Goal: Task Accomplishment & Management: Complete application form

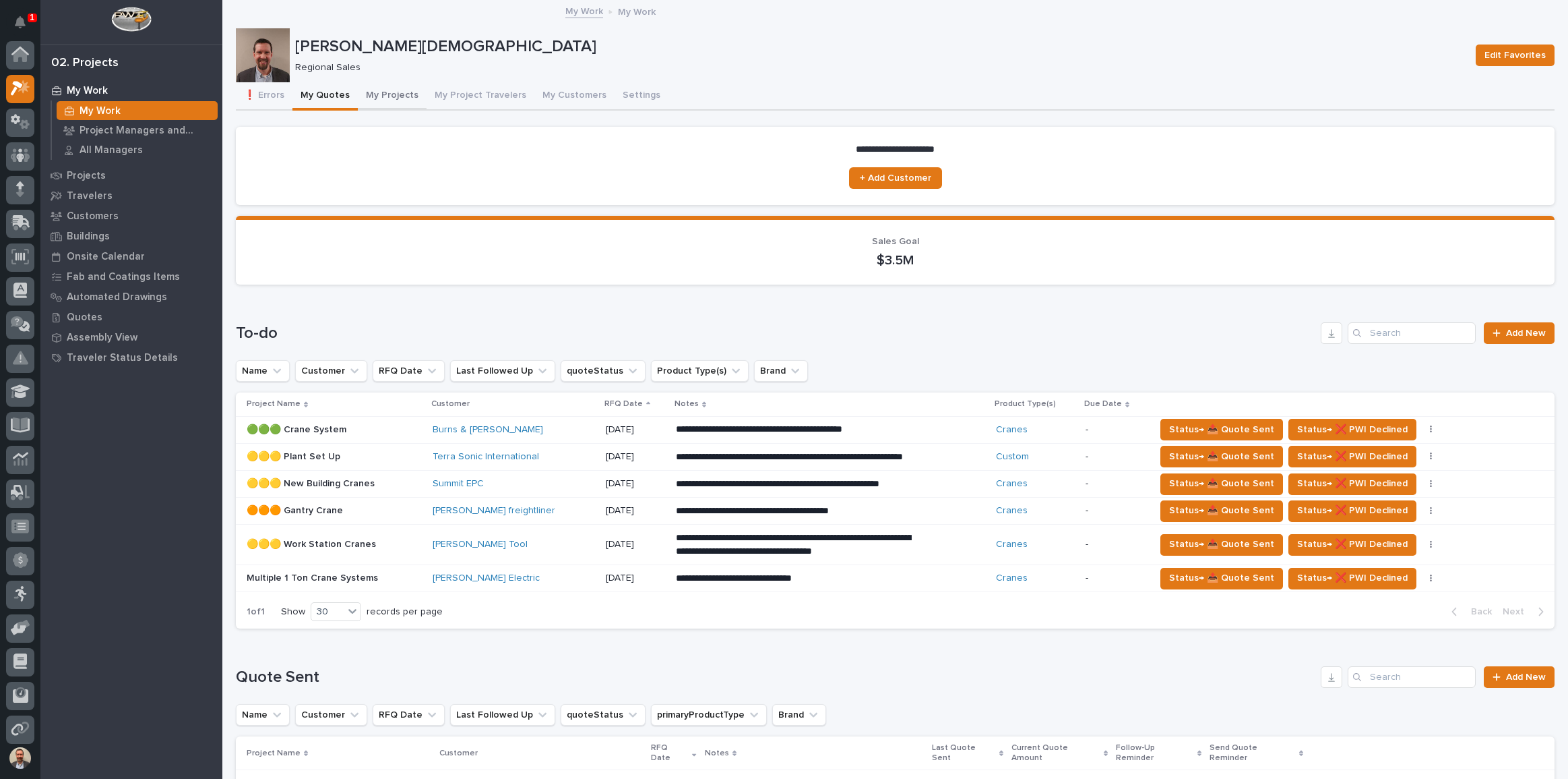
click at [374, 92] on button "My Projects" at bounding box center [392, 96] width 69 height 28
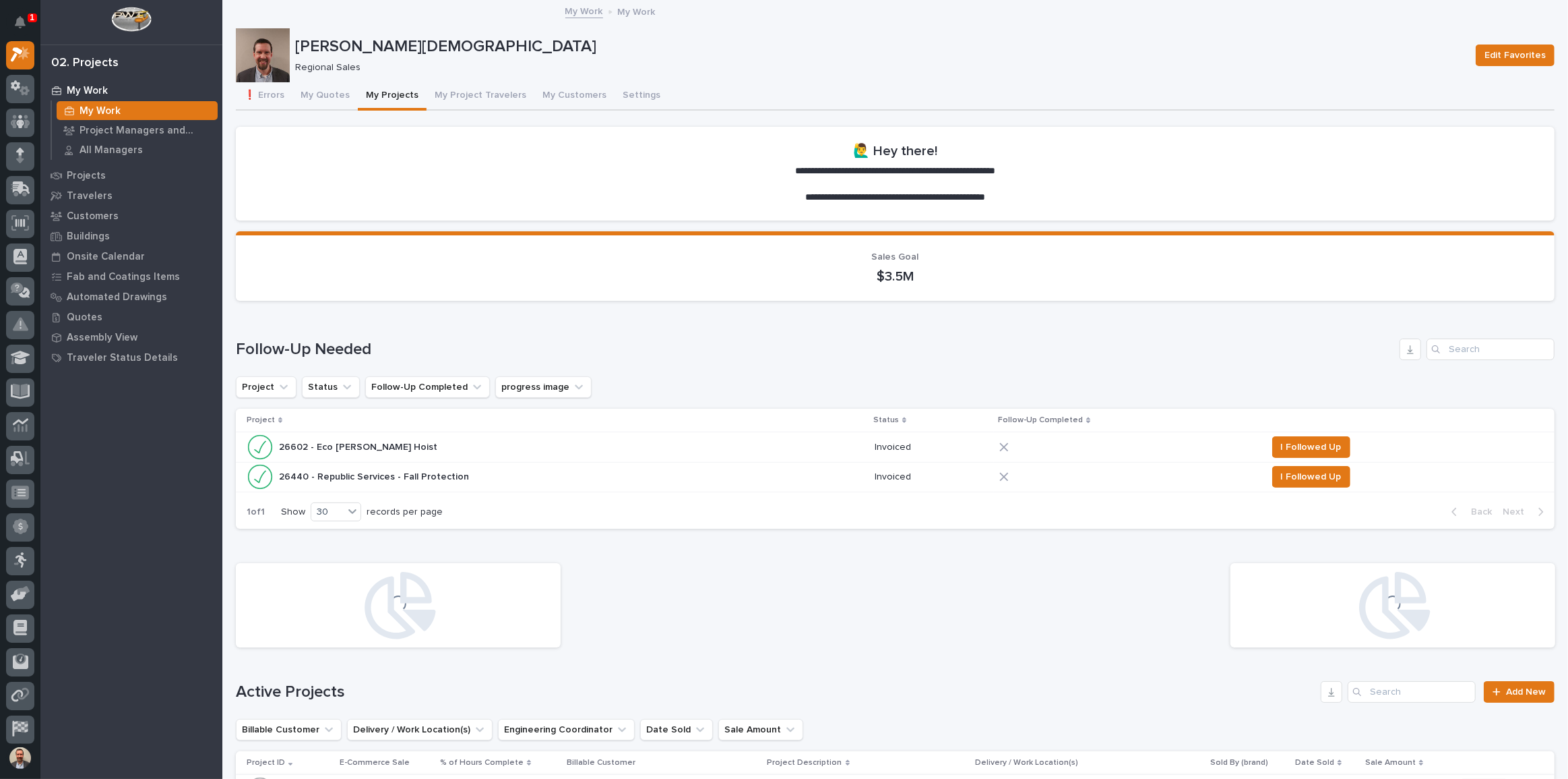
scroll to position [429, 0]
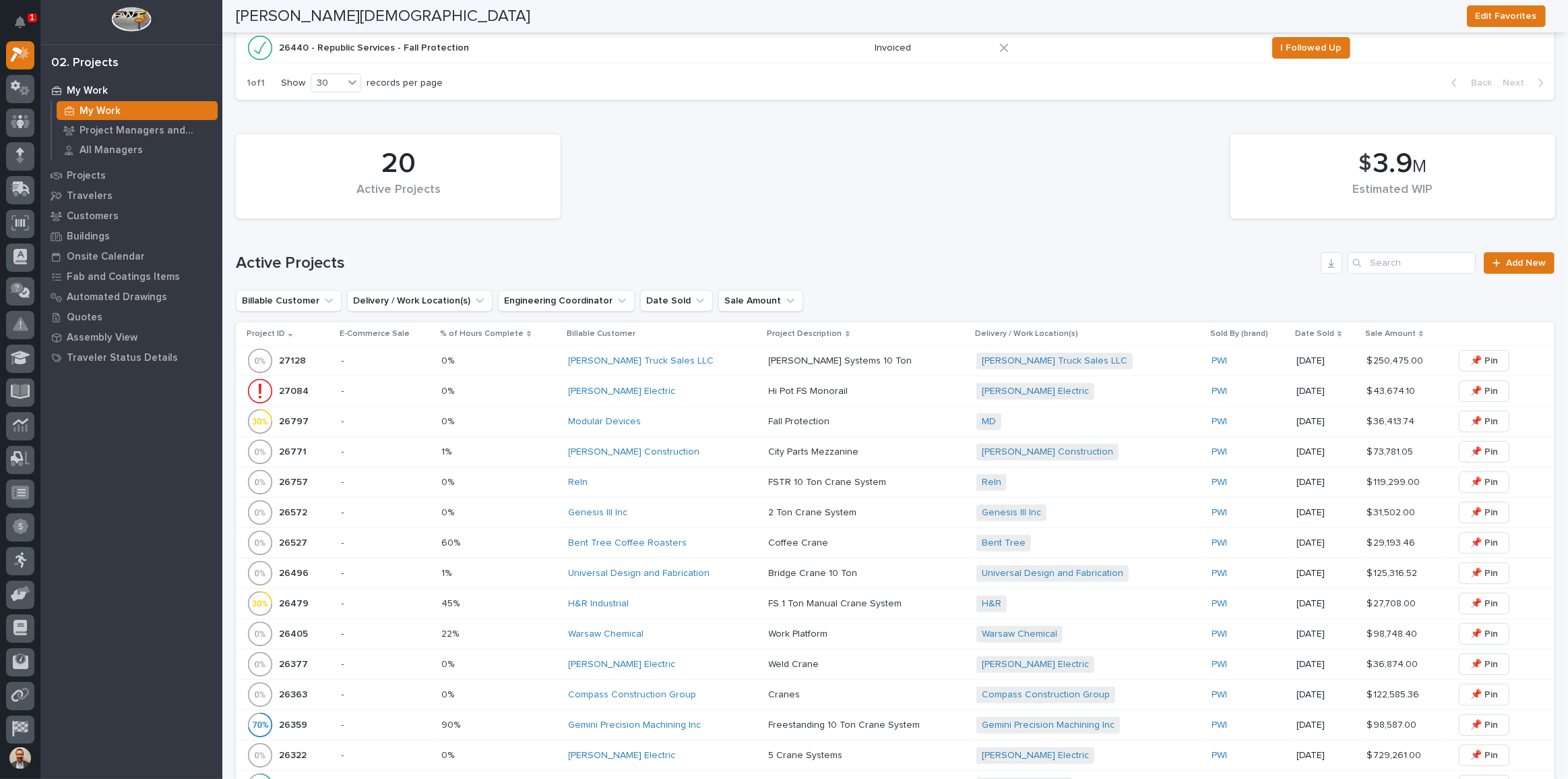
click at [900, 632] on p at bounding box center [868, 634] width 198 height 11
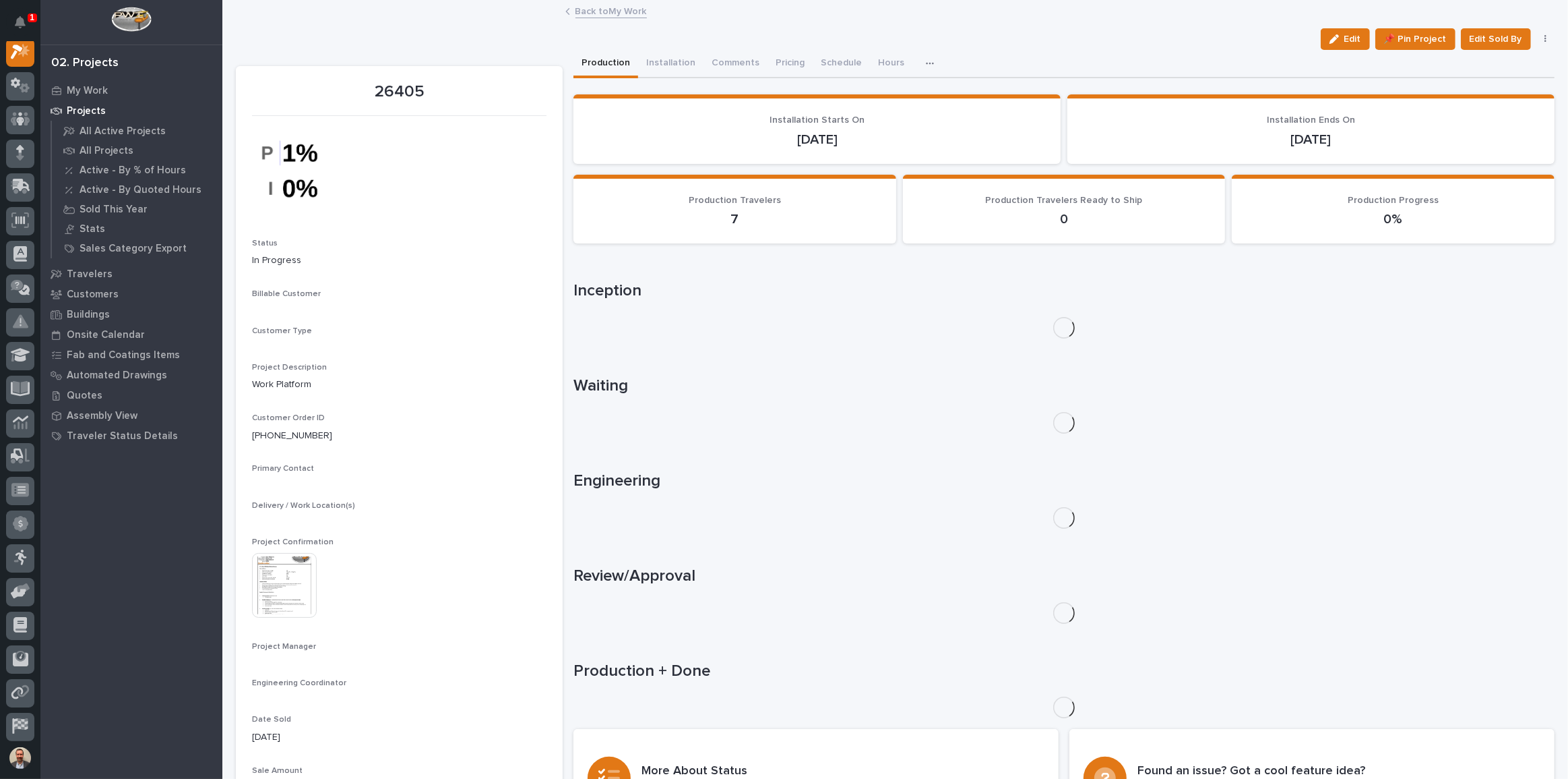
scroll to position [34, 0]
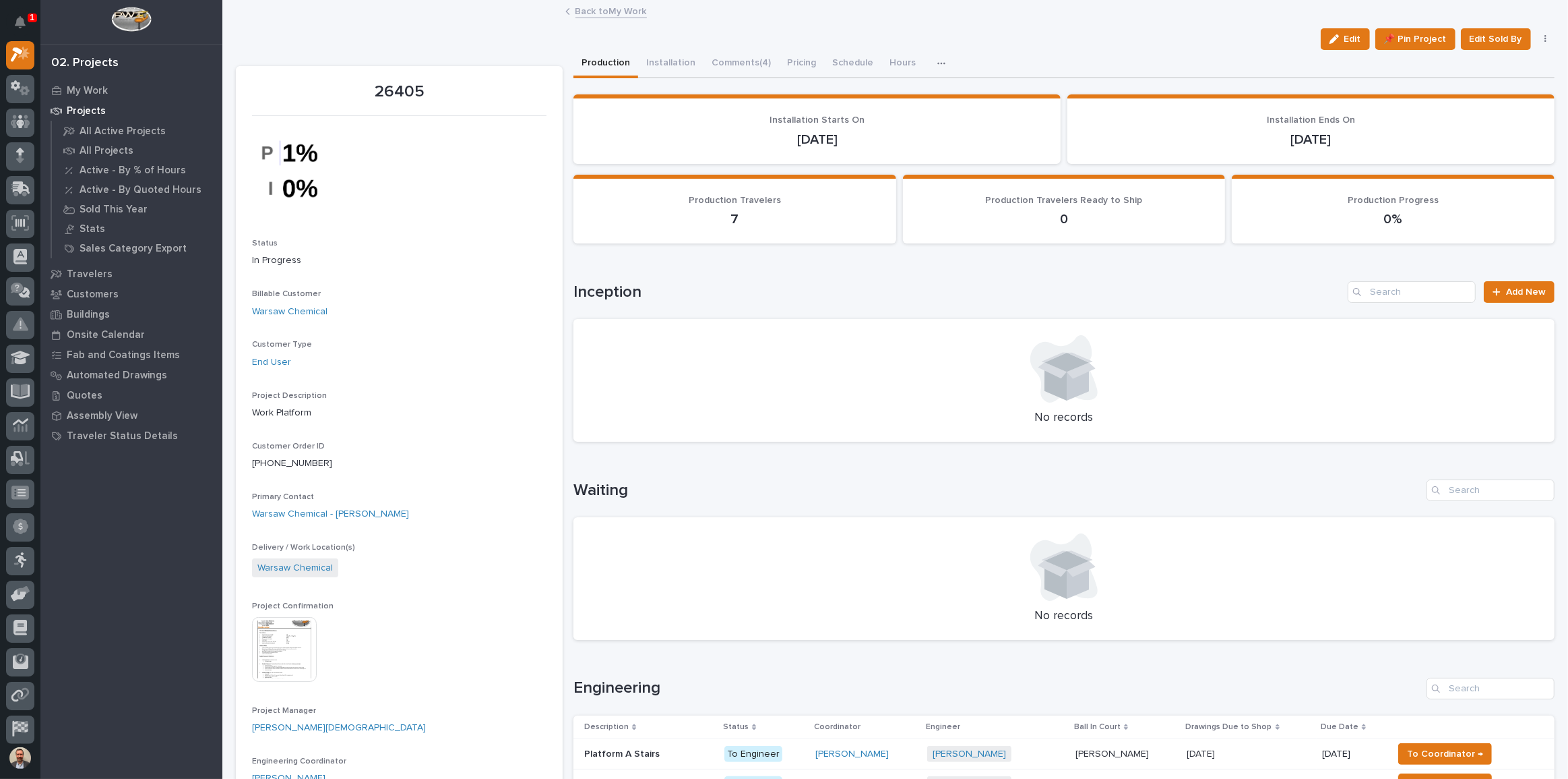
click at [604, 6] on link "Back to My Work" at bounding box center [611, 10] width 71 height 15
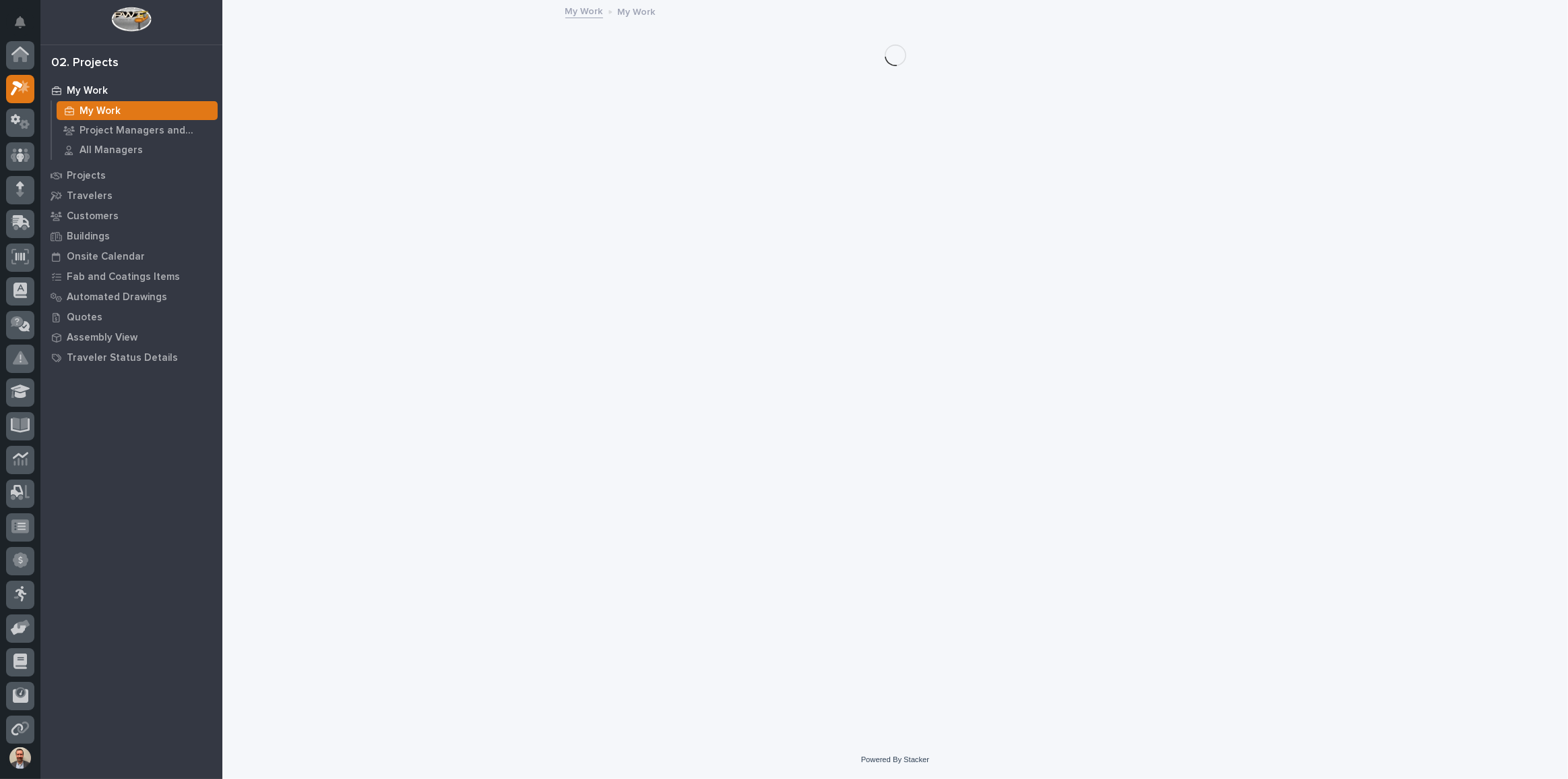
scroll to position [36, 0]
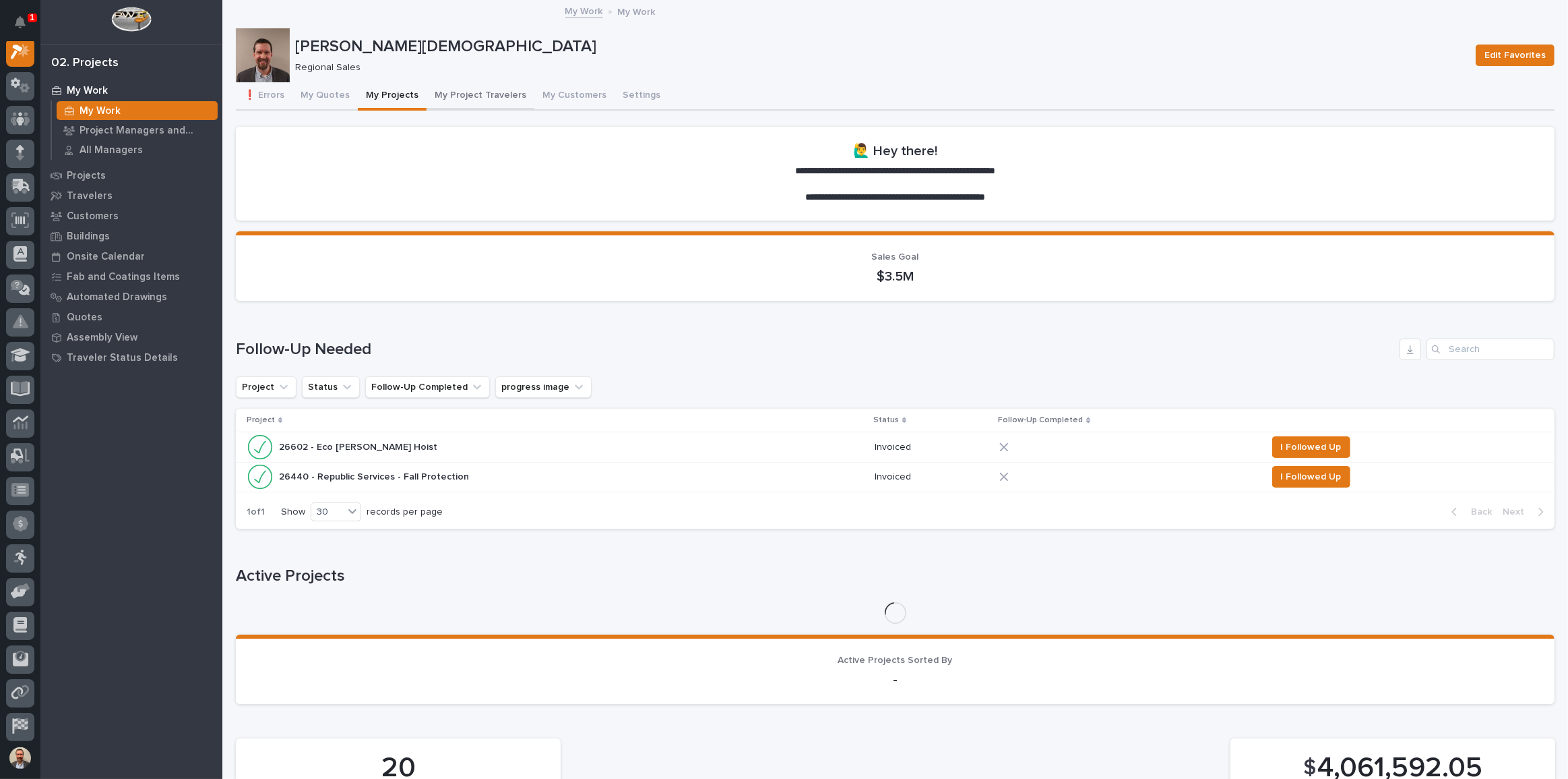
click at [471, 94] on button "My Project Travelers" at bounding box center [480, 96] width 108 height 28
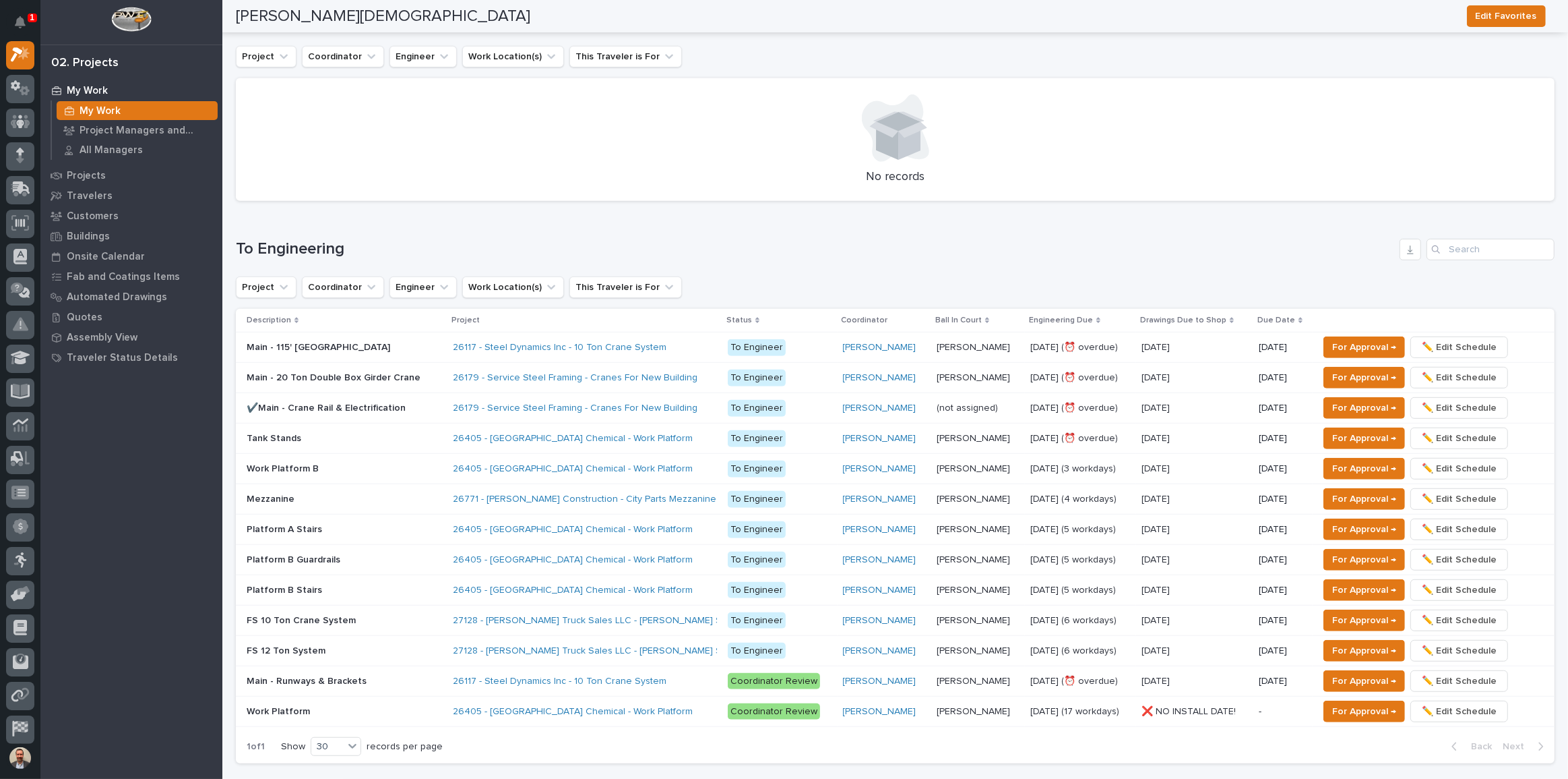
scroll to position [796, 0]
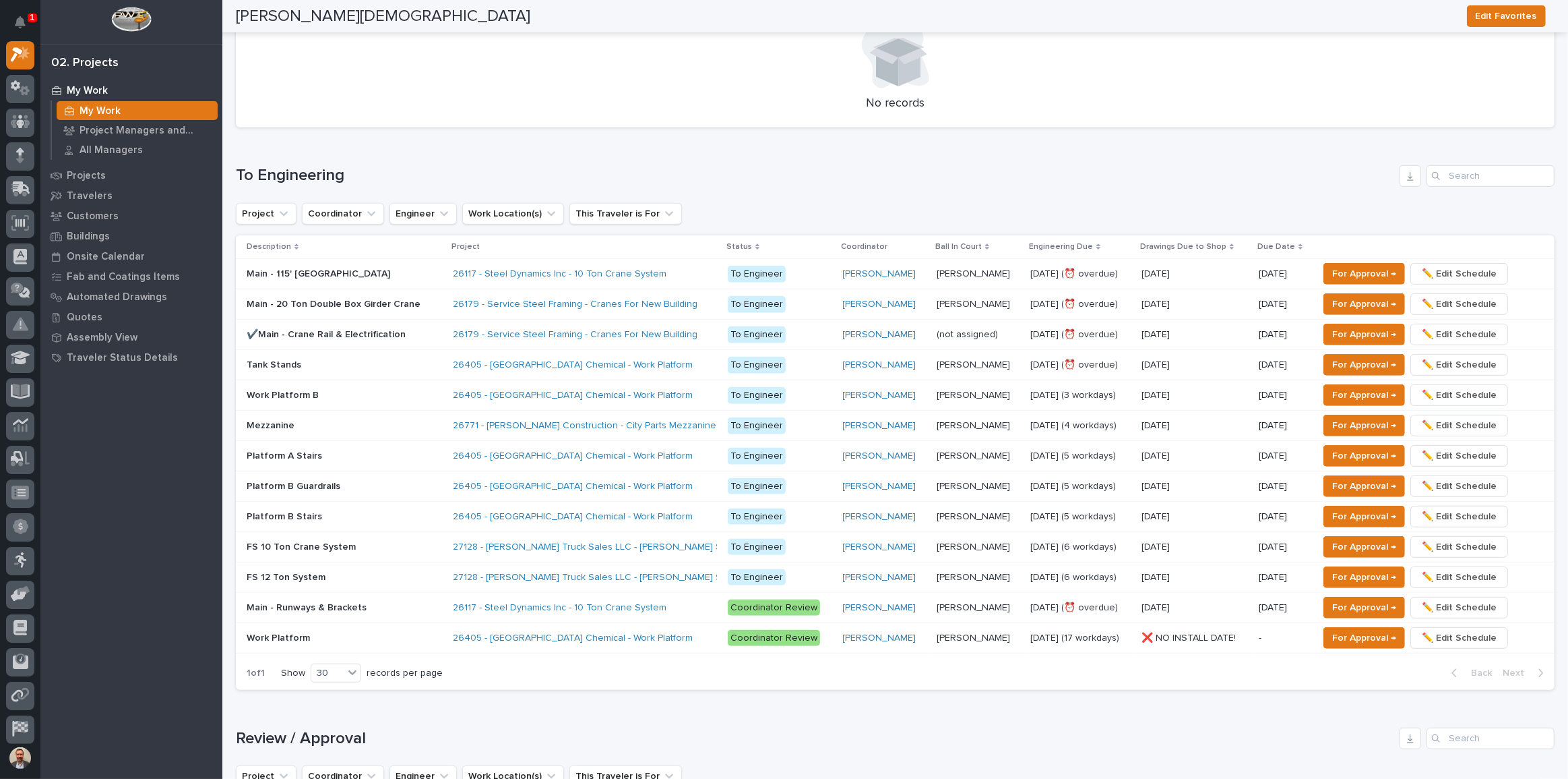
click at [1015, 452] on td "Jacob Stayton Jacob Stayton" at bounding box center [978, 456] width 94 height 30
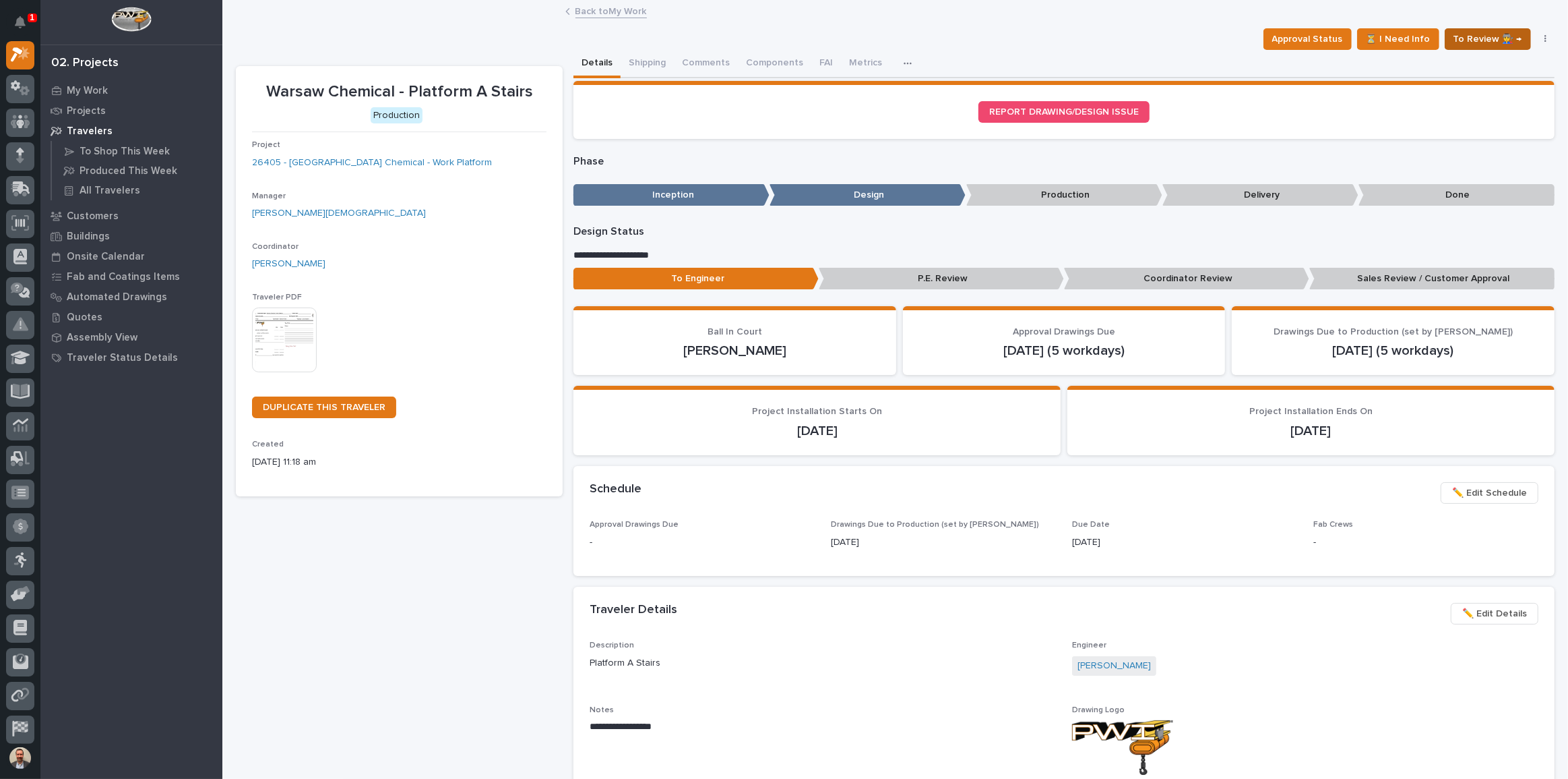
click at [1479, 33] on span "To Review 👨‍🏭 →" at bounding box center [1488, 39] width 69 height 16
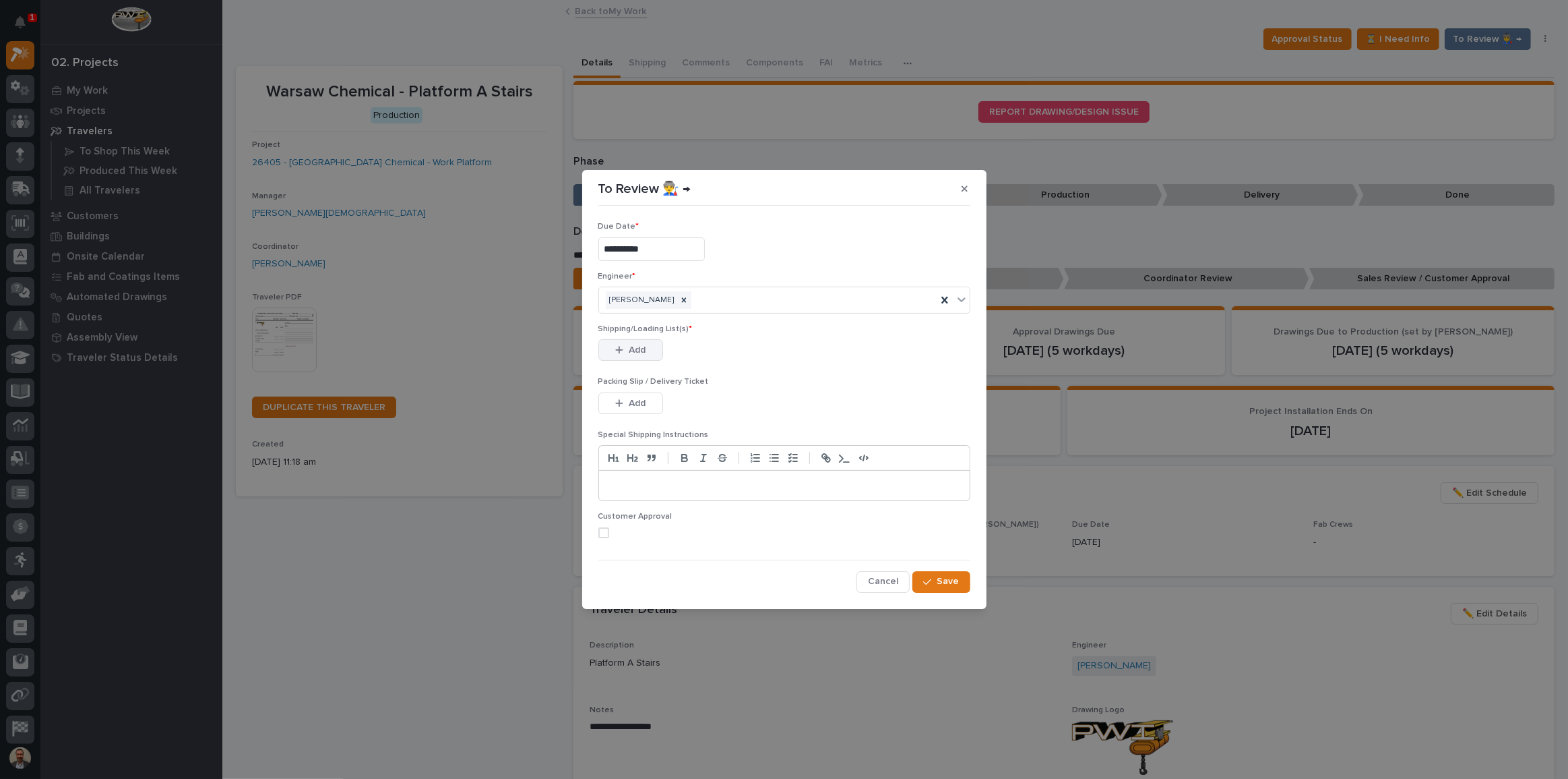
click at [647, 350] on button "Add" at bounding box center [631, 349] width 65 height 22
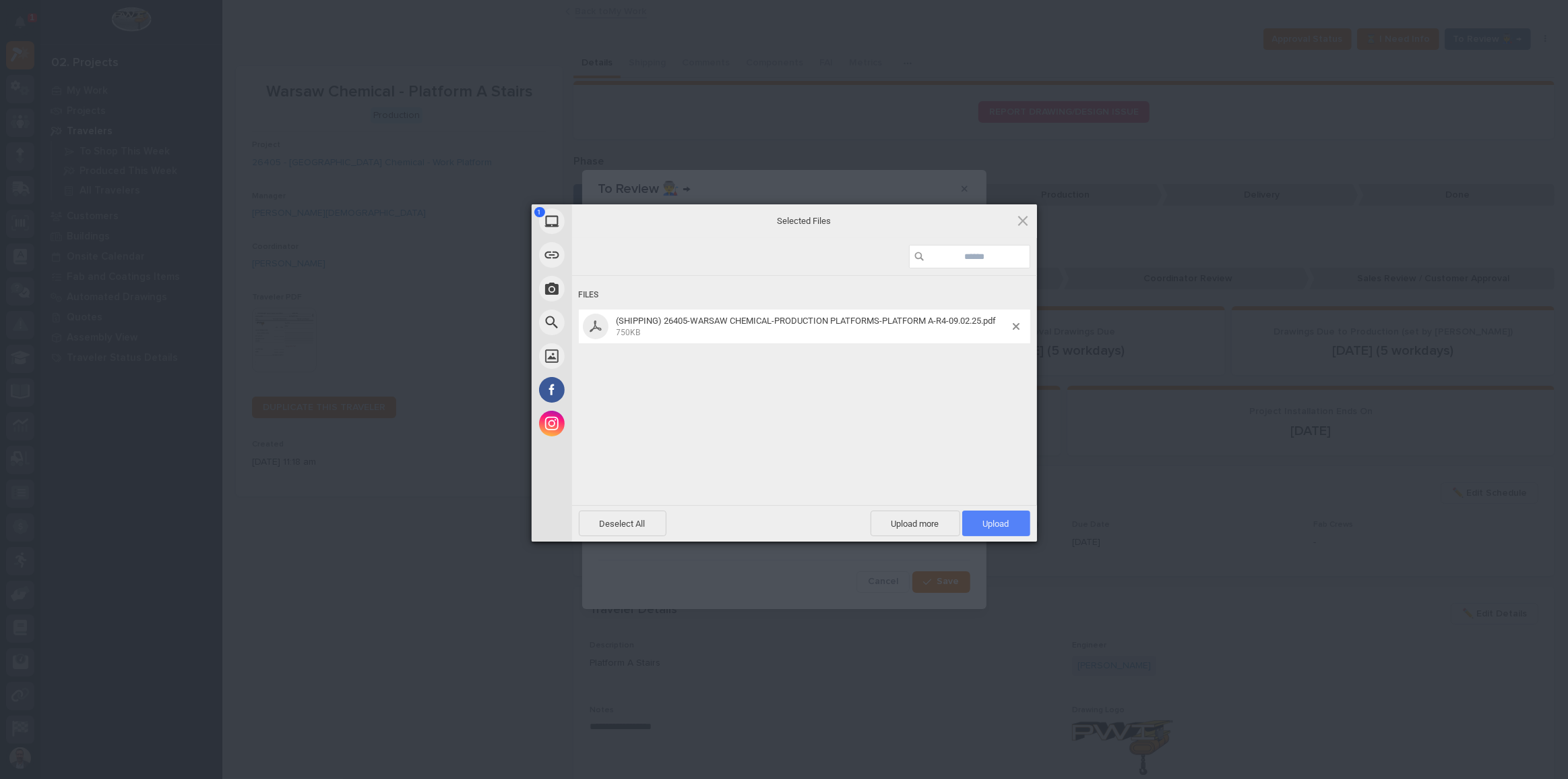
click at [1001, 516] on span "Upload 1" at bounding box center [997, 524] width 68 height 26
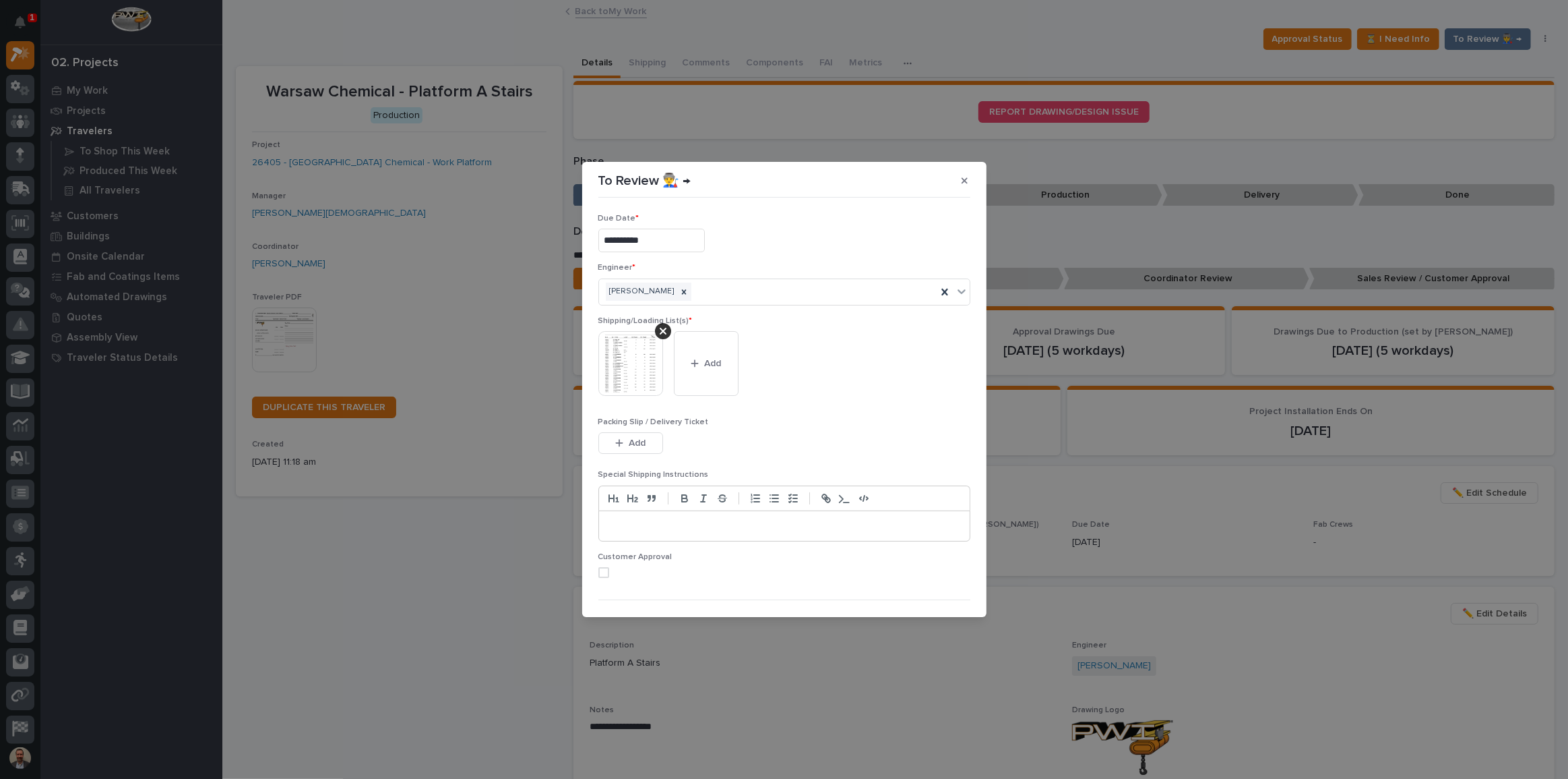
scroll to position [27, 0]
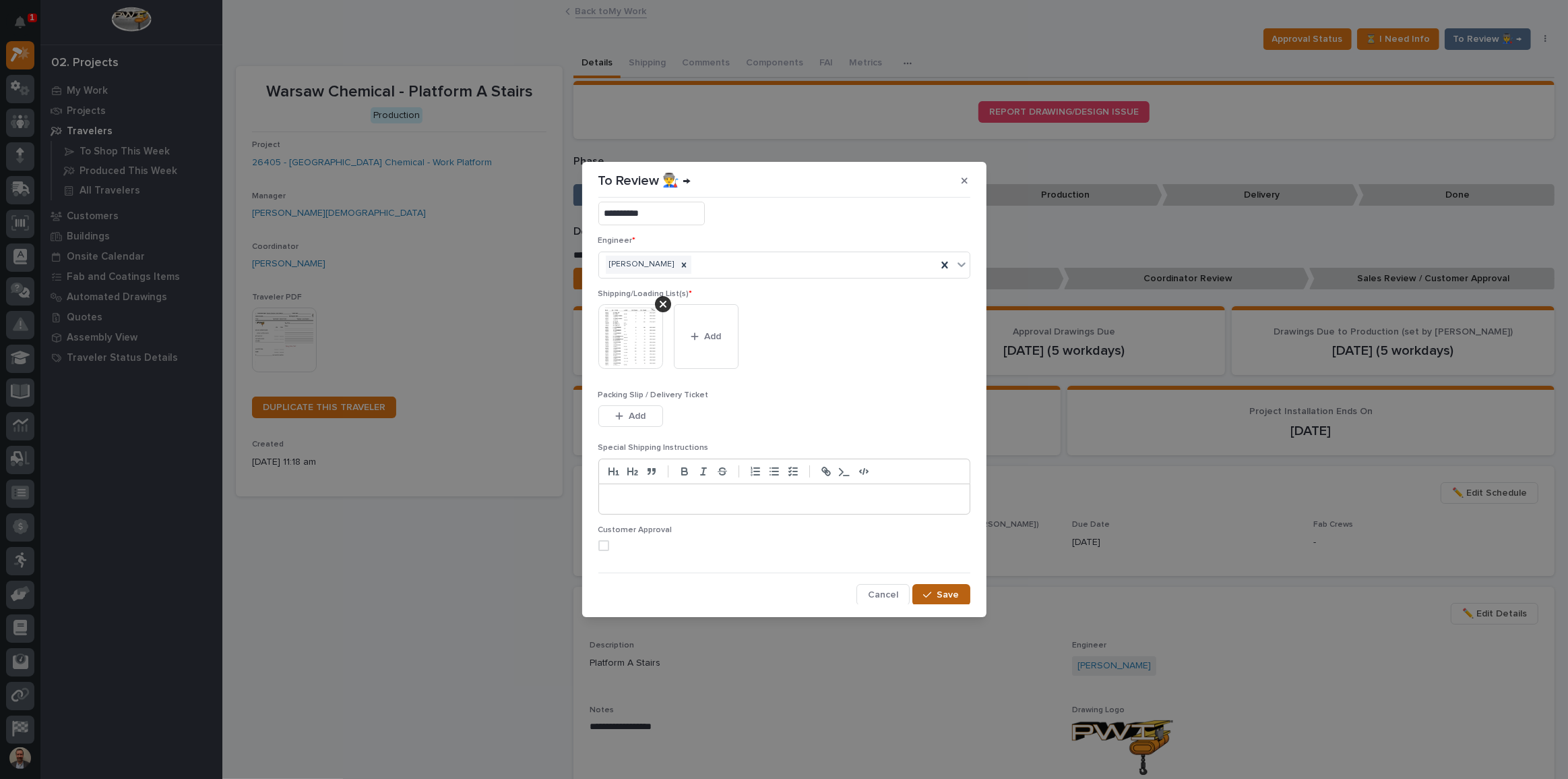
click at [939, 597] on span "Save" at bounding box center [948, 594] width 22 height 12
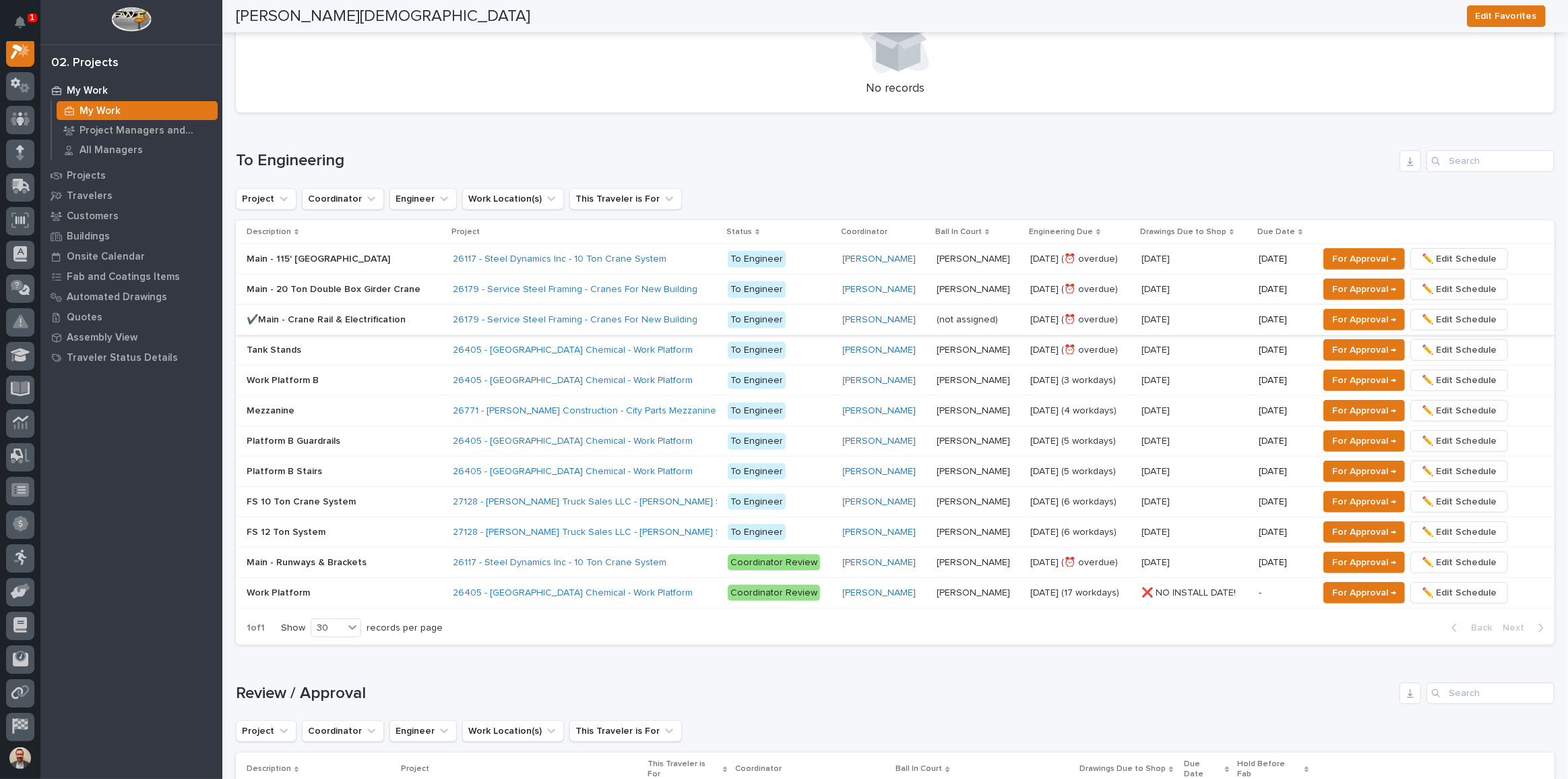
scroll to position [858, 0]
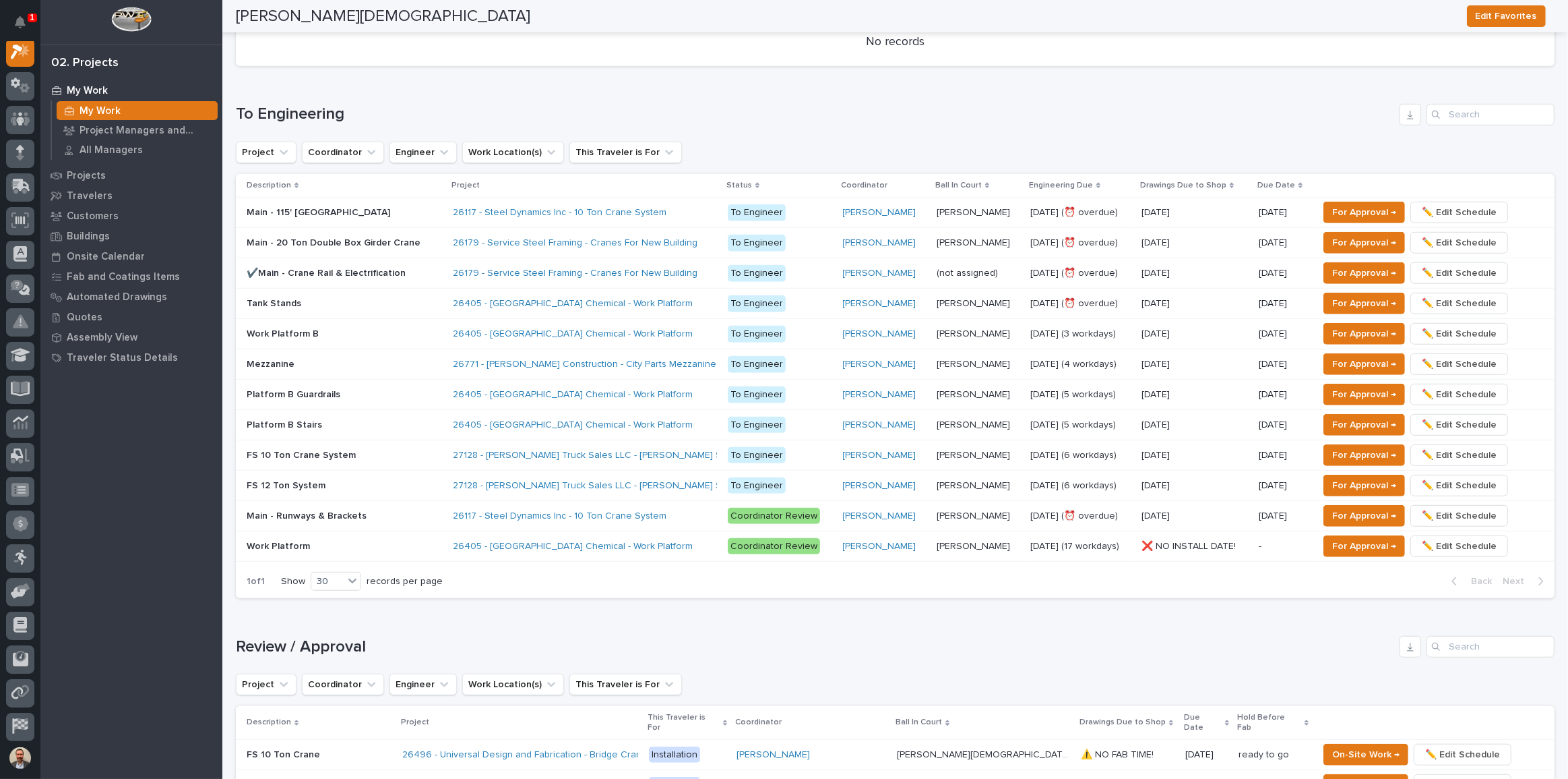
click at [680, 507] on div "26117 - Steel Dynamics Inc - 10 Ton Crane System" at bounding box center [585, 516] width 264 height 22
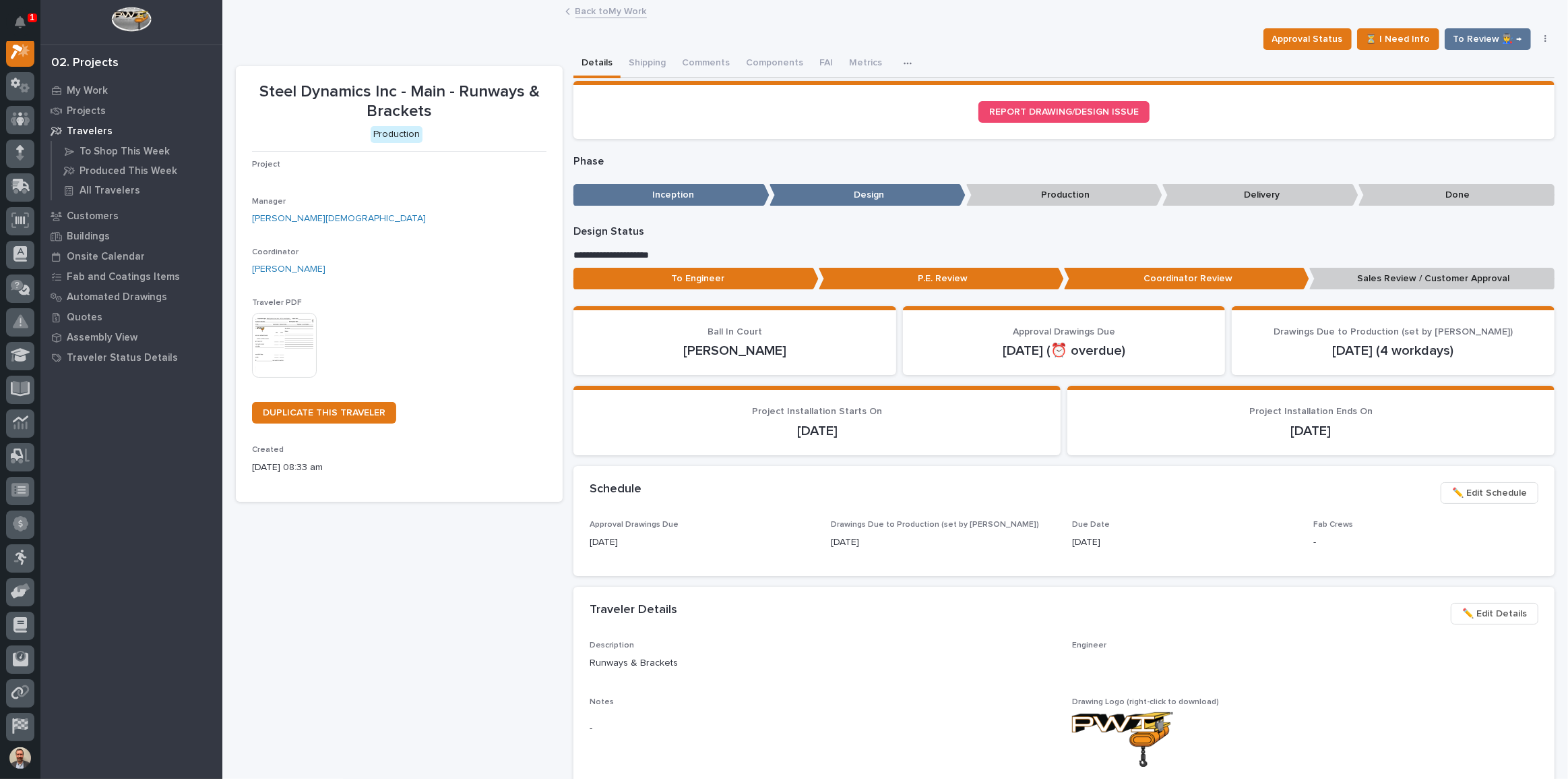
scroll to position [34, 0]
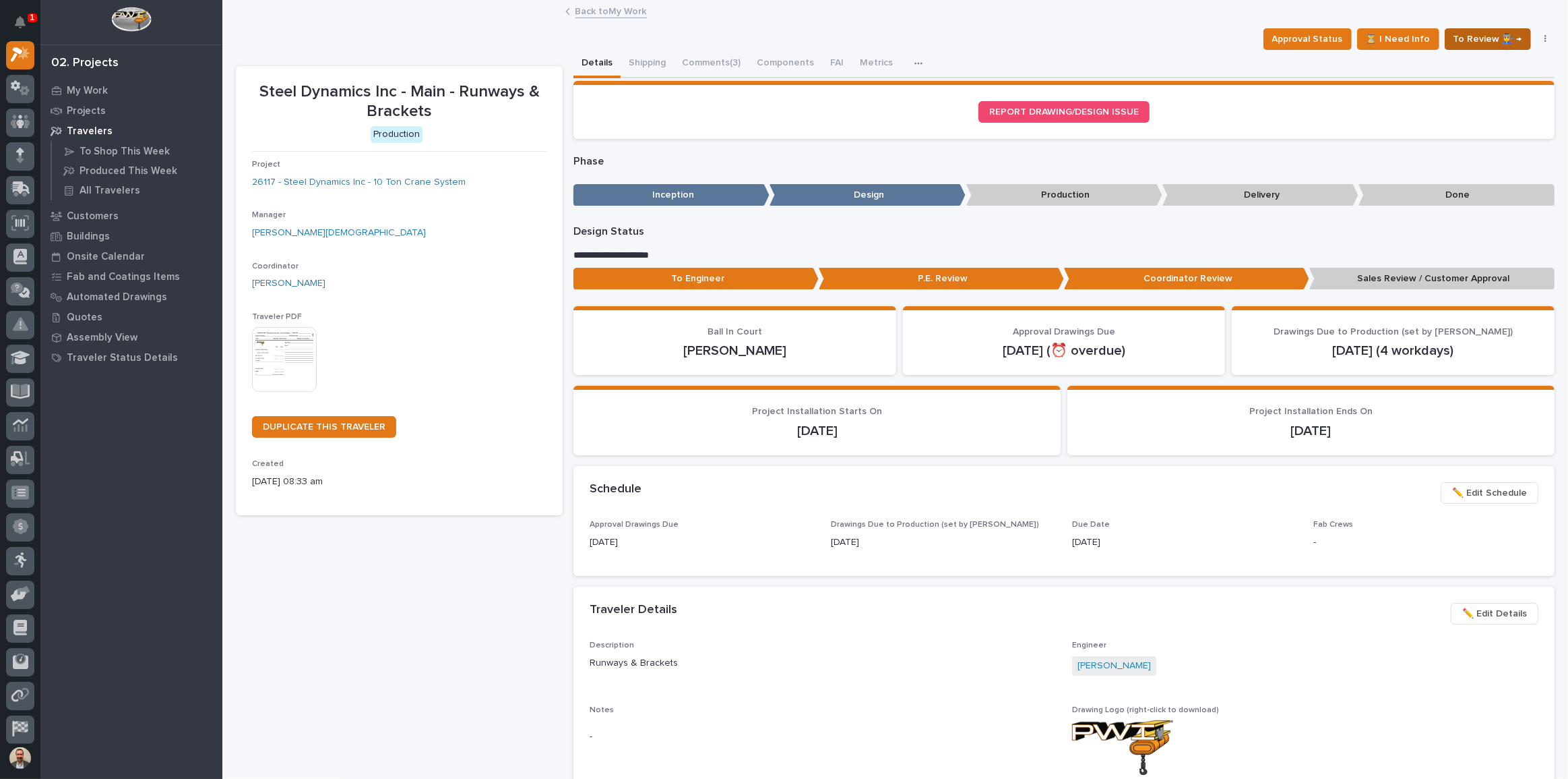
click at [1478, 35] on span "To Review 👨‍🏭 →" at bounding box center [1488, 39] width 69 height 16
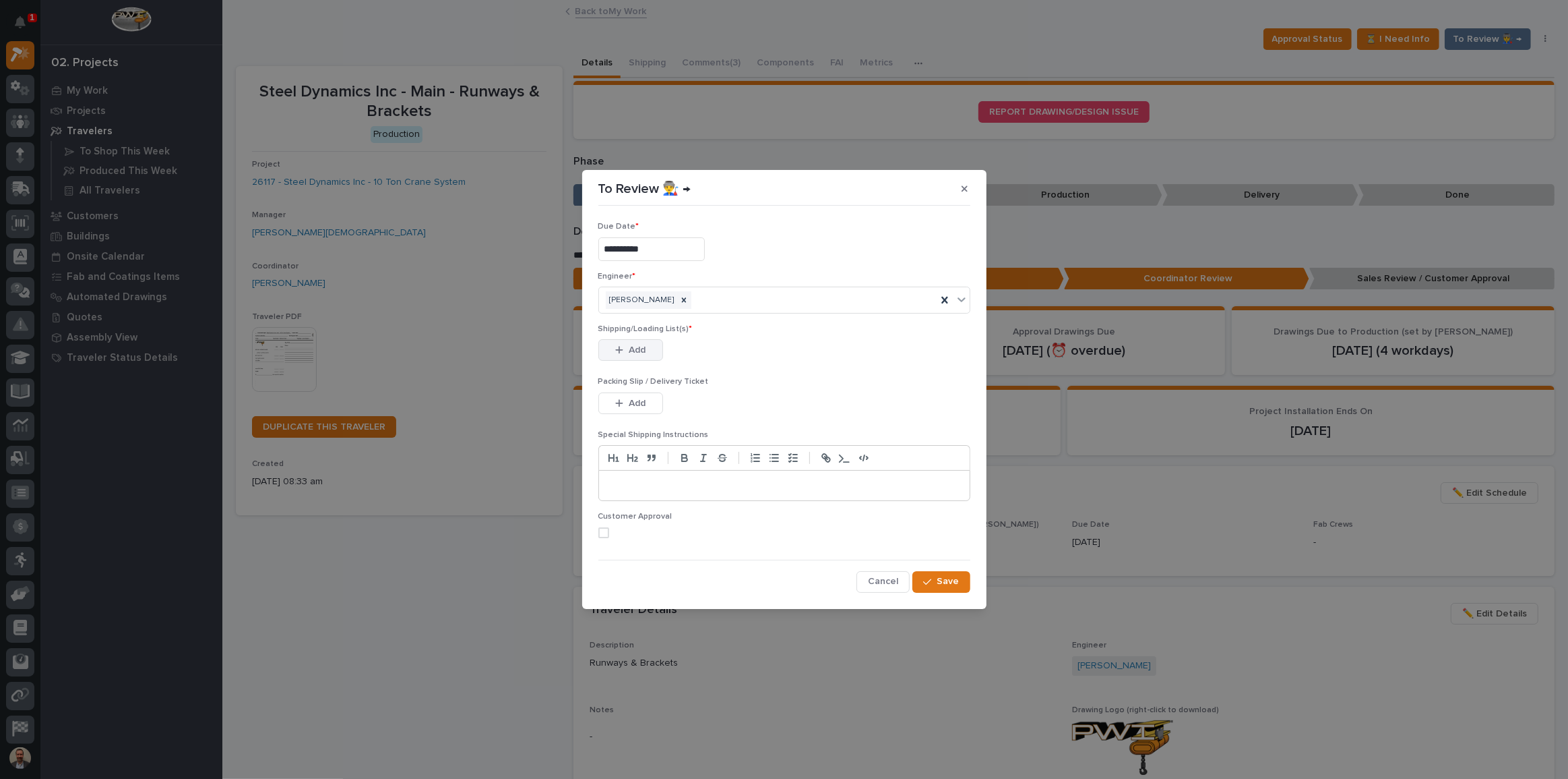
click at [619, 350] on icon "button" at bounding box center [618, 350] width 7 height 7
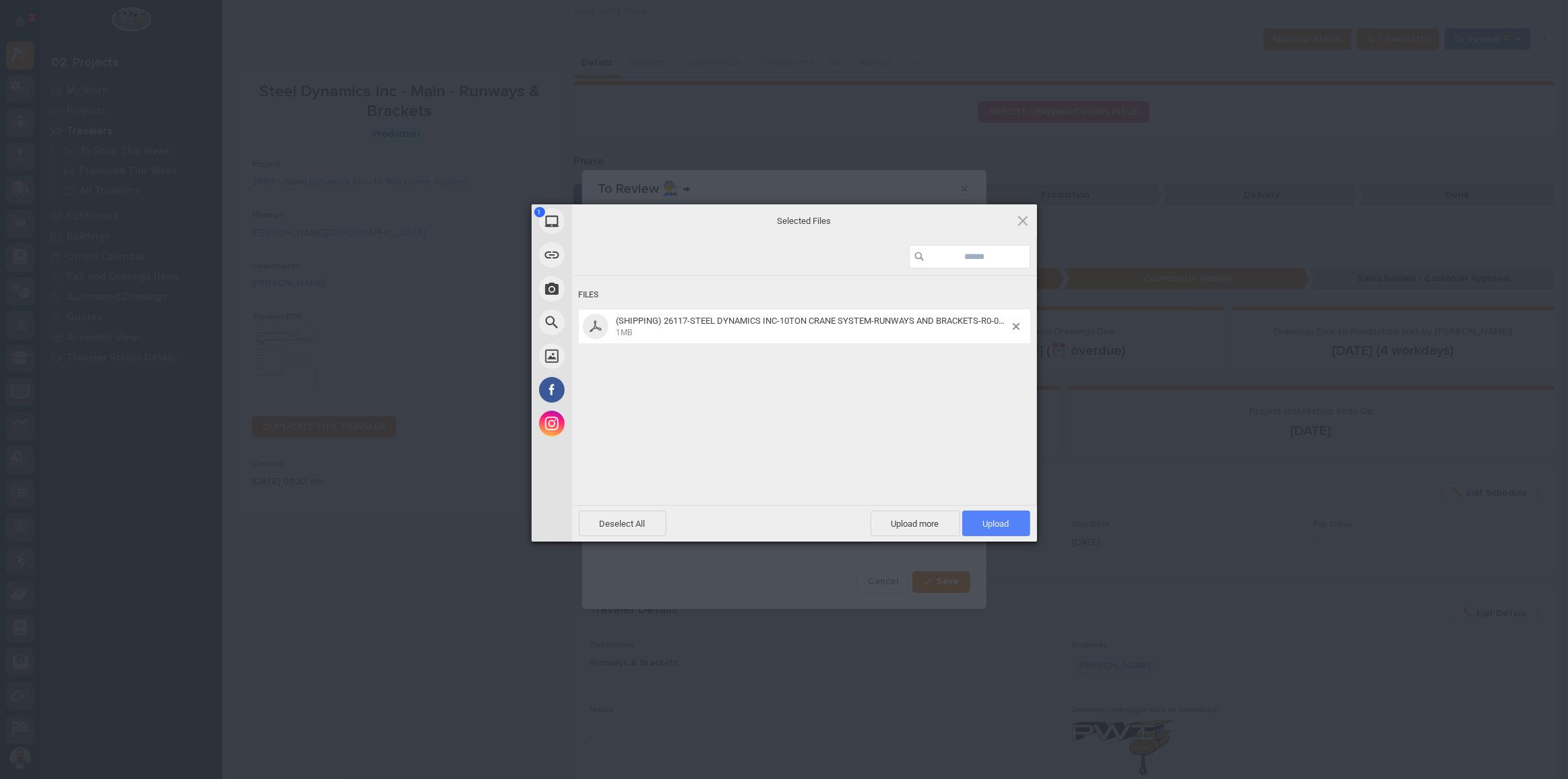
click at [997, 526] on span "Upload 1" at bounding box center [996, 524] width 26 height 10
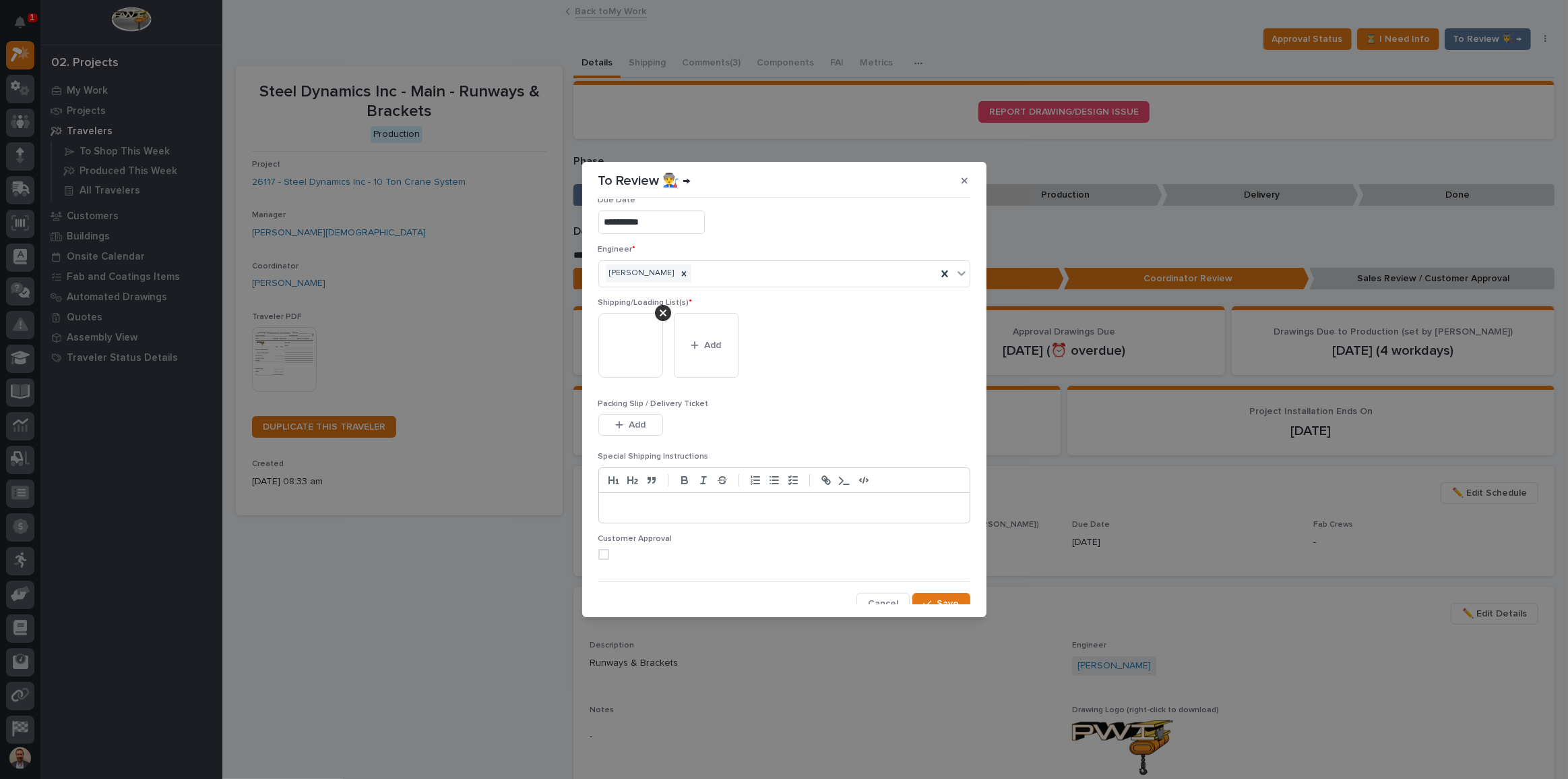
scroll to position [27, 0]
click at [945, 595] on span "Save" at bounding box center [948, 594] width 22 height 12
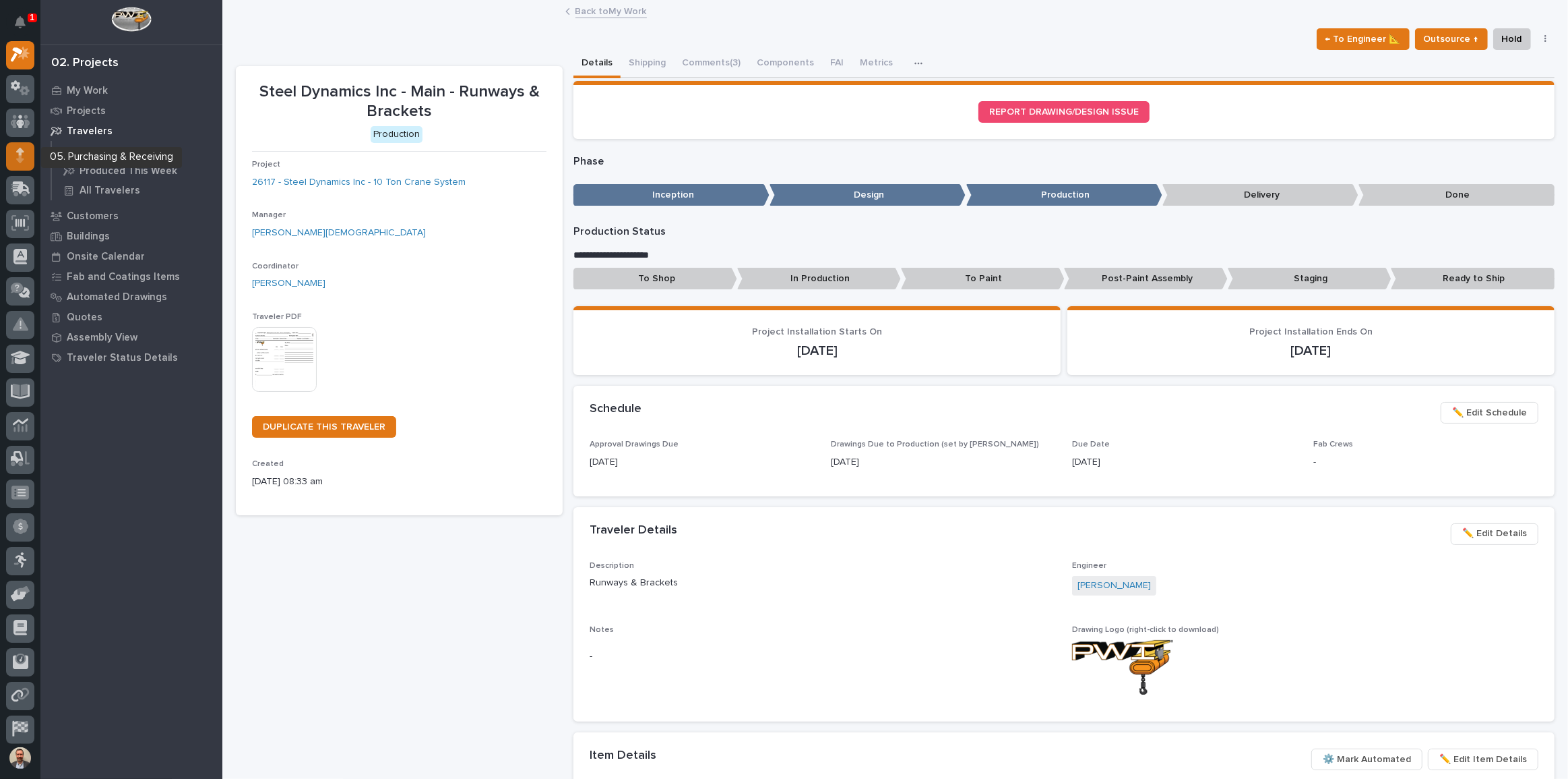
click at [16, 156] on icon at bounding box center [20, 155] width 8 height 15
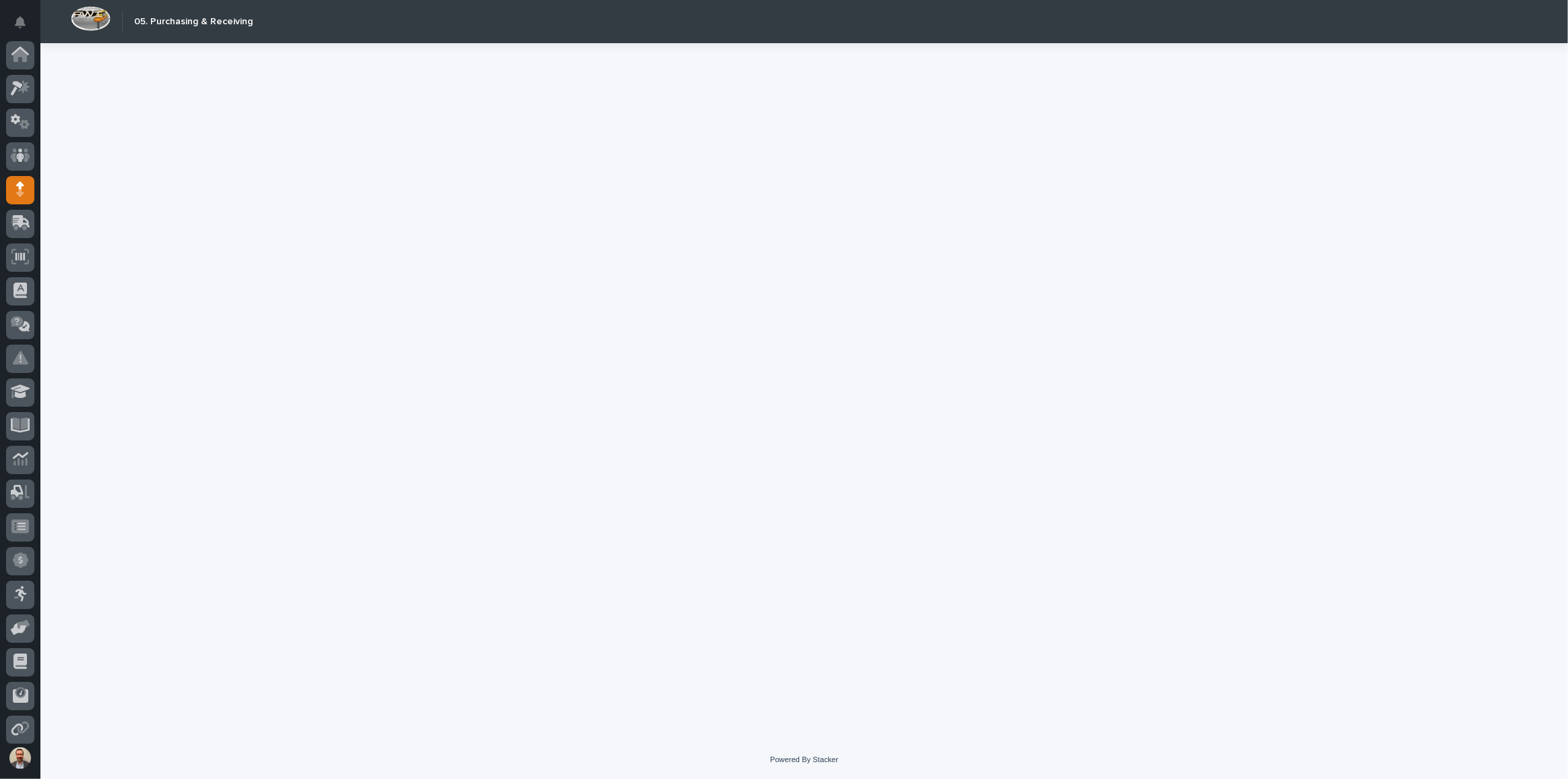
scroll to position [72, 0]
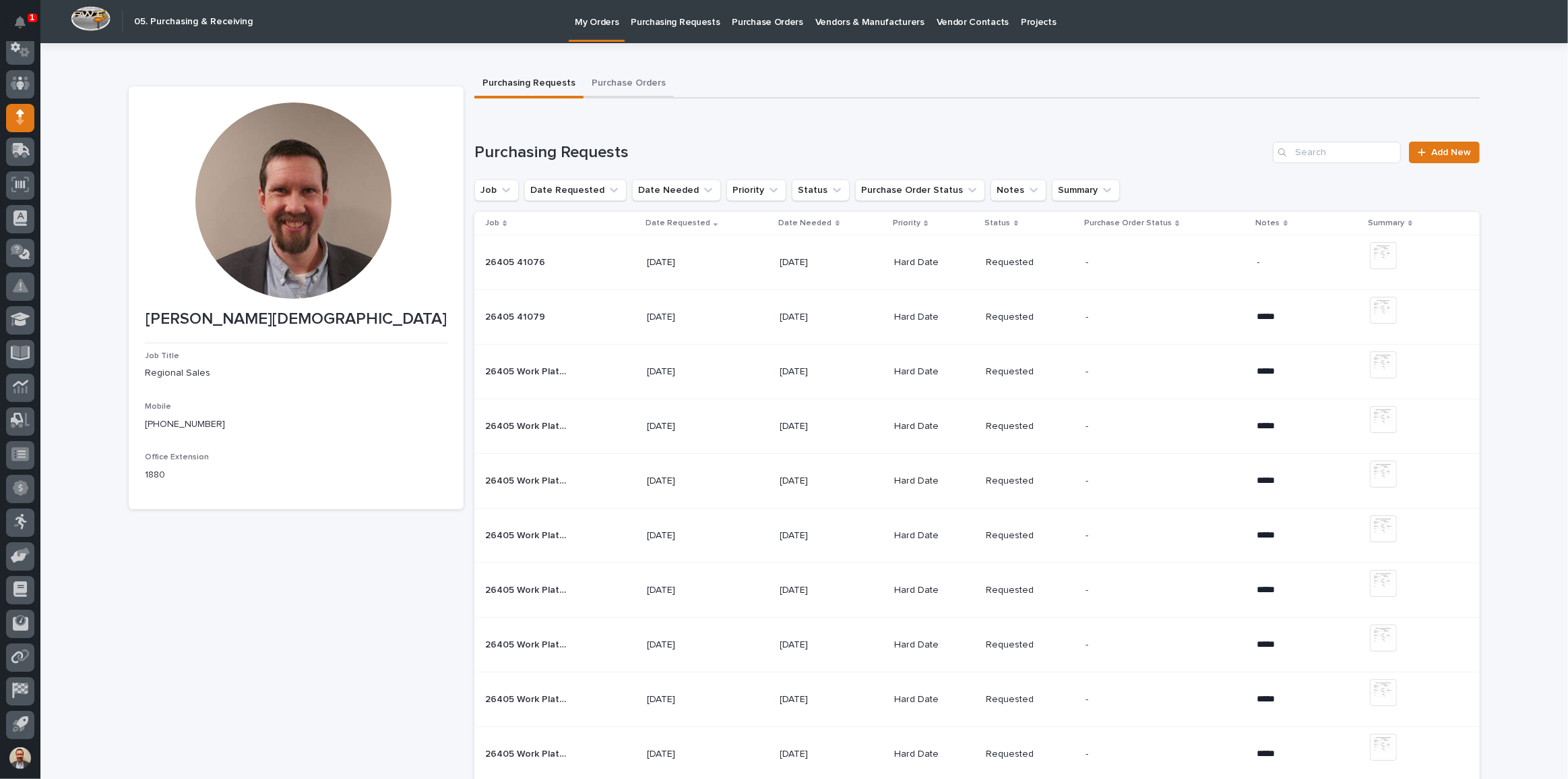
click at [610, 78] on button "Purchase Orders" at bounding box center [628, 83] width 90 height 28
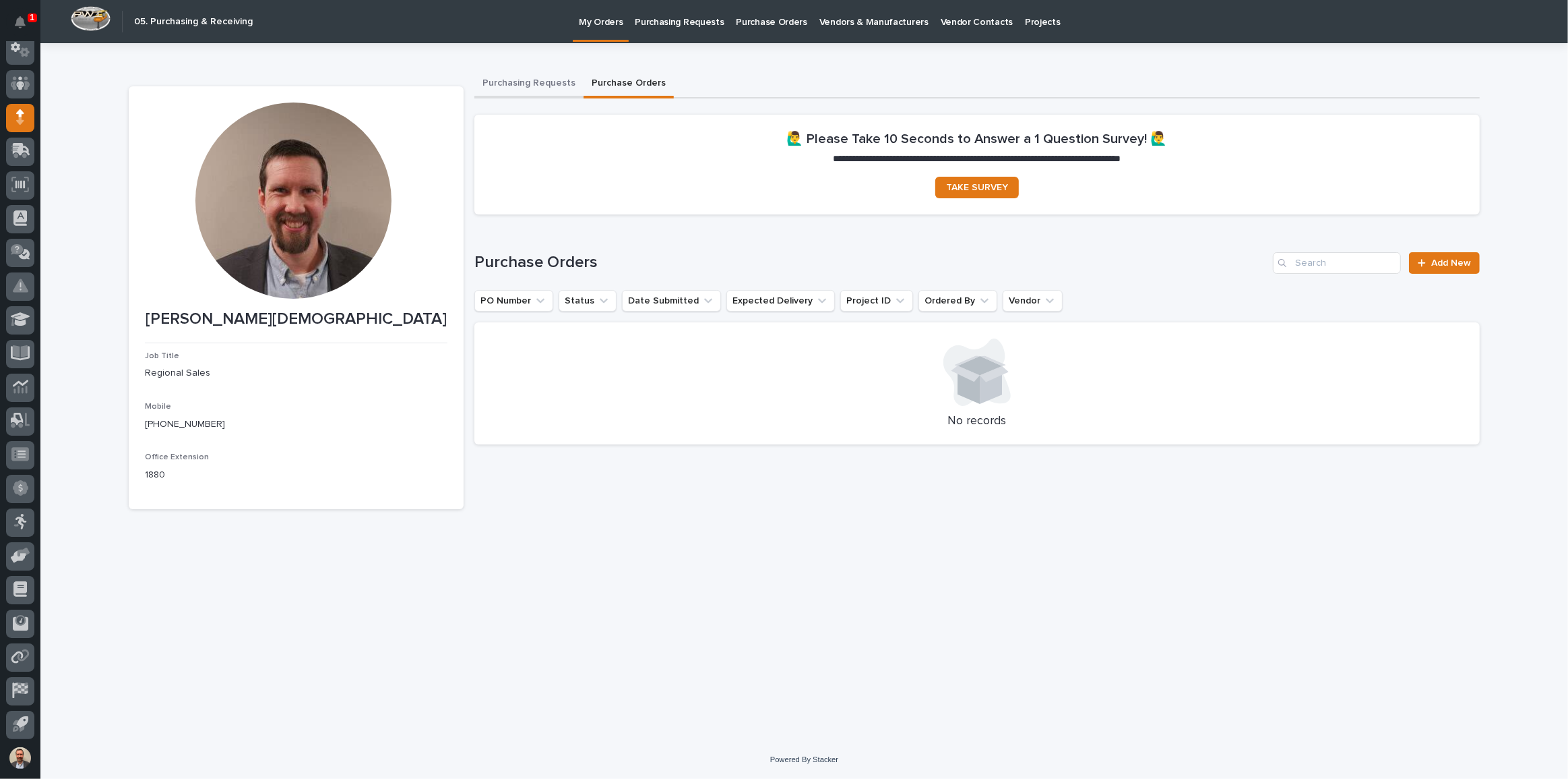
click at [512, 78] on button "Purchasing Requests" at bounding box center [529, 83] width 109 height 28
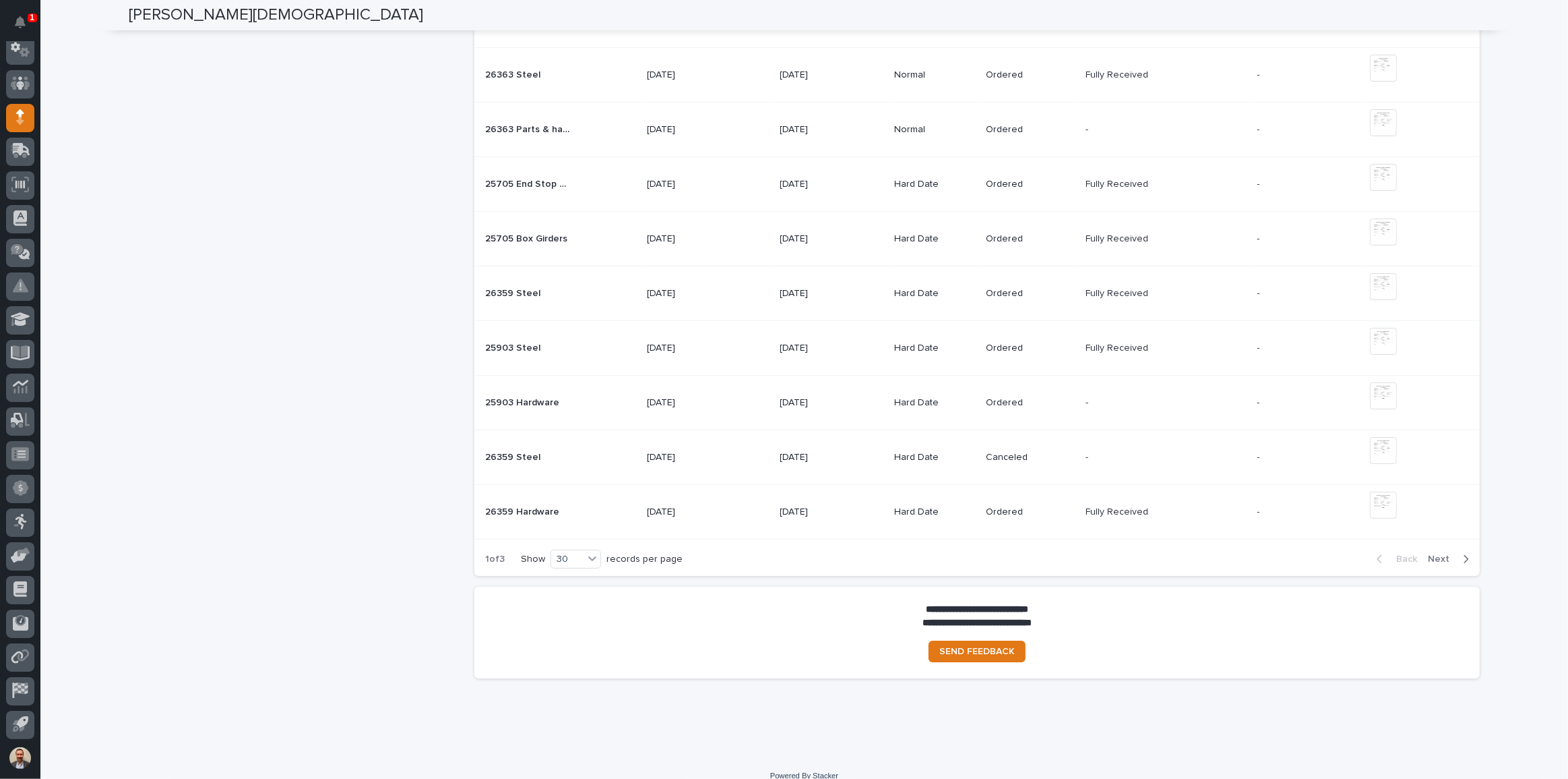
scroll to position [1347, 0]
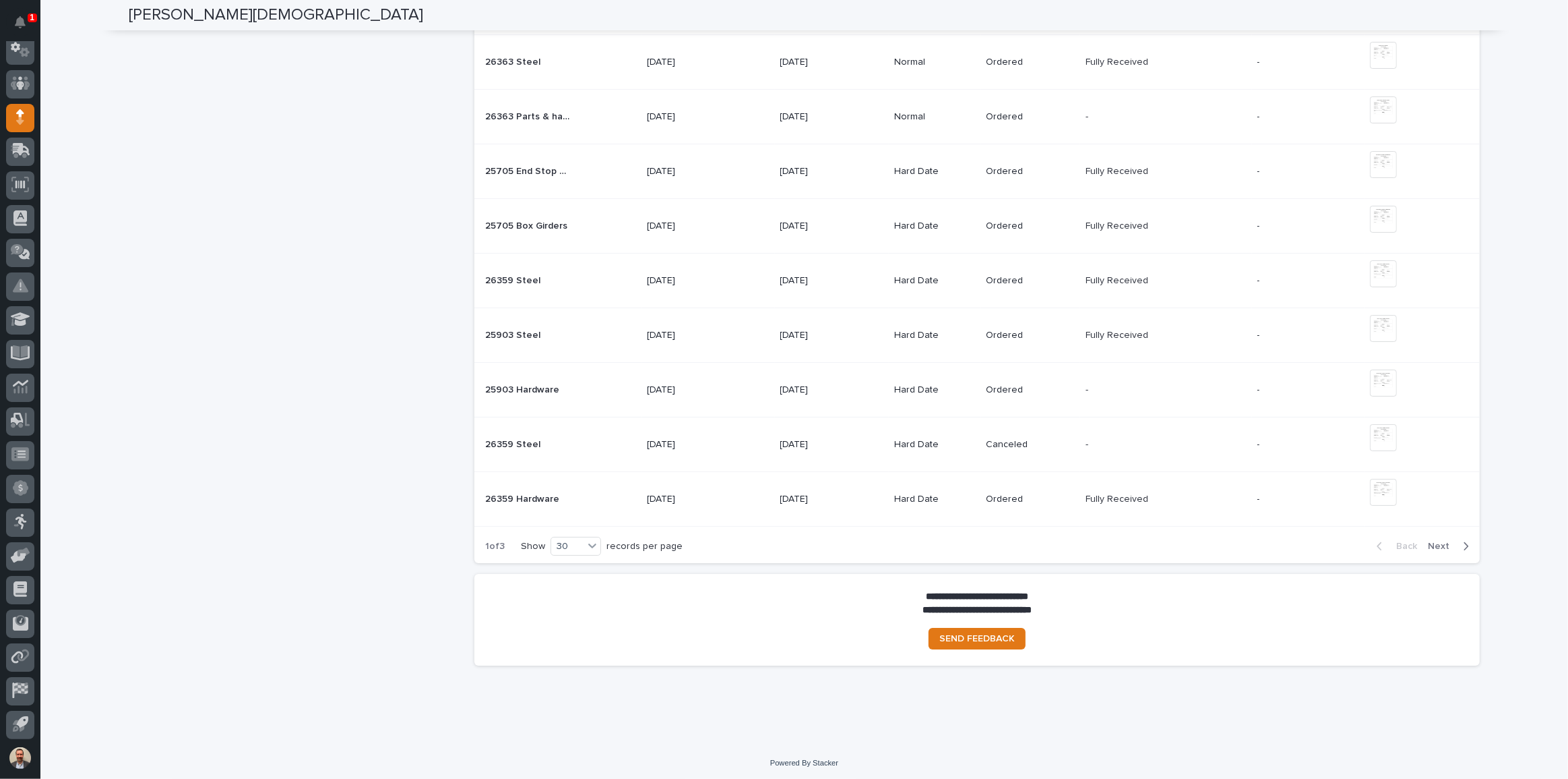
click at [1445, 544] on span "Next" at bounding box center [1442, 546] width 30 height 12
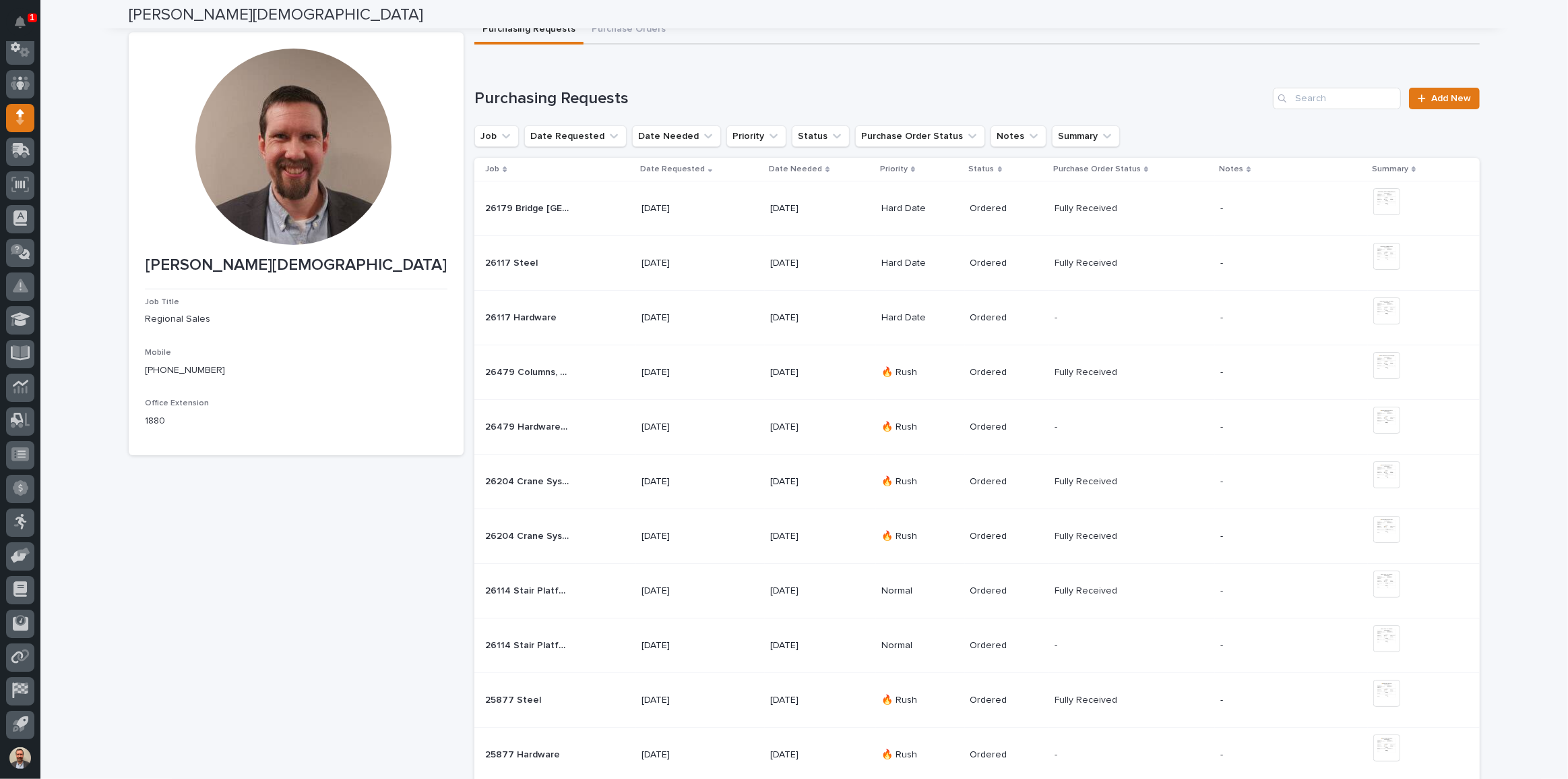
scroll to position [0, 0]
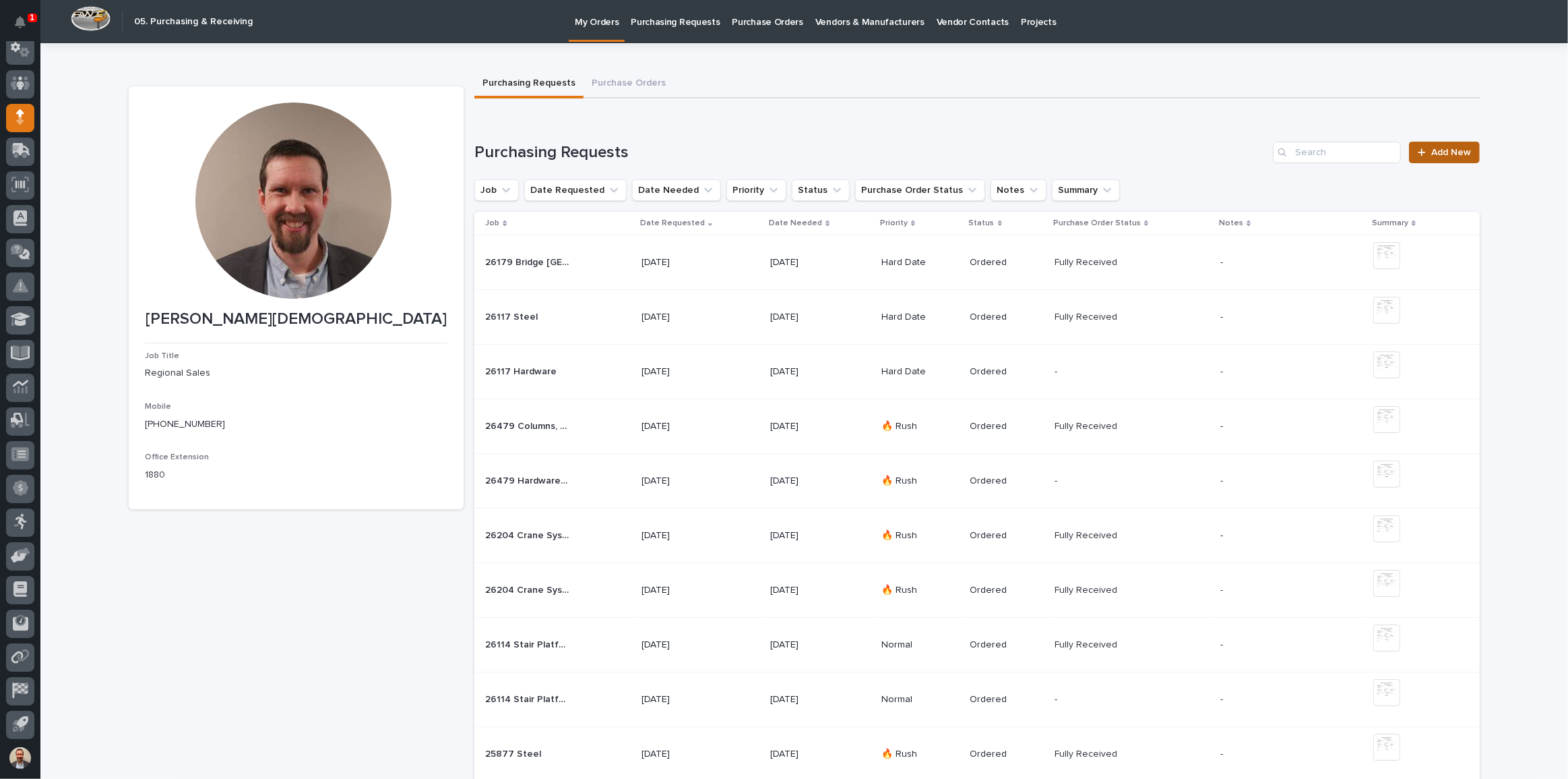
click at [1457, 151] on span "Add New" at bounding box center [1451, 152] width 40 height 10
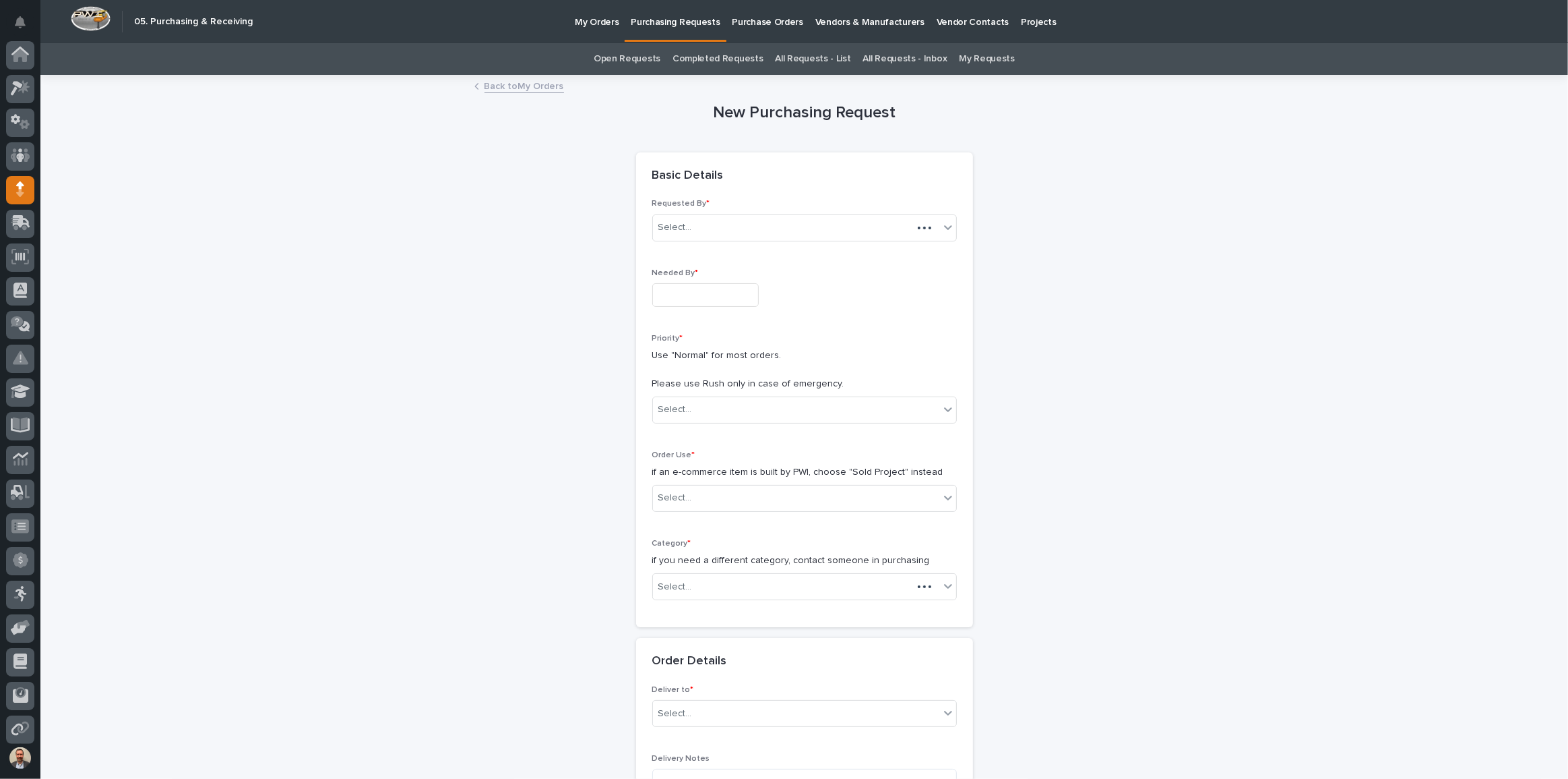
scroll to position [72, 0]
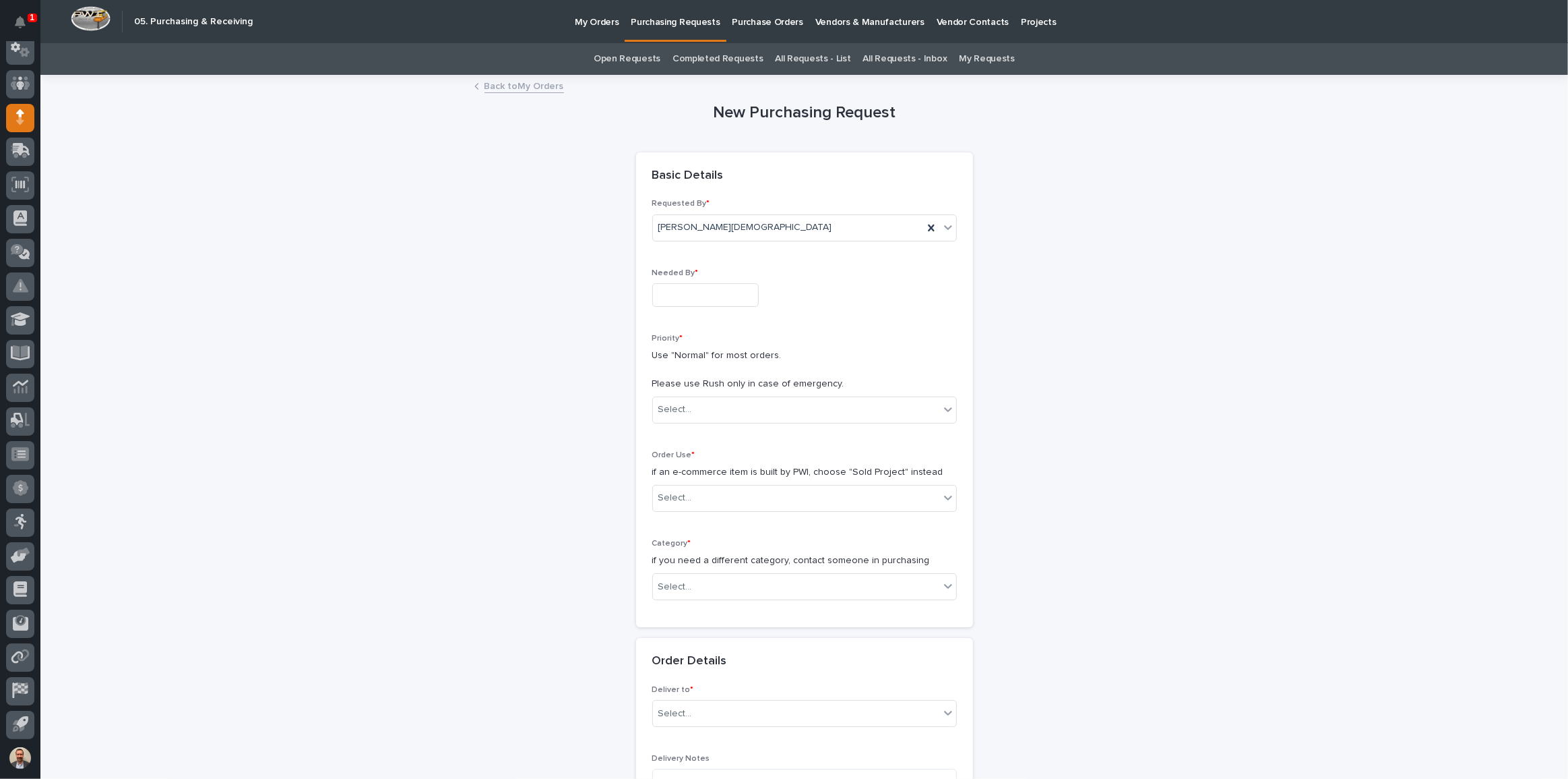
click at [743, 294] on input "text" at bounding box center [705, 294] width 106 height 24
click at [651, 158] on div "8" at bounding box center [652, 163] width 18 height 18
type input "**********"
click at [768, 400] on div "Select..." at bounding box center [796, 409] width 286 height 22
click at [768, 454] on div "Hard Date" at bounding box center [800, 458] width 303 height 24
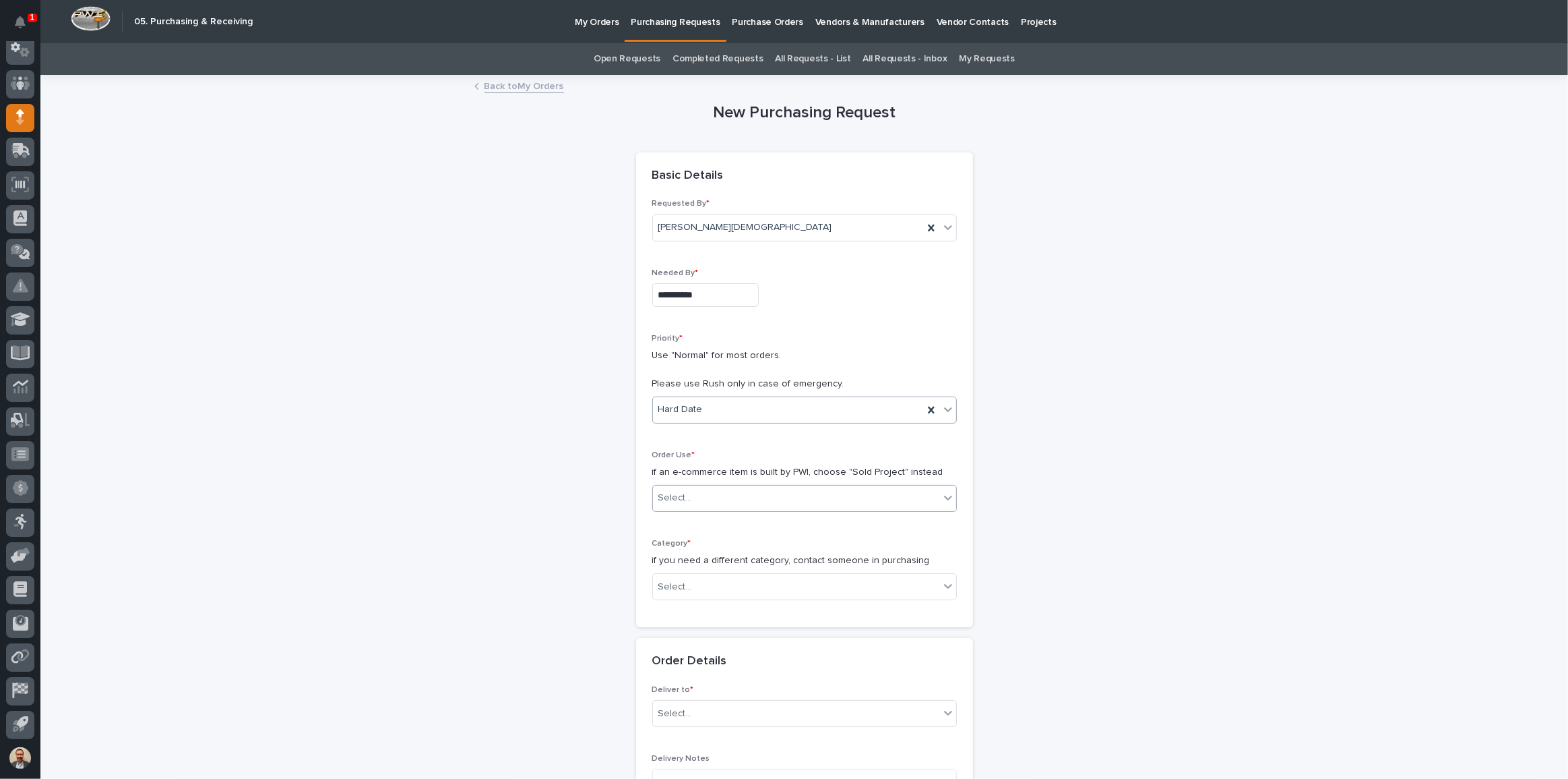
click at [746, 497] on div "Select..." at bounding box center [796, 498] width 286 height 22
click at [739, 523] on div "Sold Project" at bounding box center [800, 523] width 303 height 24
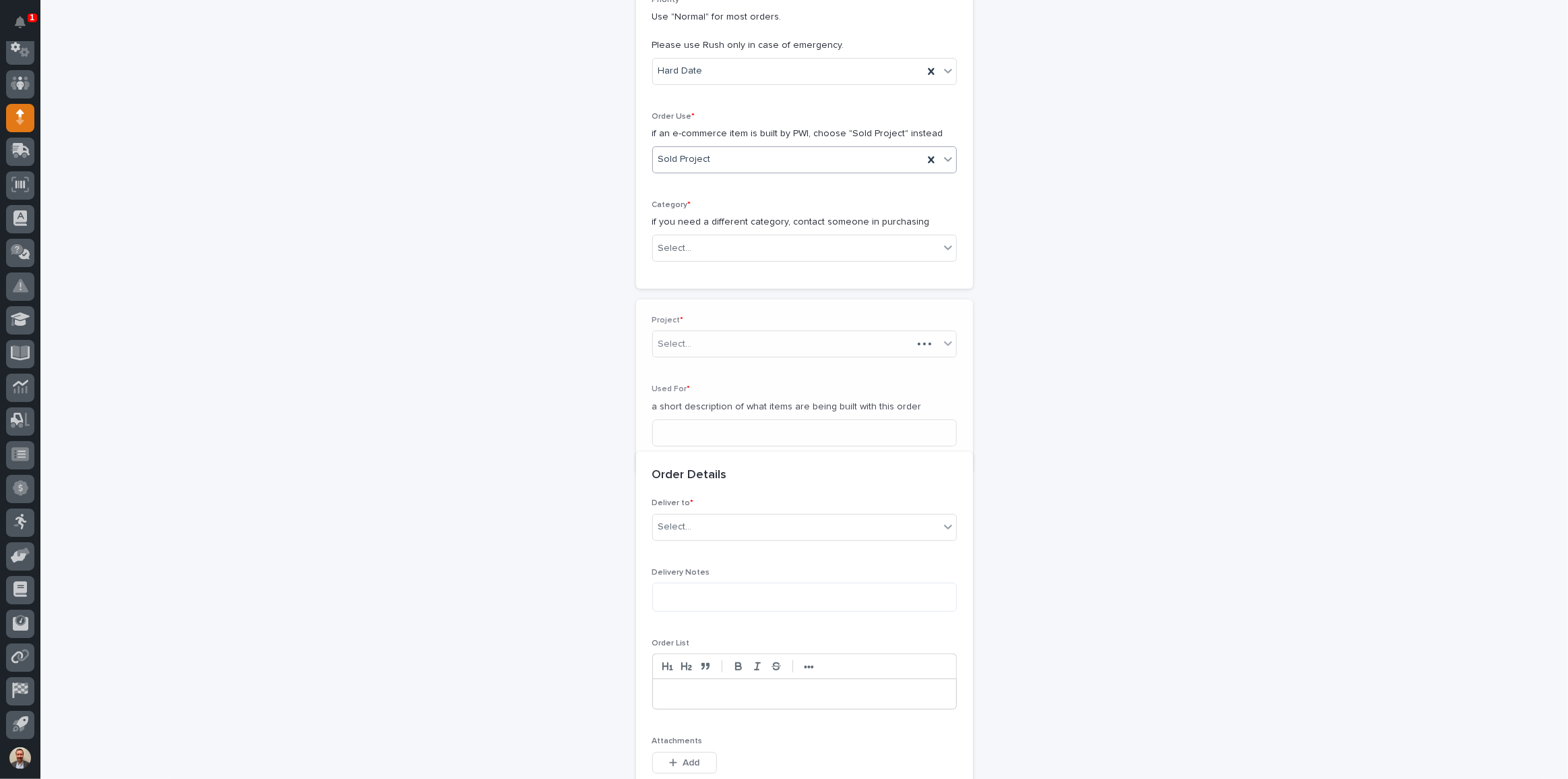
scroll to position [367, 0]
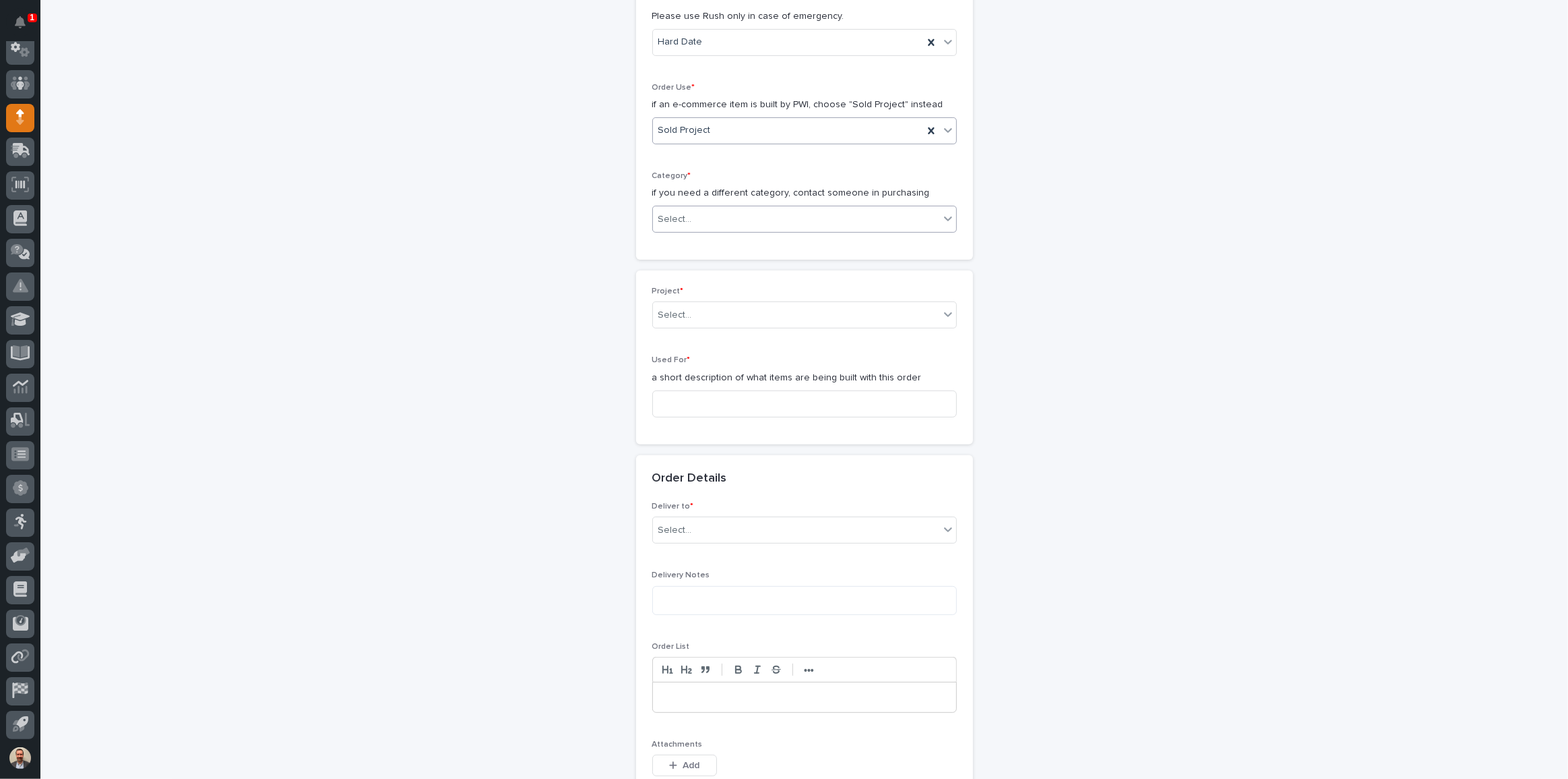
click at [720, 212] on div "Select..." at bounding box center [796, 219] width 286 height 22
click at [707, 407] on div "Steel" at bounding box center [800, 409] width 303 height 24
click at [773, 310] on div "Select..." at bounding box center [796, 315] width 286 height 22
type input "*****"
click at [907, 342] on div "26117 - Steel Dynamics Inc - 10 Ton Crane System" at bounding box center [800, 340] width 303 height 24
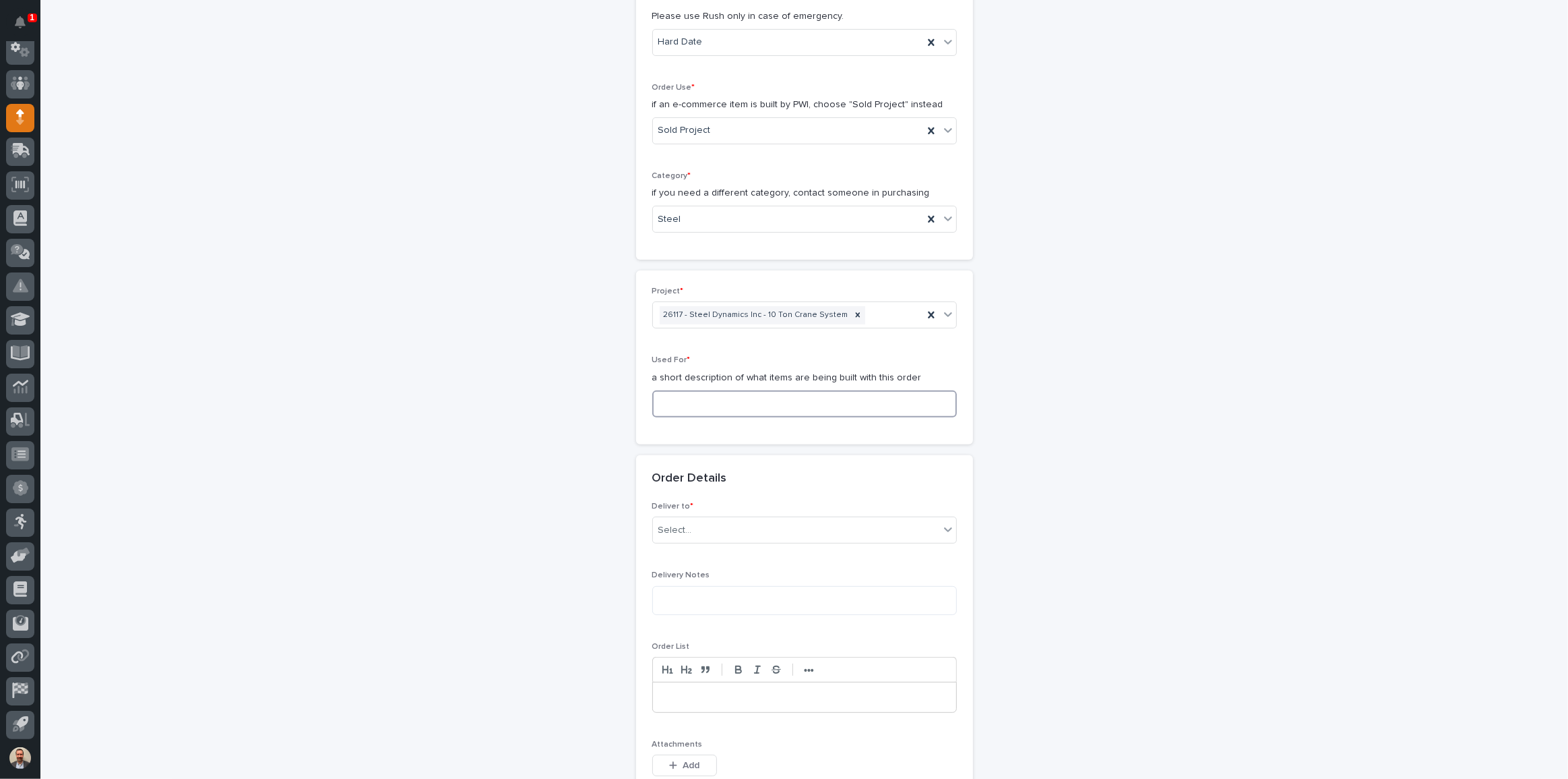
click at [791, 404] on input at bounding box center [805, 404] width 305 height 27
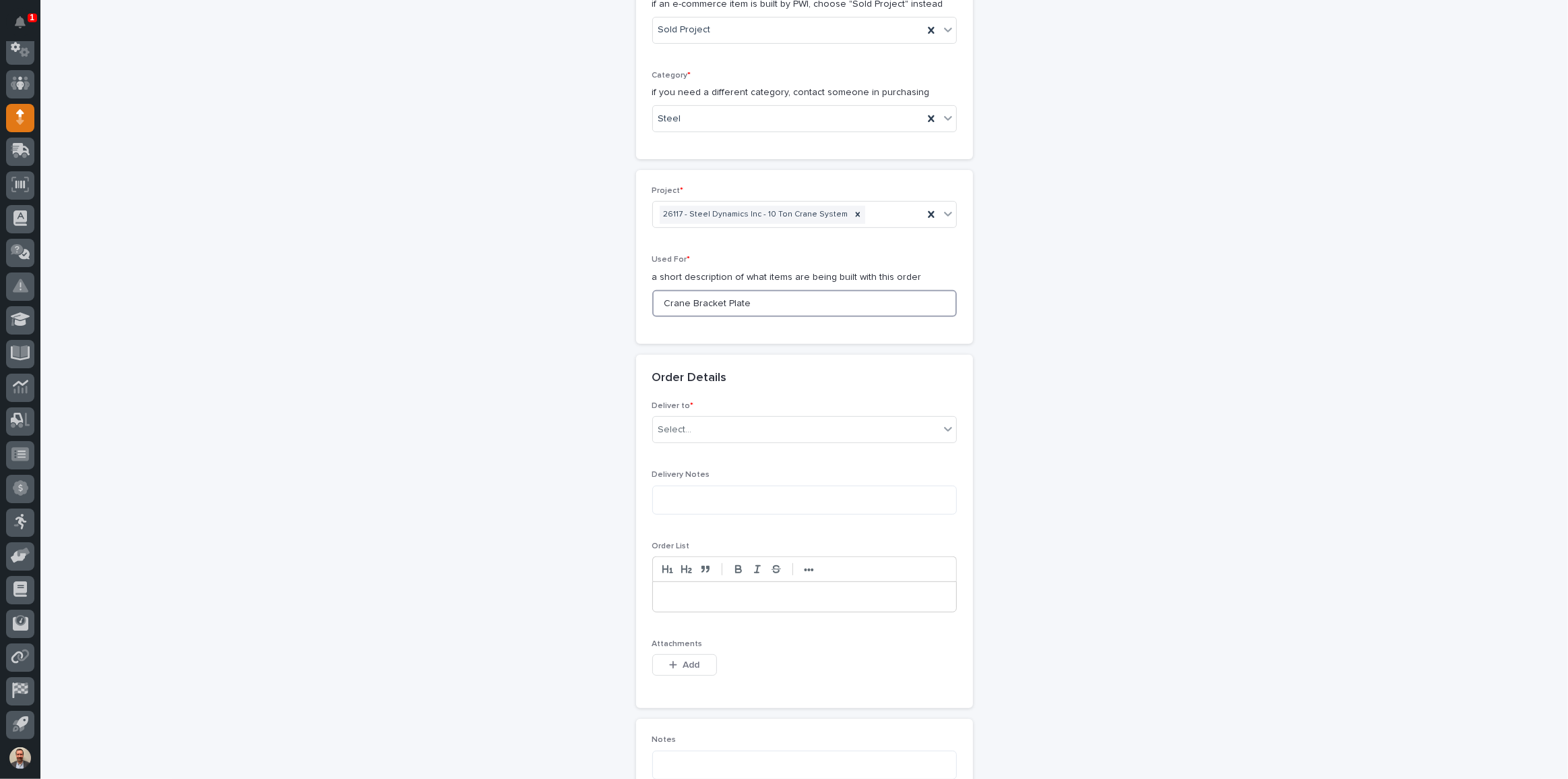
scroll to position [613, 0]
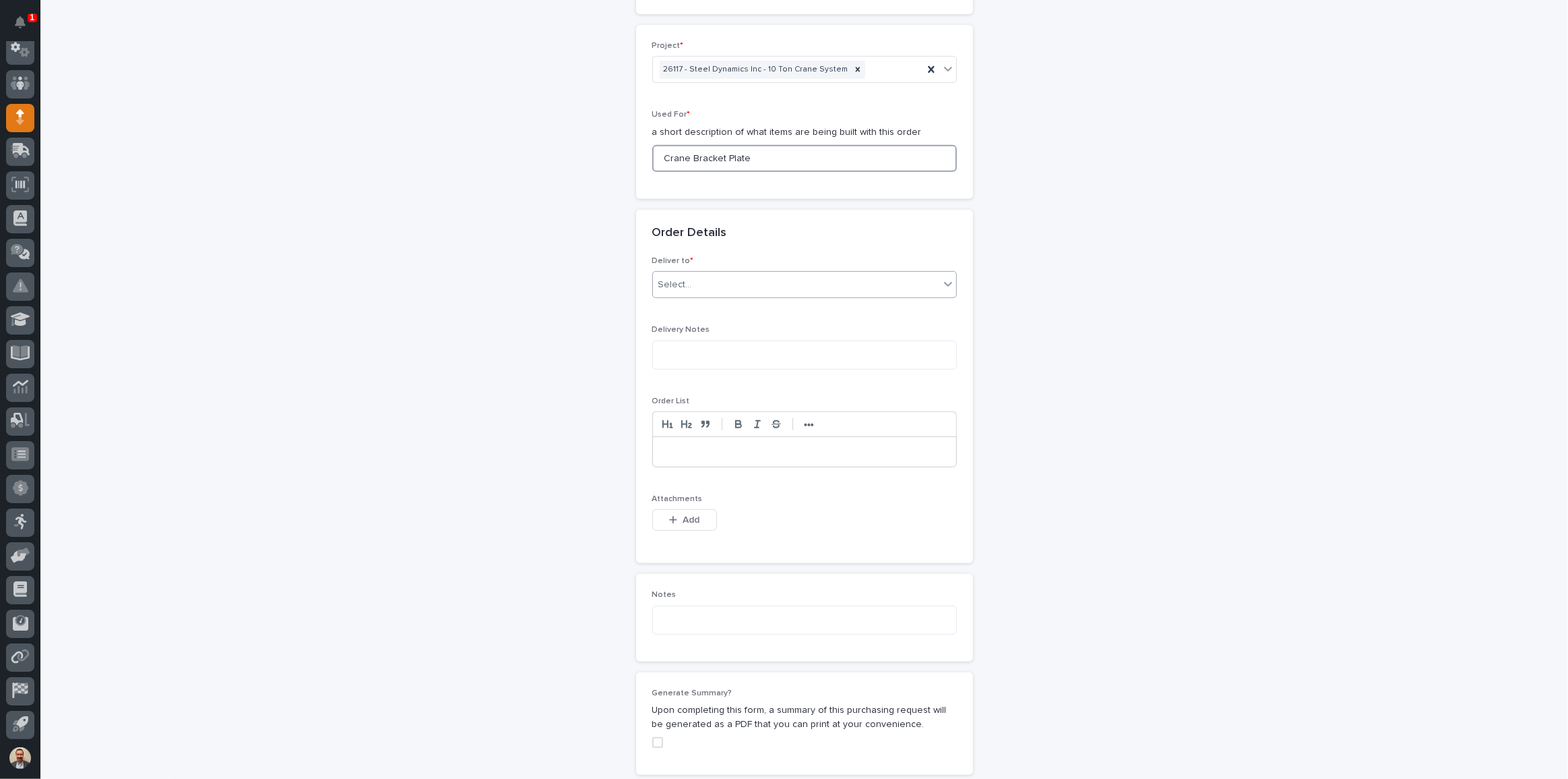
type input "Crane Bracket Plate"
click at [701, 280] on div "Select..." at bounding box center [796, 285] width 286 height 22
click at [697, 306] on div "PWI" at bounding box center [800, 310] width 303 height 24
click at [694, 524] on span "Add" at bounding box center [691, 520] width 17 height 12
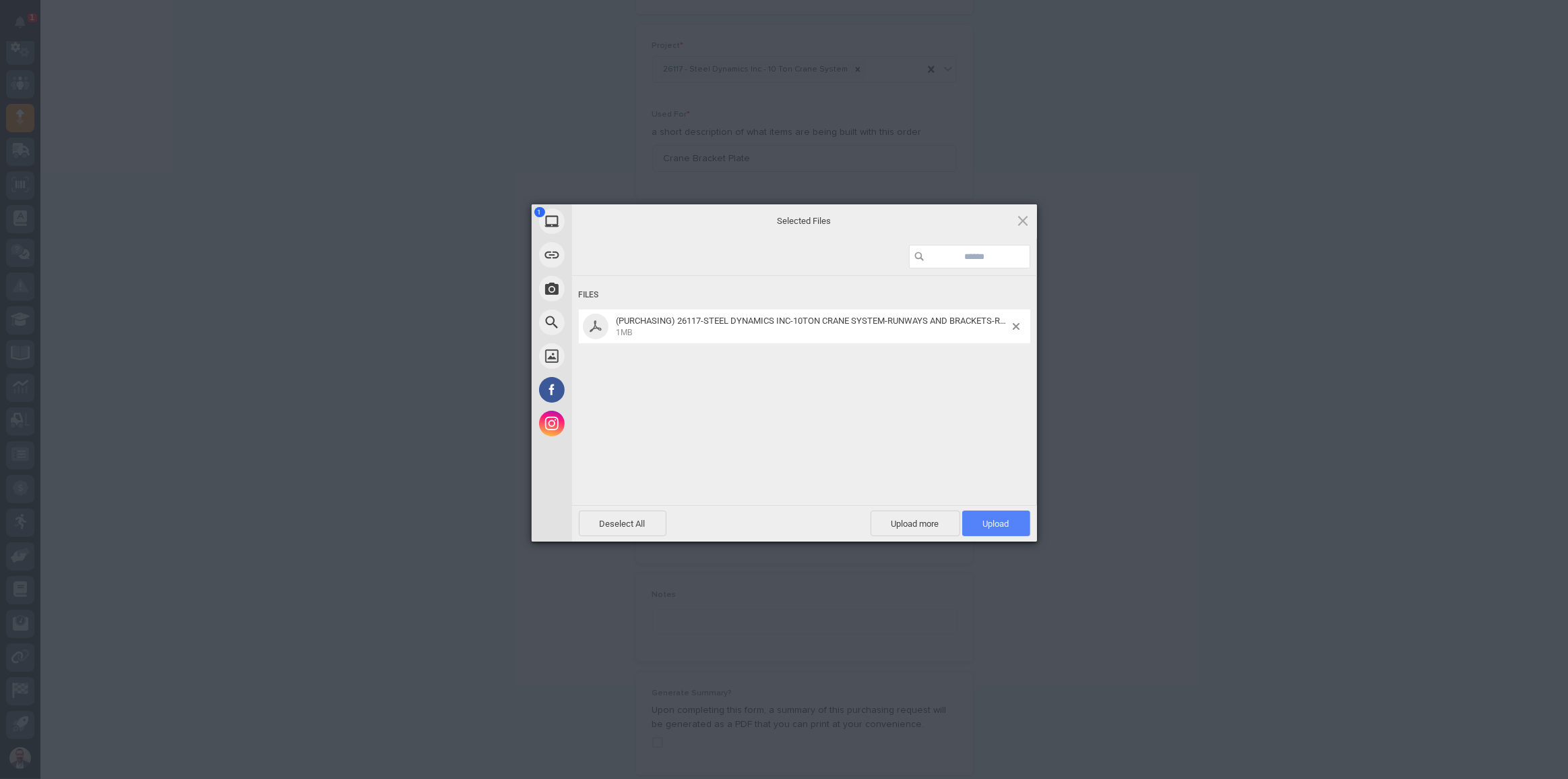
click at [991, 517] on span "Upload 1" at bounding box center [997, 524] width 68 height 26
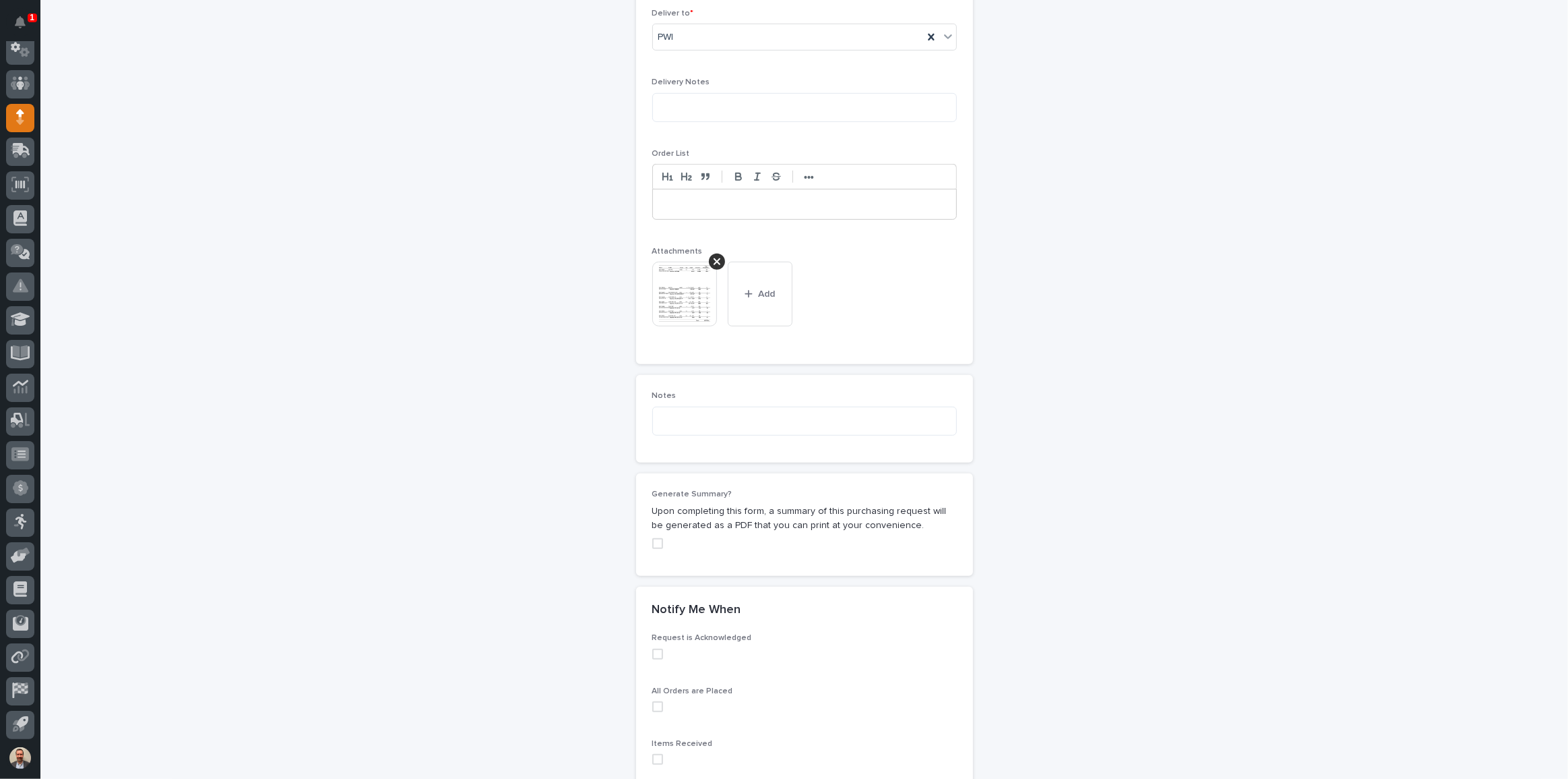
scroll to position [1009, 0]
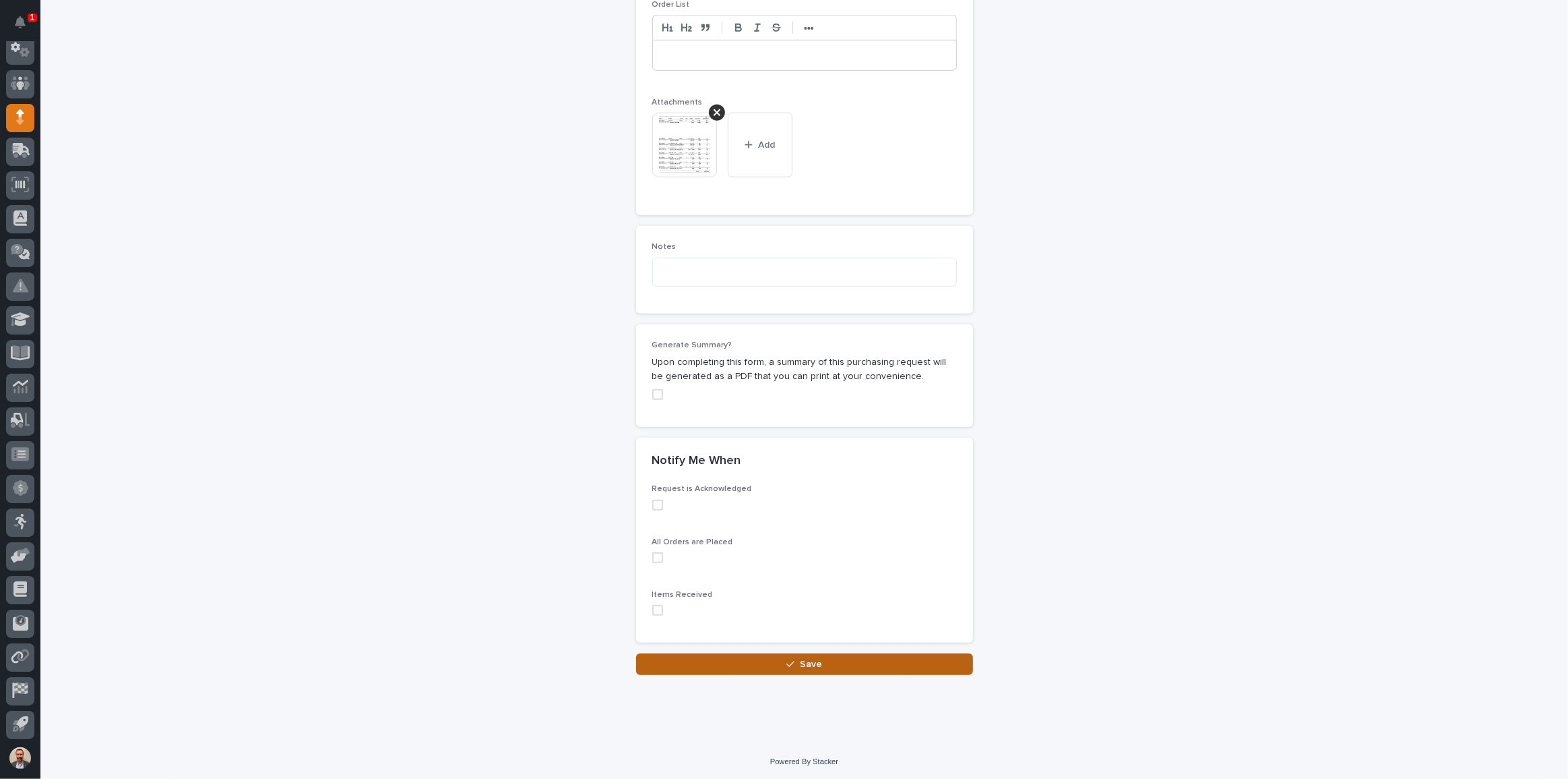
click at [752, 664] on button "Save" at bounding box center [805, 664] width 337 height 22
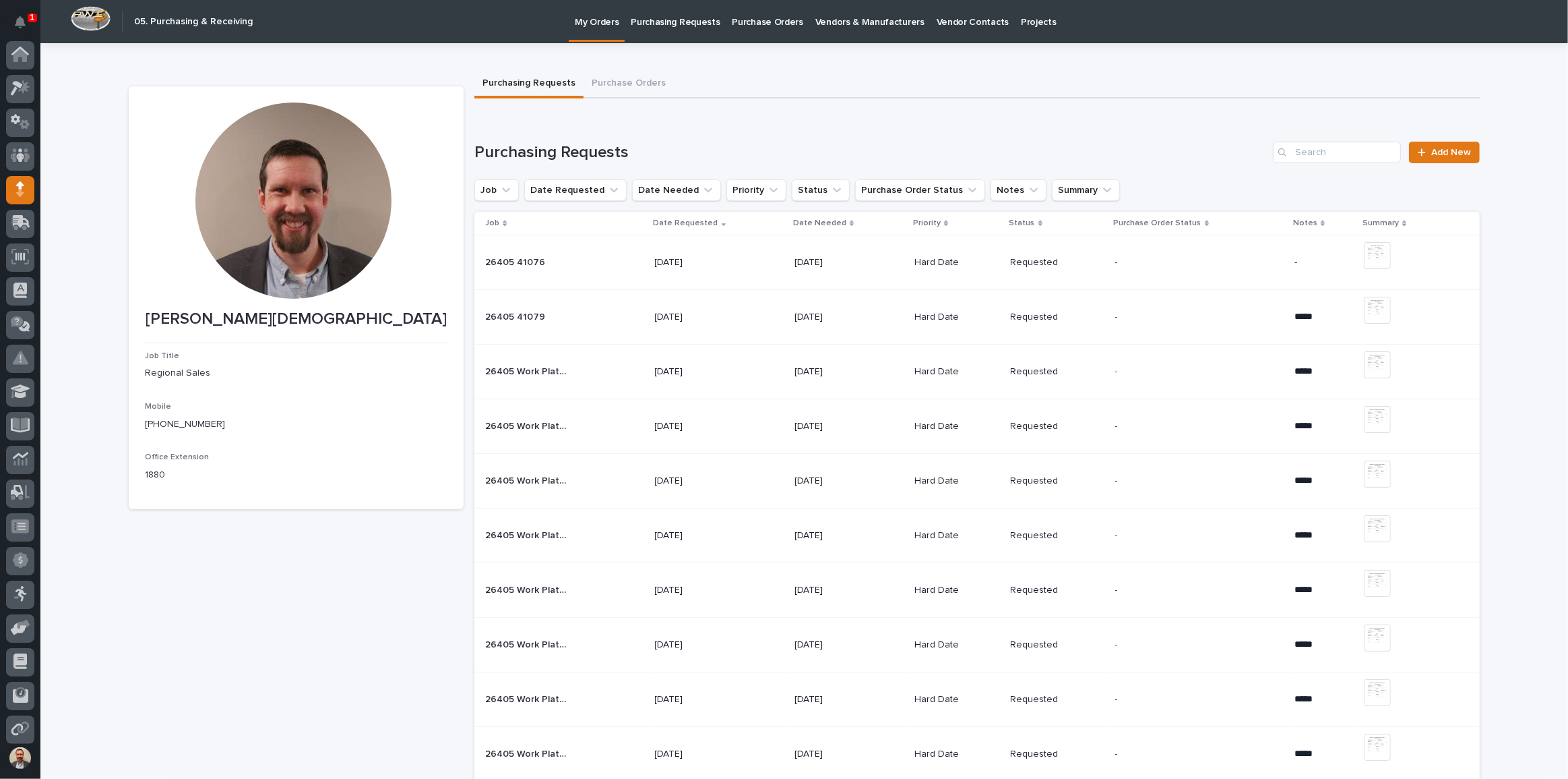
scroll to position [72, 0]
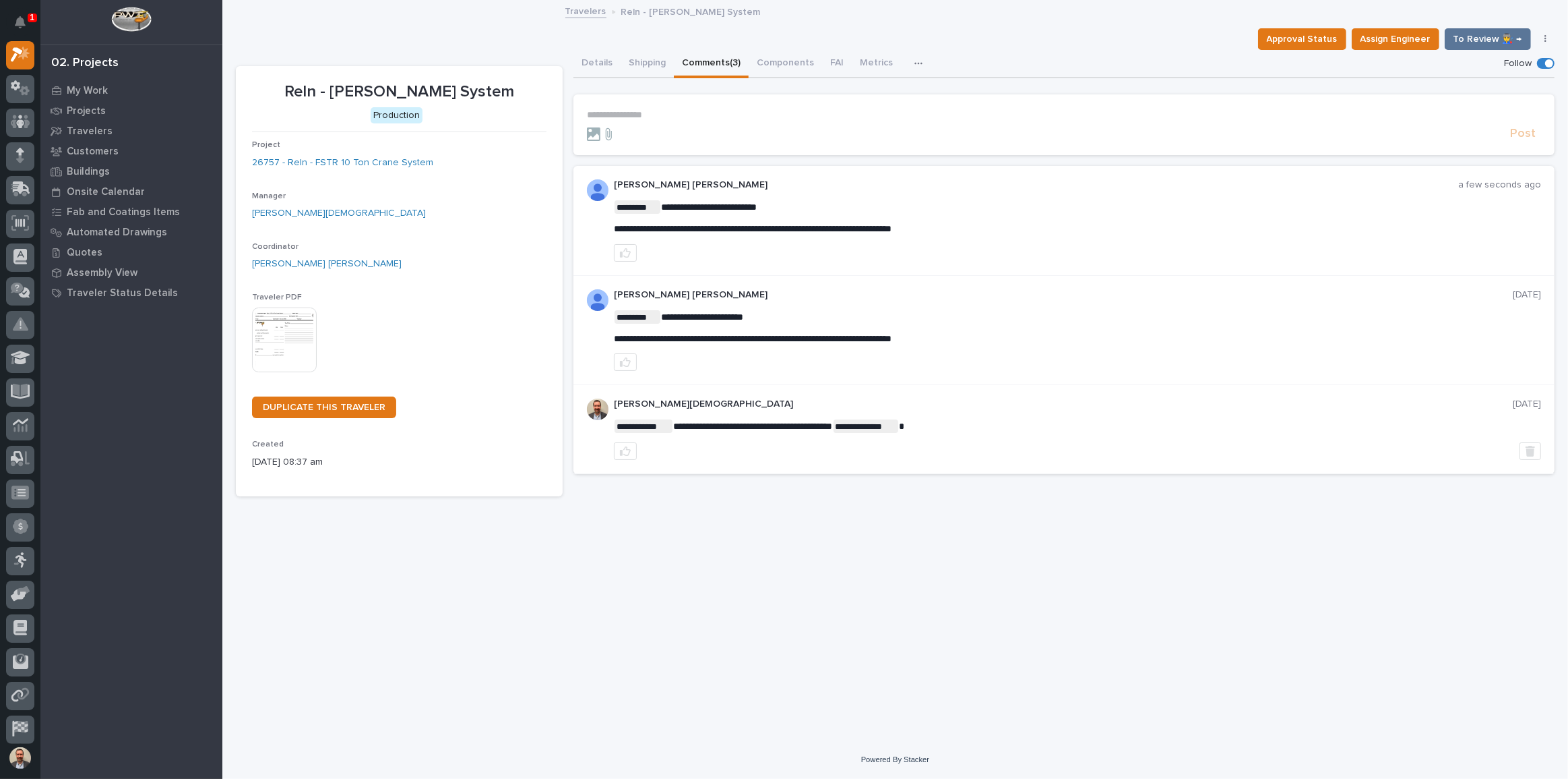
click at [627, 253] on icon "button" at bounding box center [625, 252] width 11 height 11
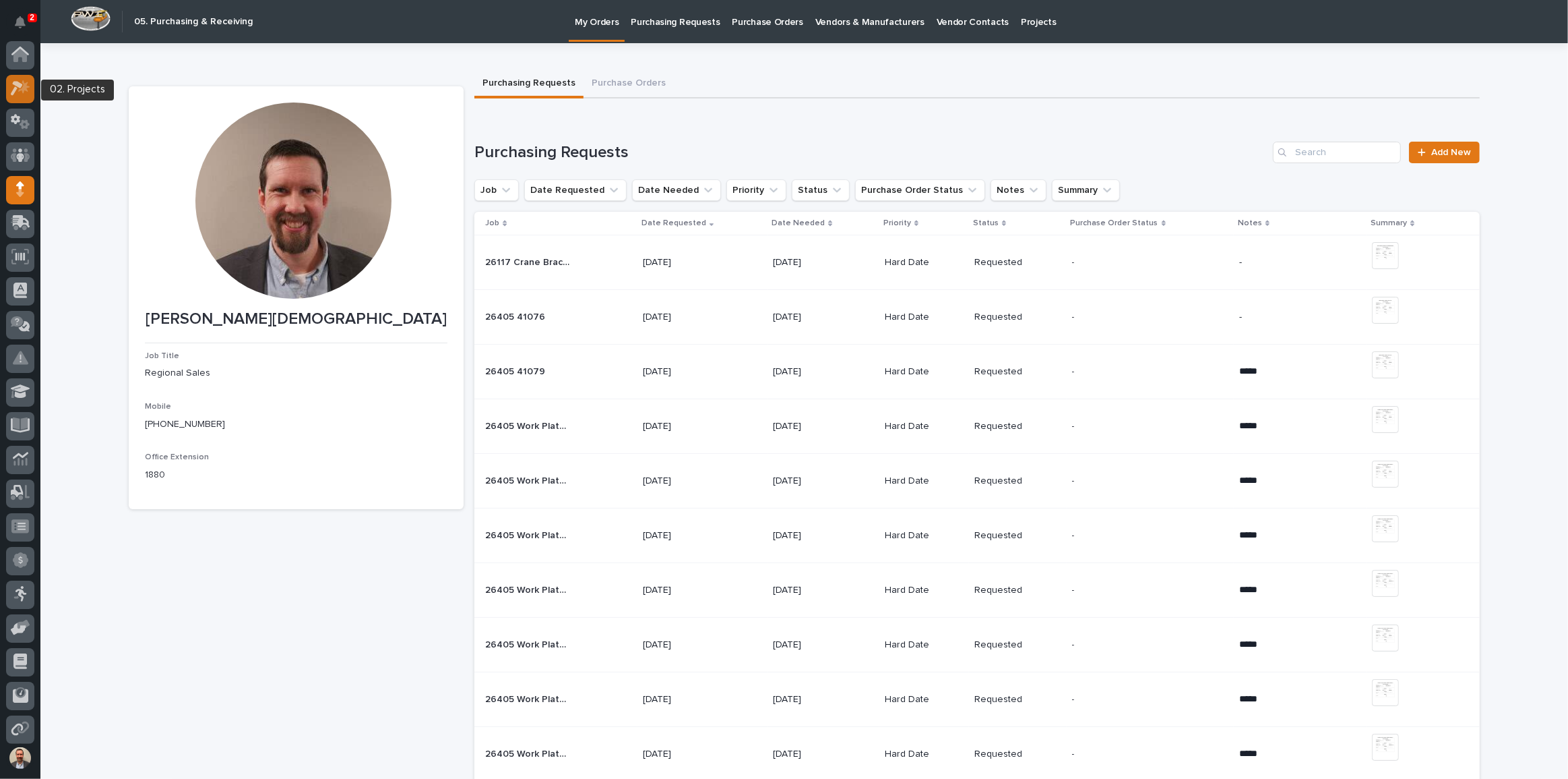
click at [19, 91] on icon at bounding box center [23, 87] width 11 height 14
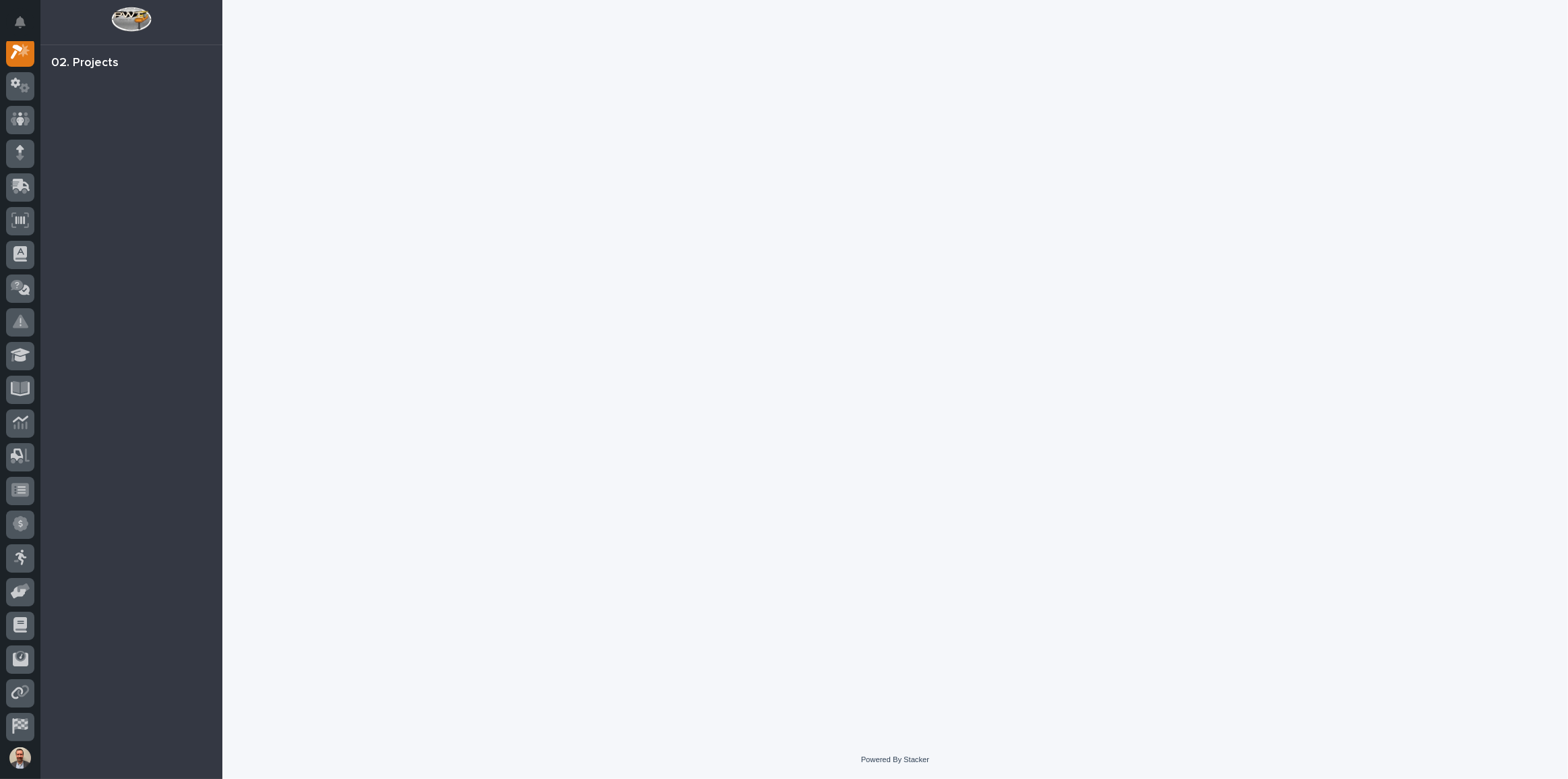
scroll to position [34, 0]
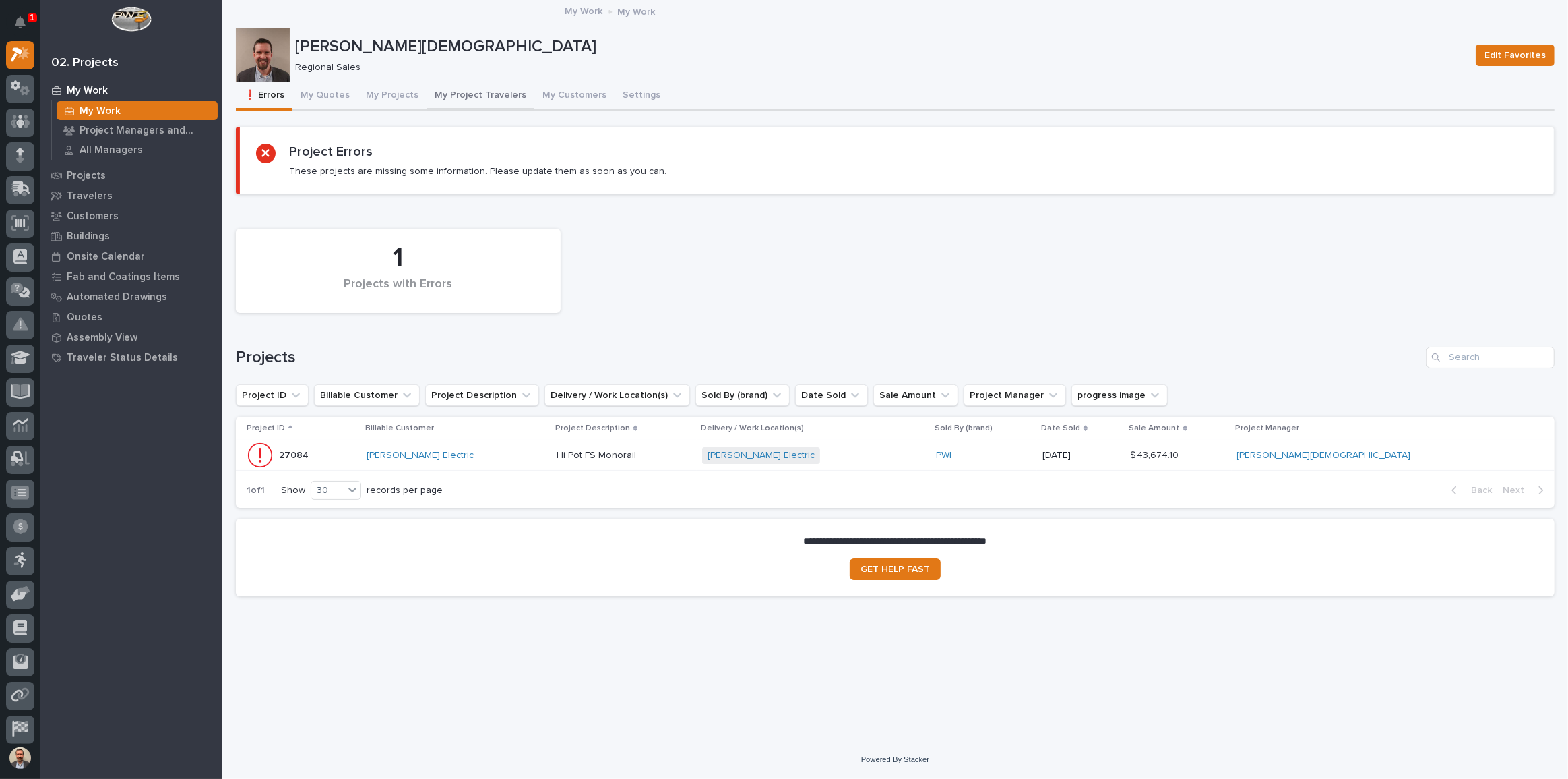
click at [467, 88] on button "My Project Travelers" at bounding box center [480, 96] width 108 height 28
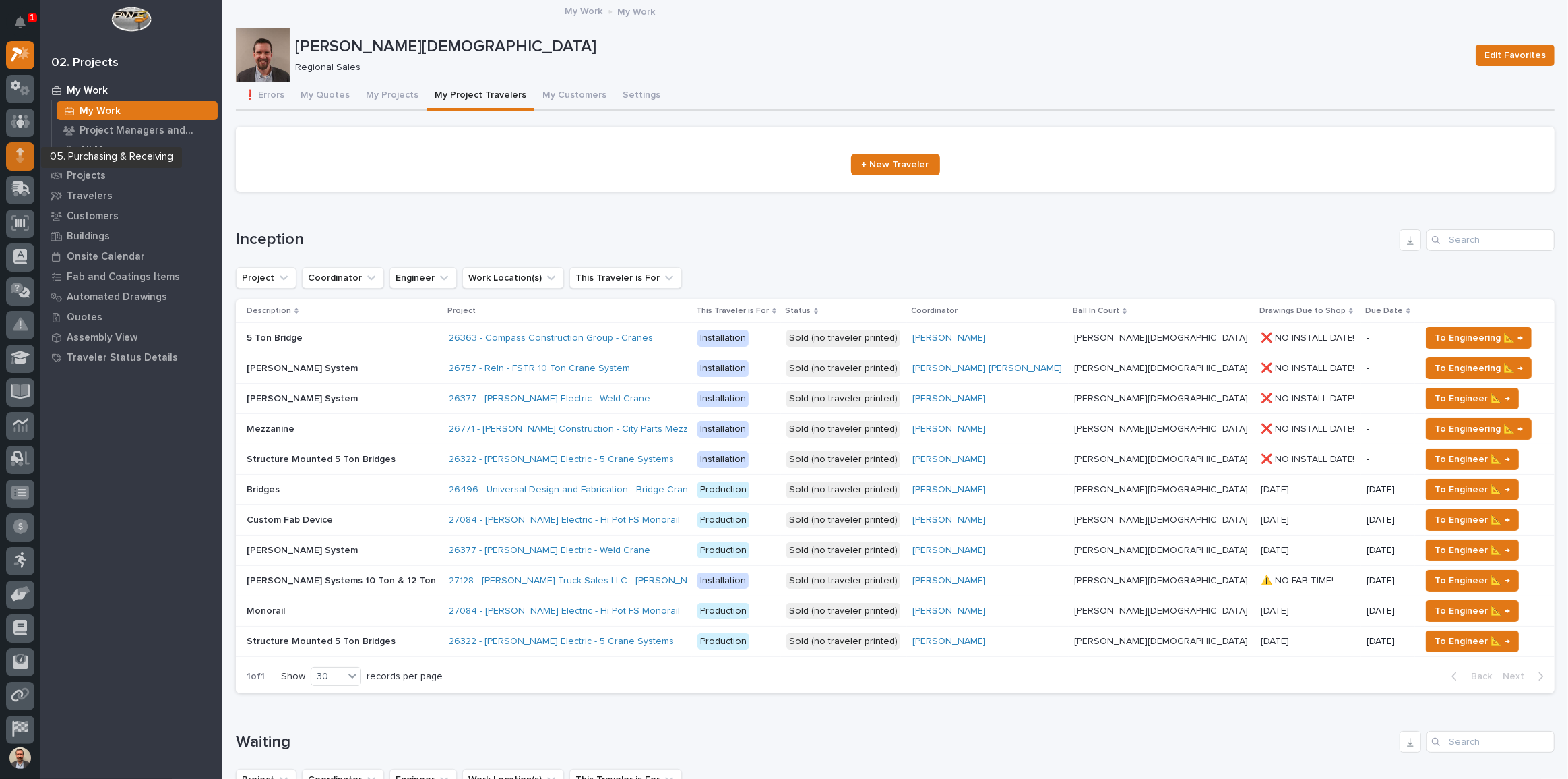
click at [19, 152] on icon at bounding box center [20, 151] width 8 height 7
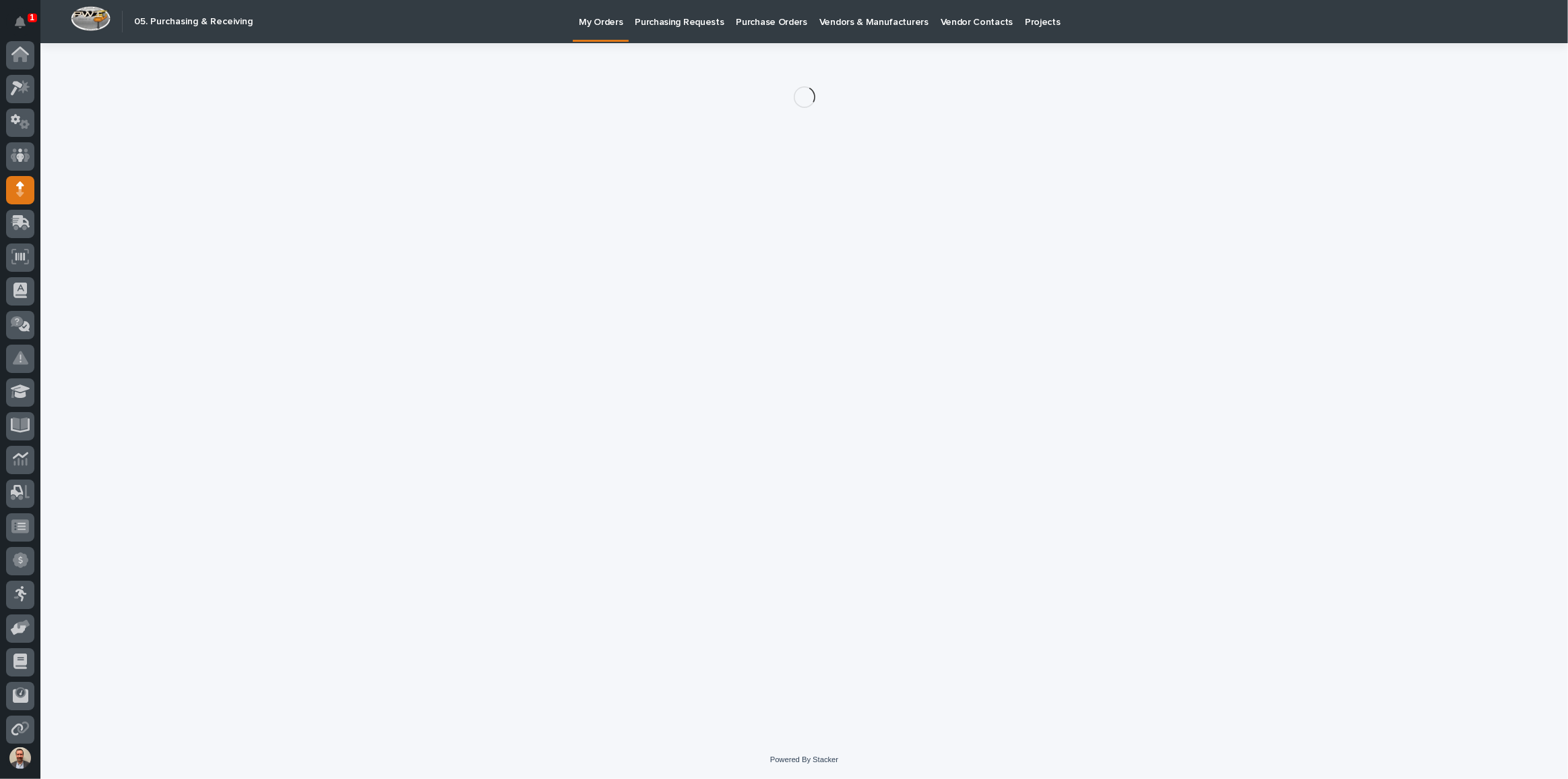
scroll to position [72, 0]
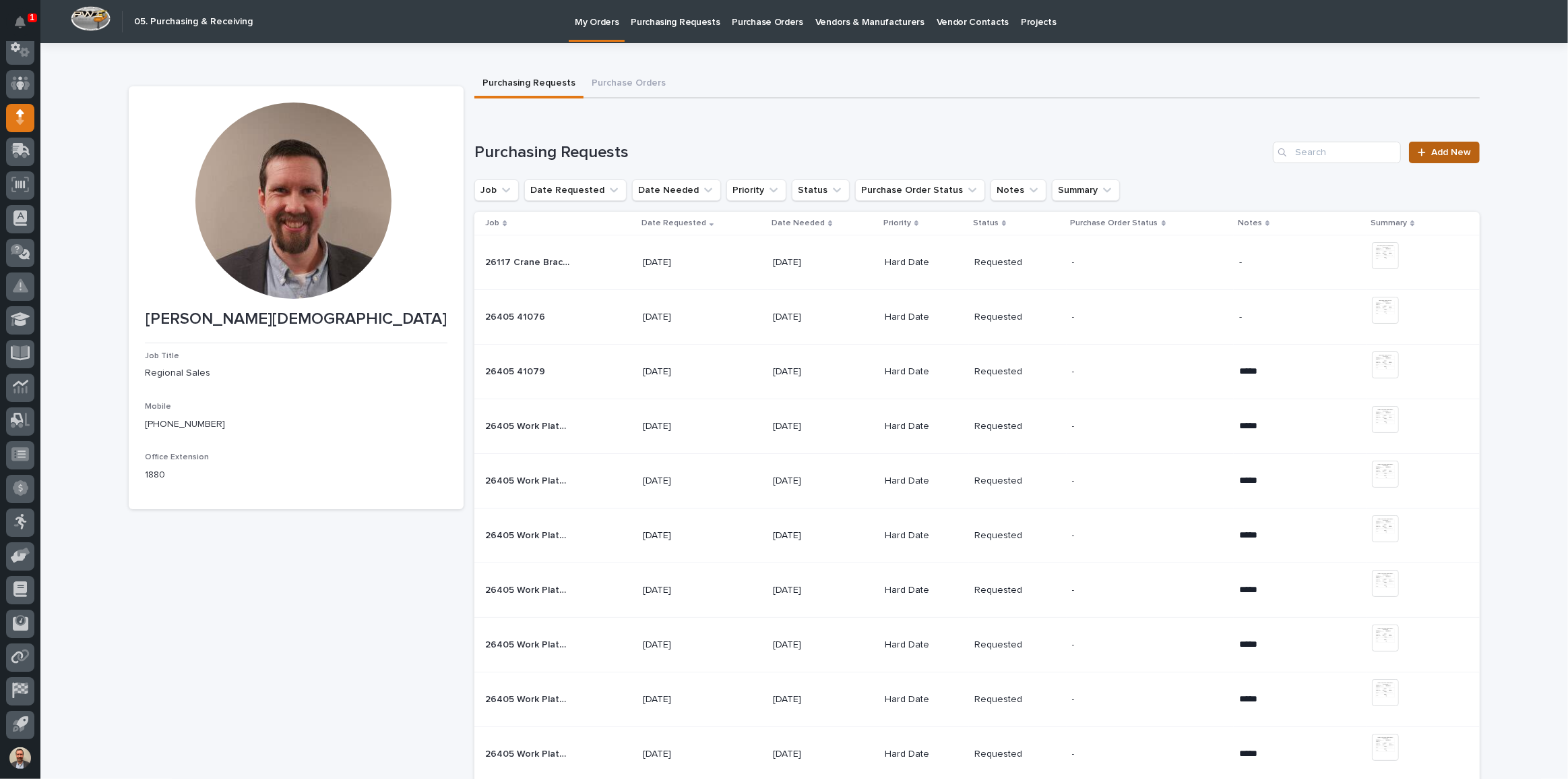
click at [1459, 150] on span "Add New" at bounding box center [1451, 152] width 40 height 10
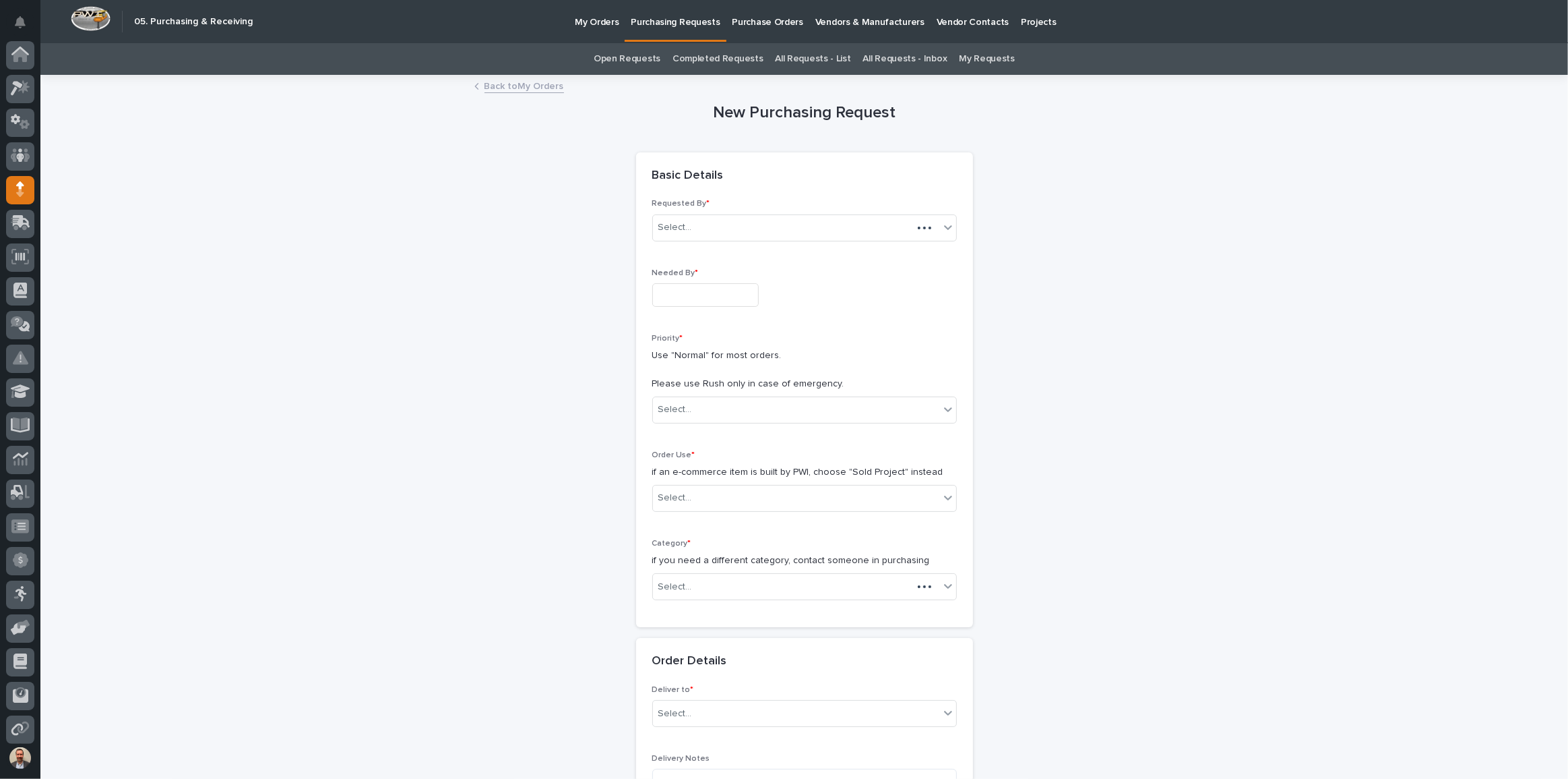
scroll to position [72, 0]
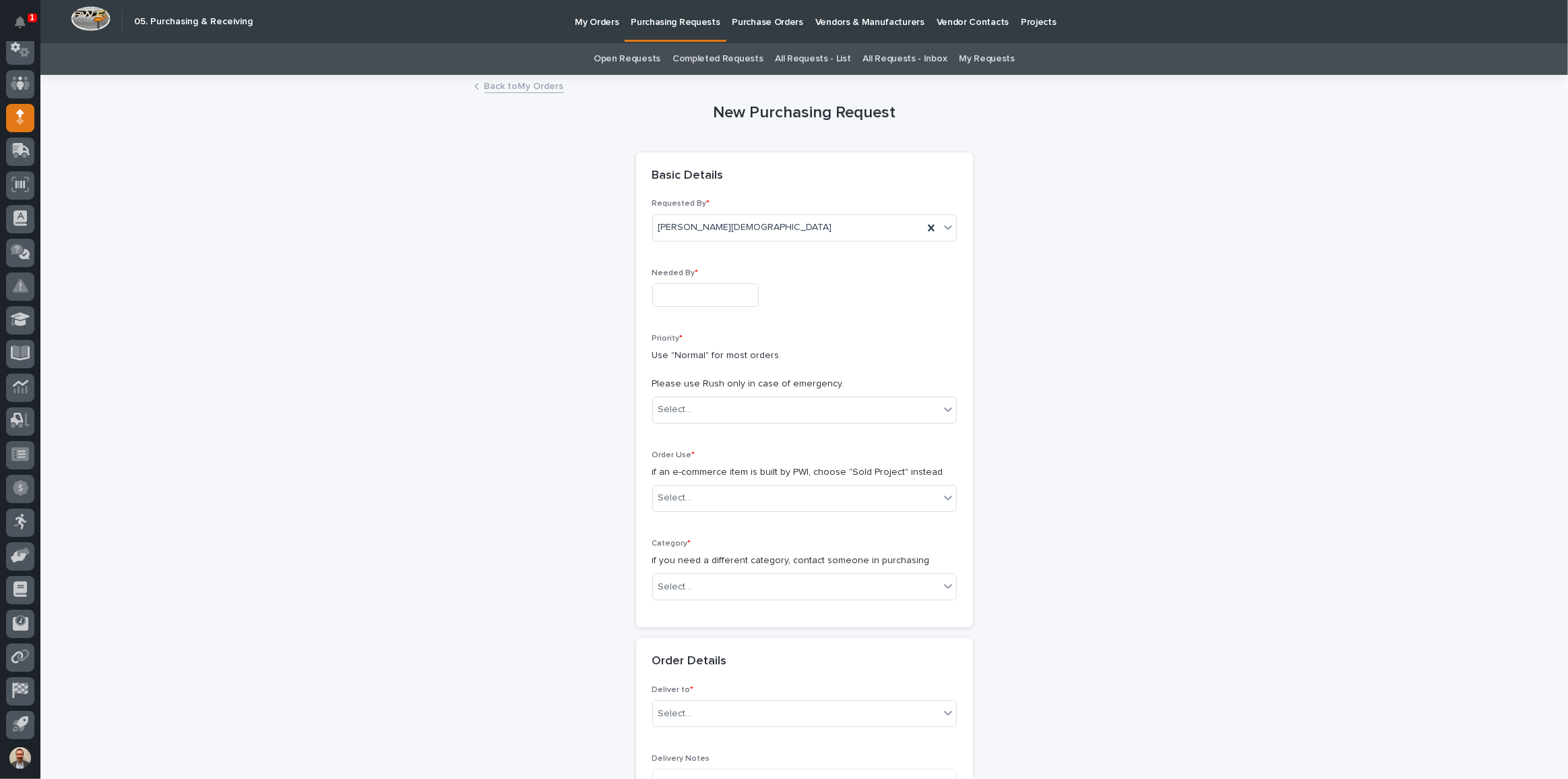
click at [734, 302] on input "text" at bounding box center [705, 294] width 106 height 24
click at [652, 156] on div "8" at bounding box center [652, 163] width 18 height 18
type input "**********"
click at [934, 399] on div "Select..." at bounding box center [796, 409] width 286 height 22
click at [822, 455] on div "Hard Date" at bounding box center [800, 458] width 303 height 24
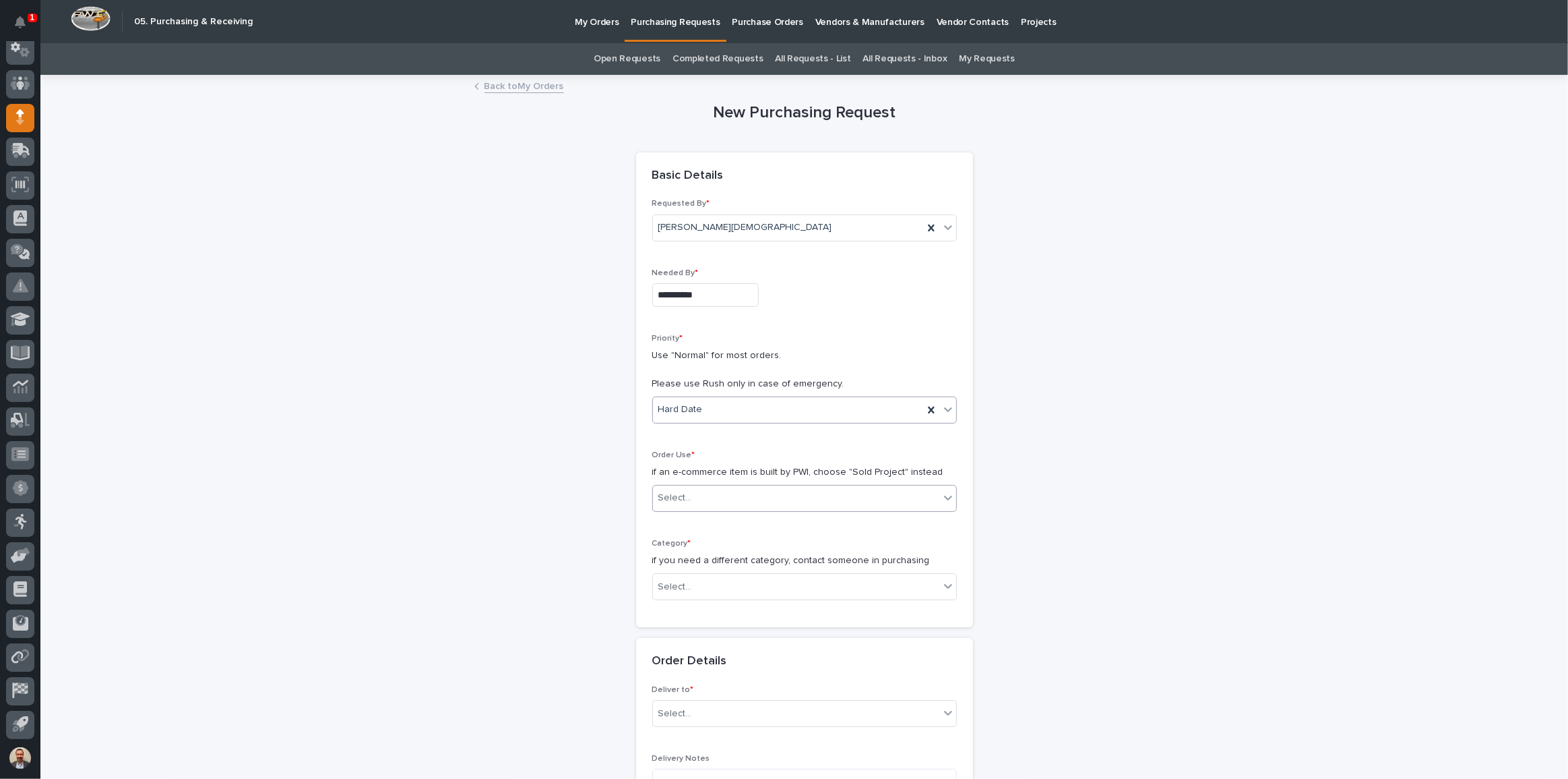
click at [918, 493] on div "Select..." at bounding box center [796, 498] width 286 height 22
click at [879, 520] on div "Sold Project" at bounding box center [800, 523] width 303 height 24
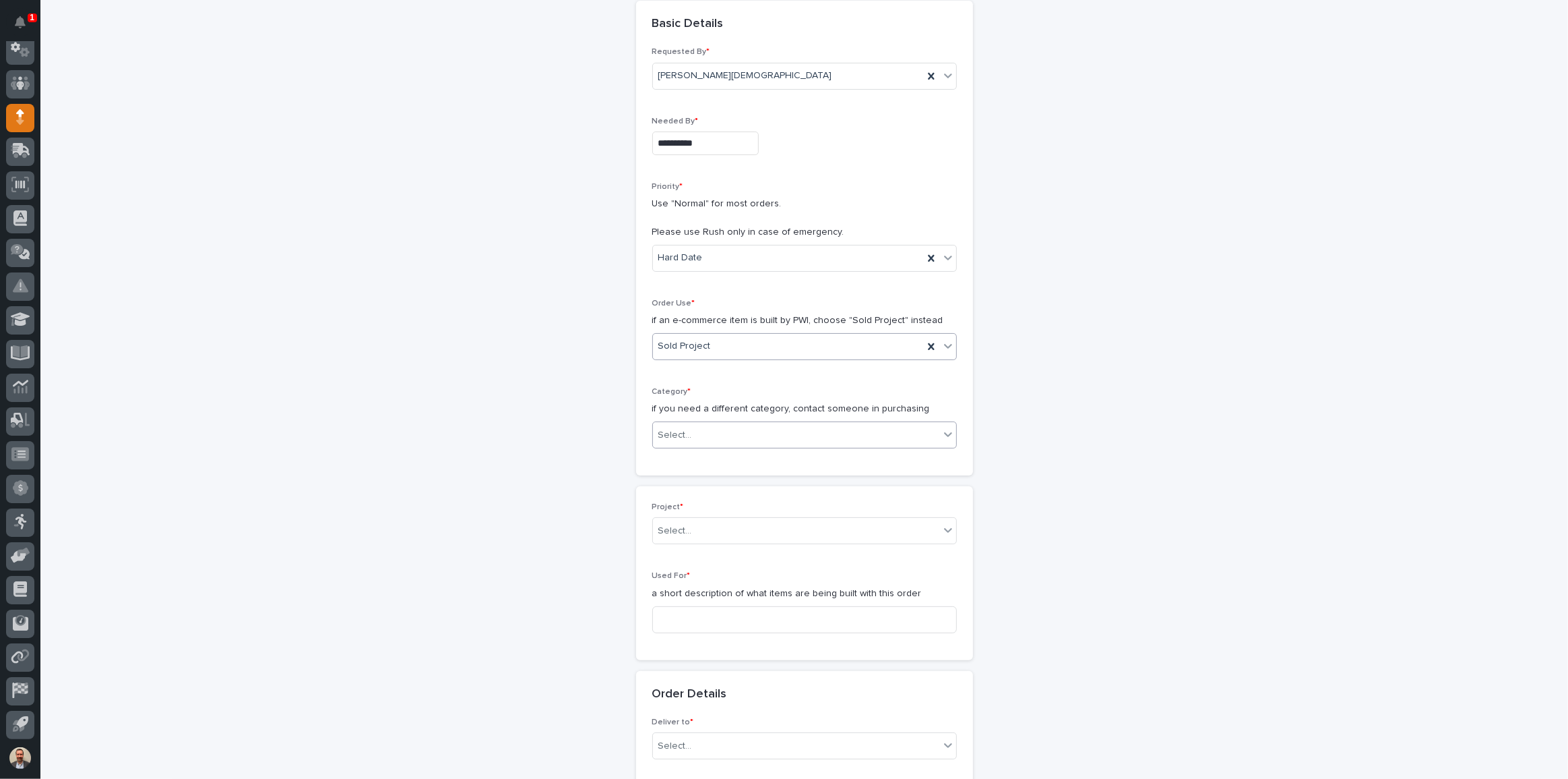
scroll to position [152, 0]
click at [915, 425] on div "Select..." at bounding box center [796, 434] width 286 height 22
click at [877, 617] on div "Steel" at bounding box center [800, 624] width 303 height 24
click at [848, 528] on div "Select..." at bounding box center [796, 530] width 286 height 22
type input "*****"
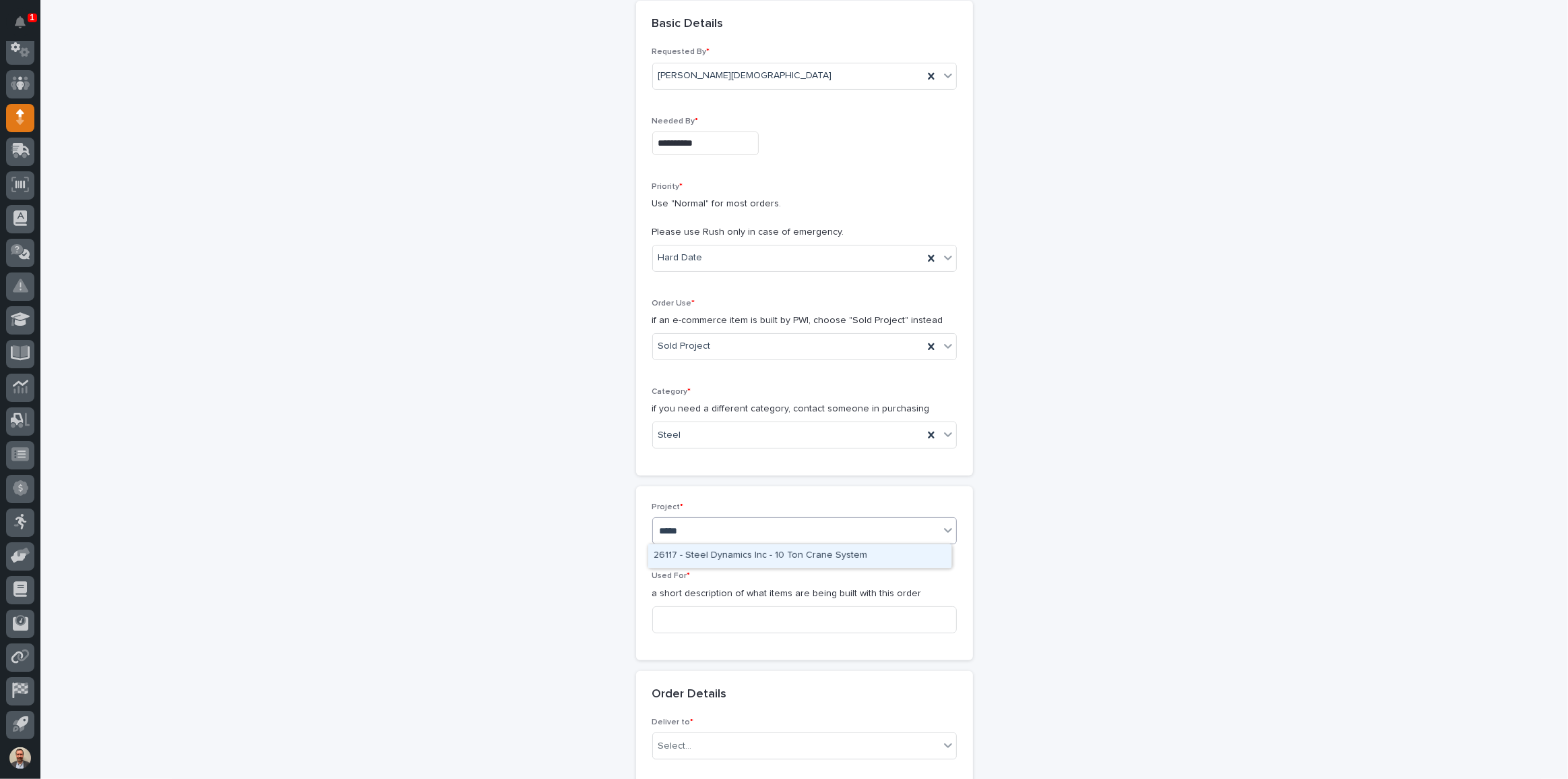
click at [844, 552] on div "26117 - Steel Dynamics Inc - 10 Ton Crane System" at bounding box center [800, 555] width 303 height 24
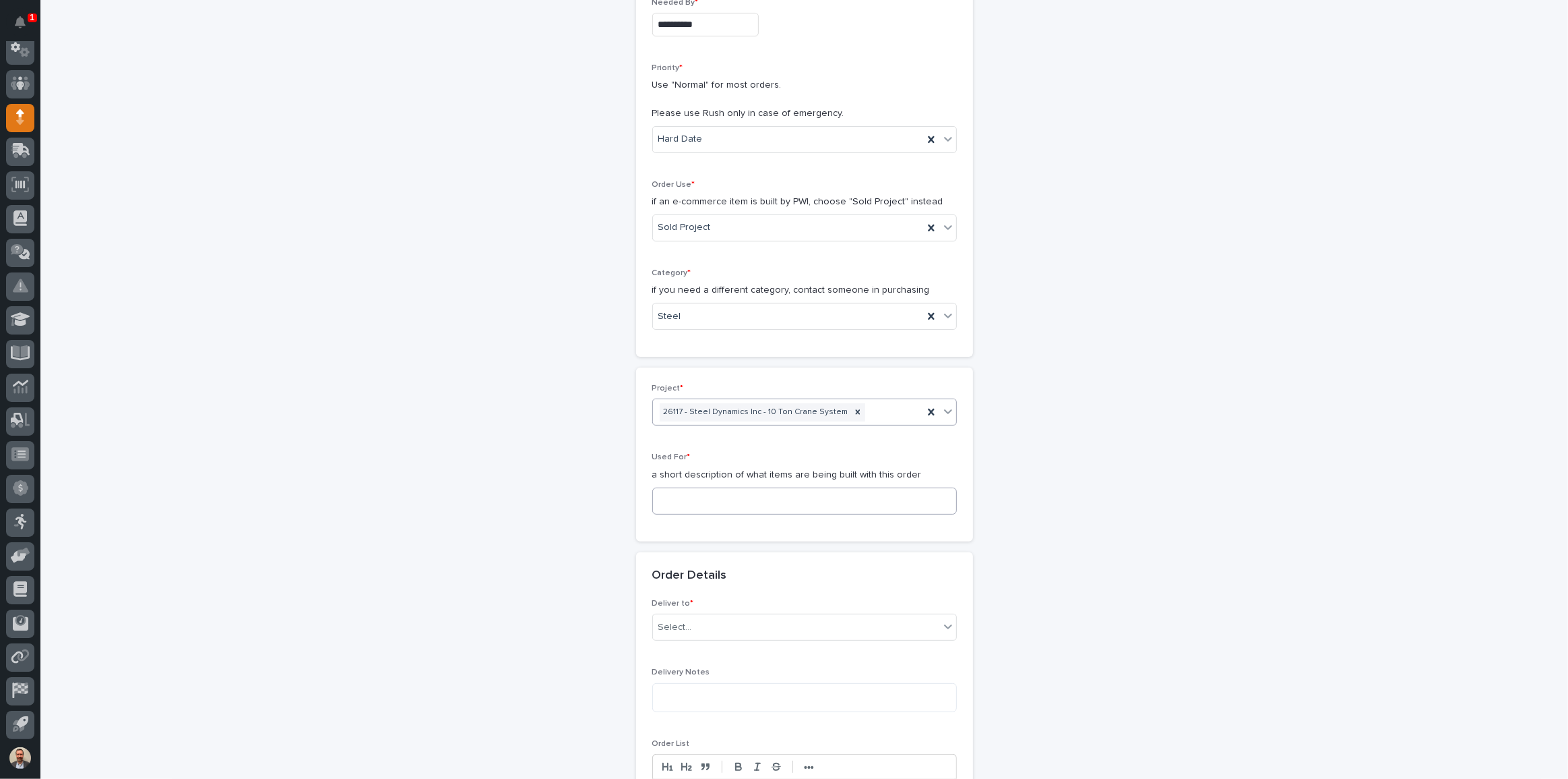
scroll to position [275, 0]
click at [784, 493] on input at bounding box center [805, 496] width 305 height 27
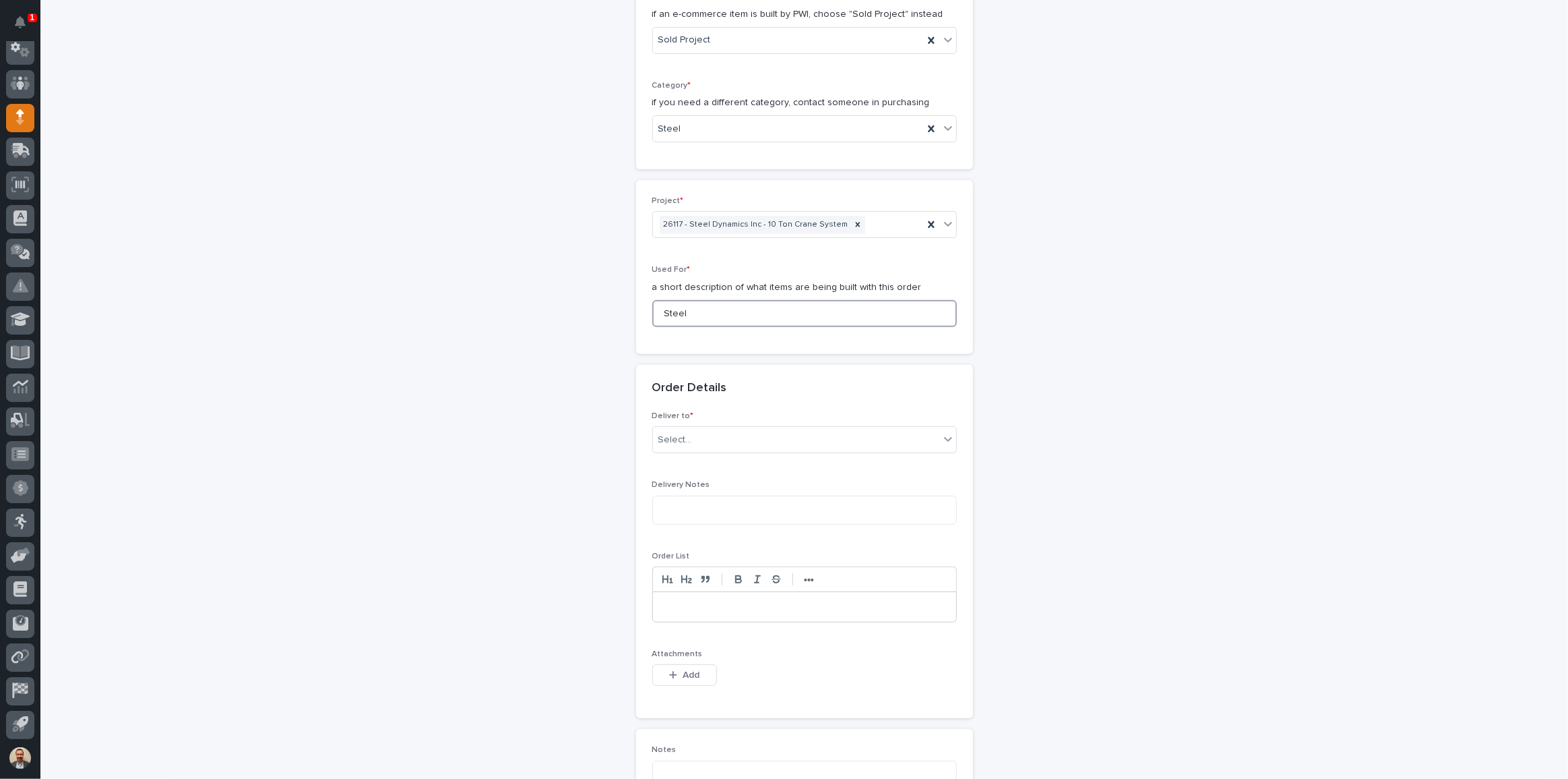
scroll to position [459, 0]
type input "Steel"
click at [785, 434] on div "Select..." at bounding box center [796, 439] width 286 height 22
click at [772, 464] on div "PWI" at bounding box center [800, 464] width 303 height 24
click at [783, 505] on textarea at bounding box center [805, 509] width 305 height 29
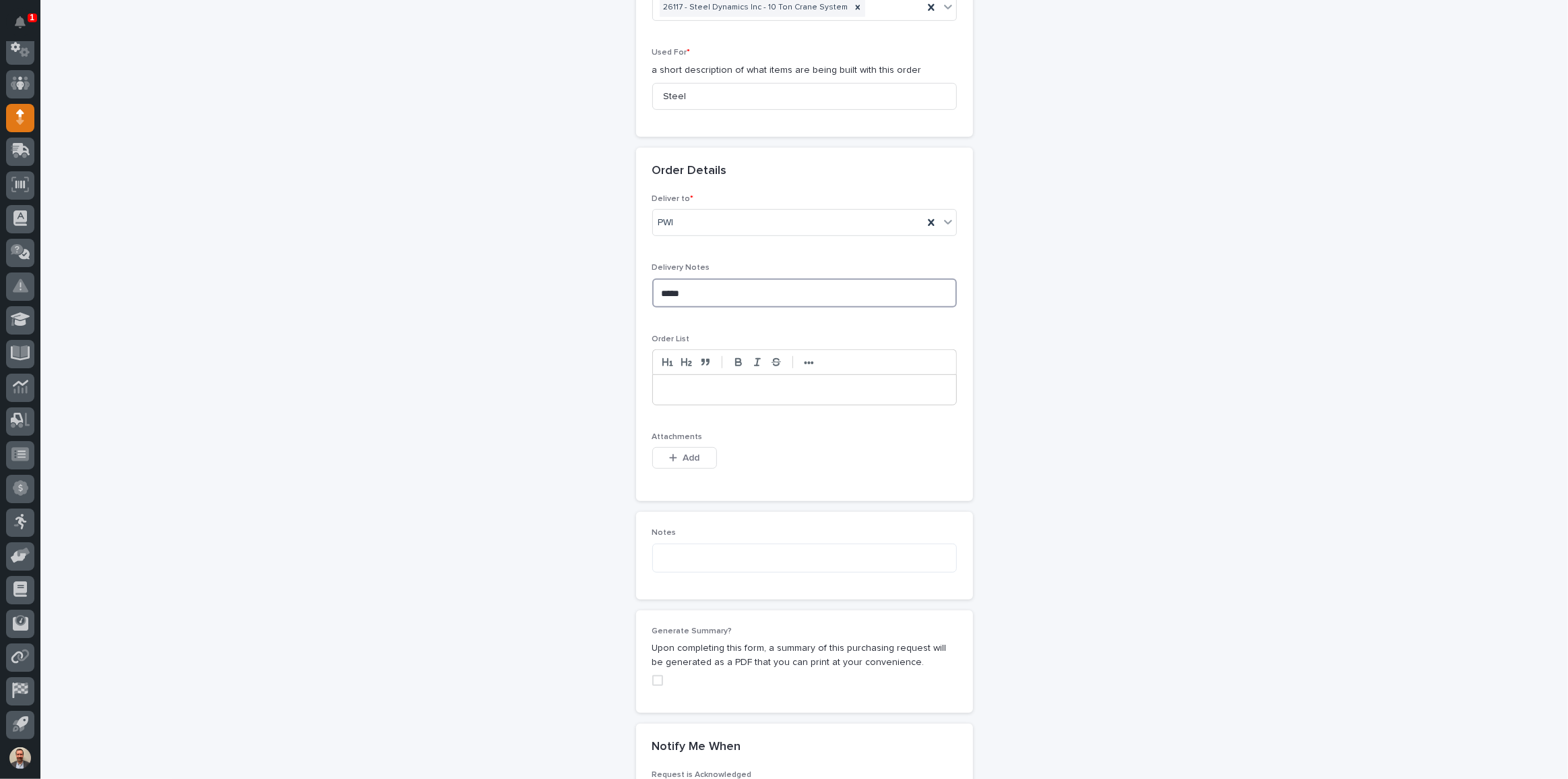
scroll to position [703, 0]
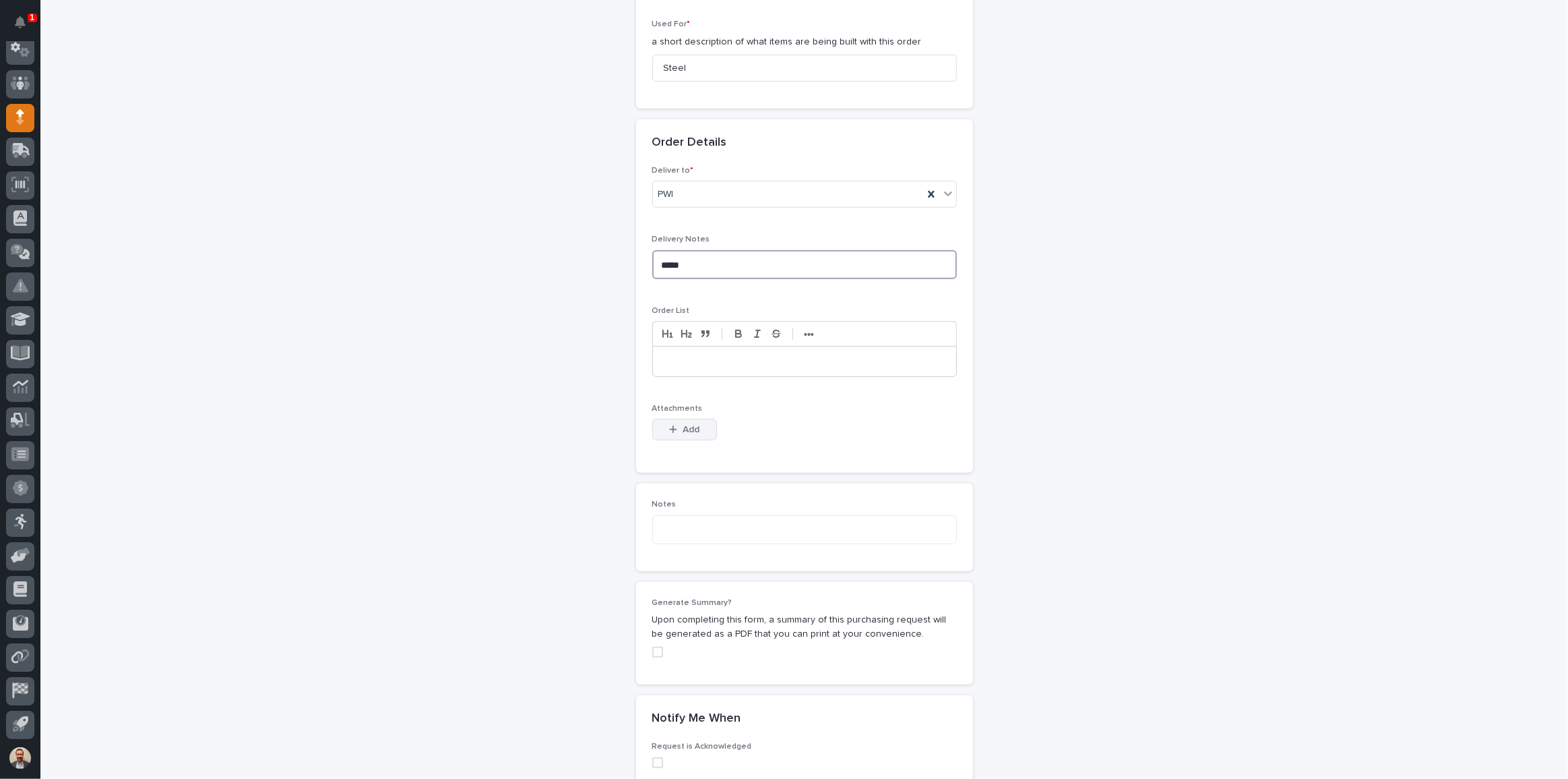
type textarea "*****"
click at [699, 436] on button "Add" at bounding box center [685, 430] width 65 height 22
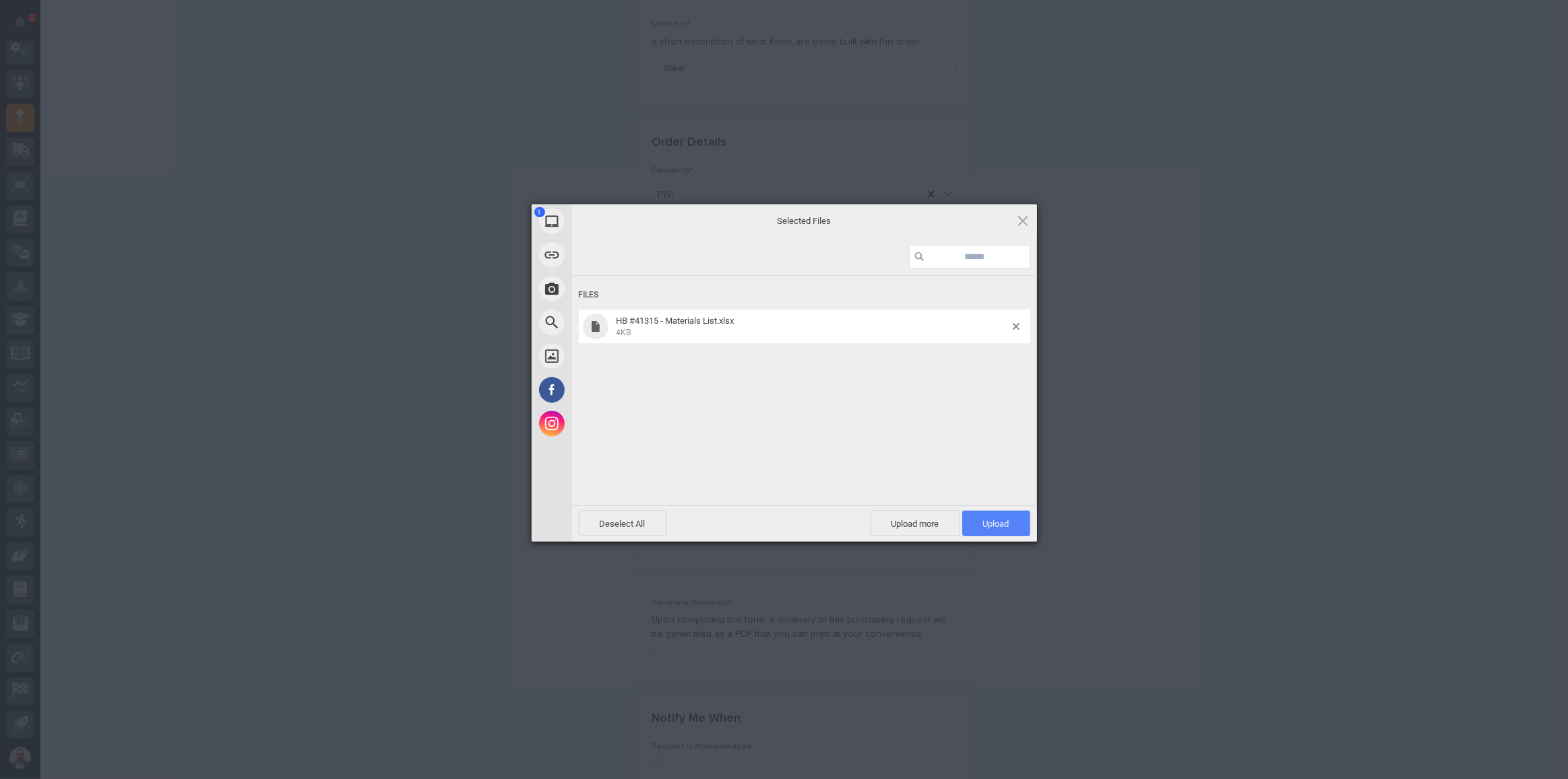
click at [1003, 520] on span "Upload 1" at bounding box center [996, 524] width 26 height 10
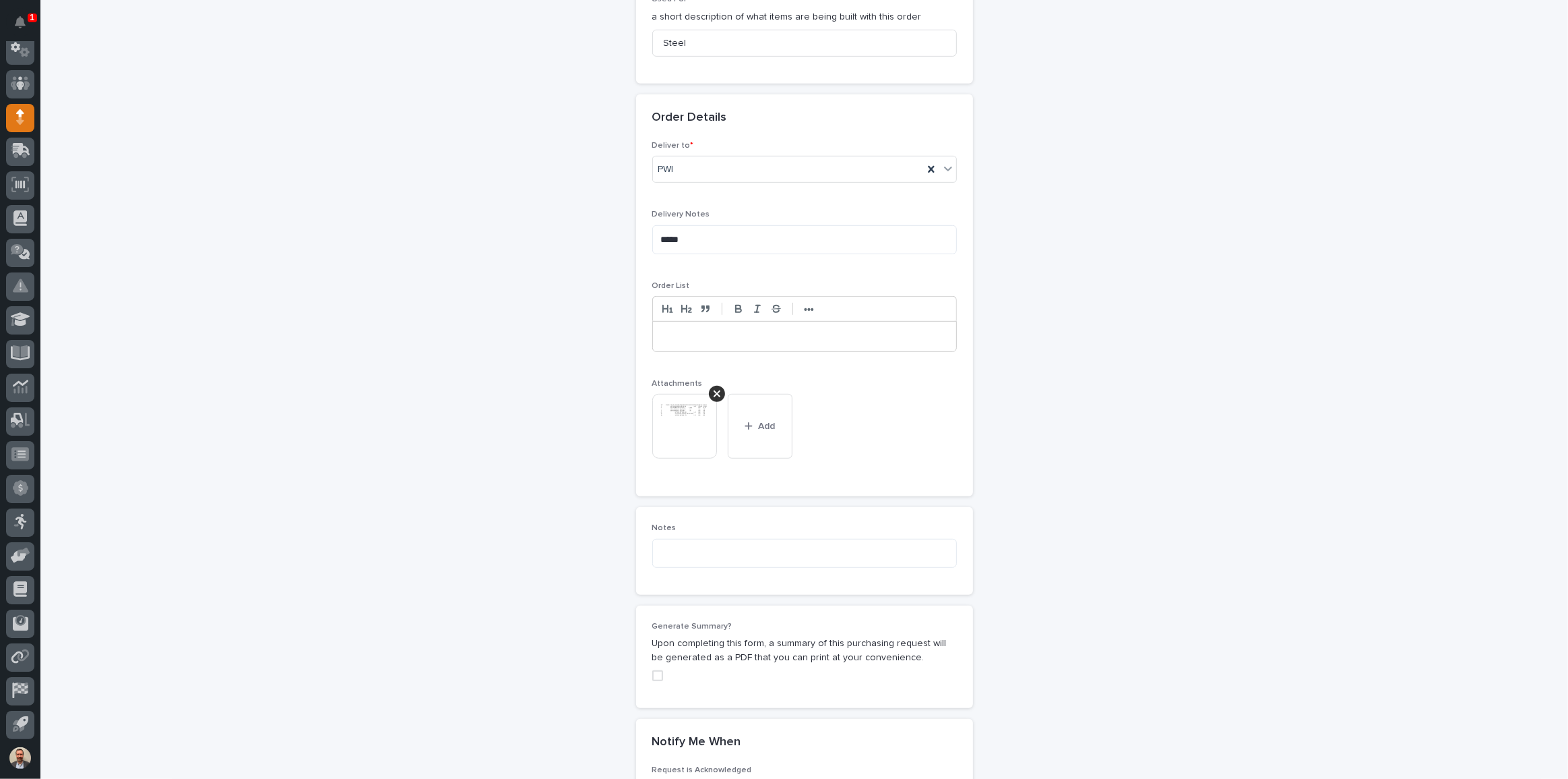
scroll to position [911, 0]
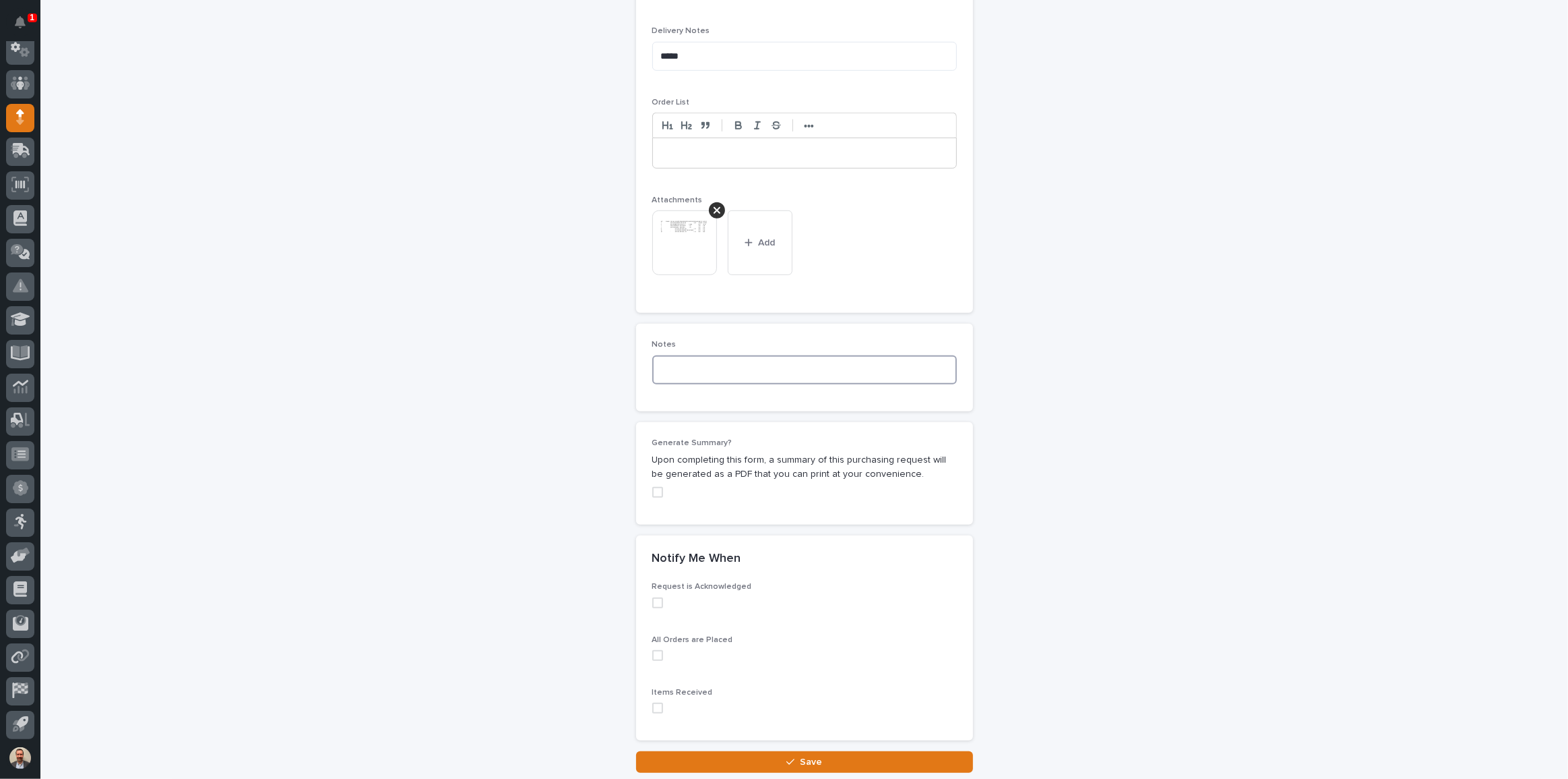
click at [743, 362] on textarea at bounding box center [805, 370] width 305 height 29
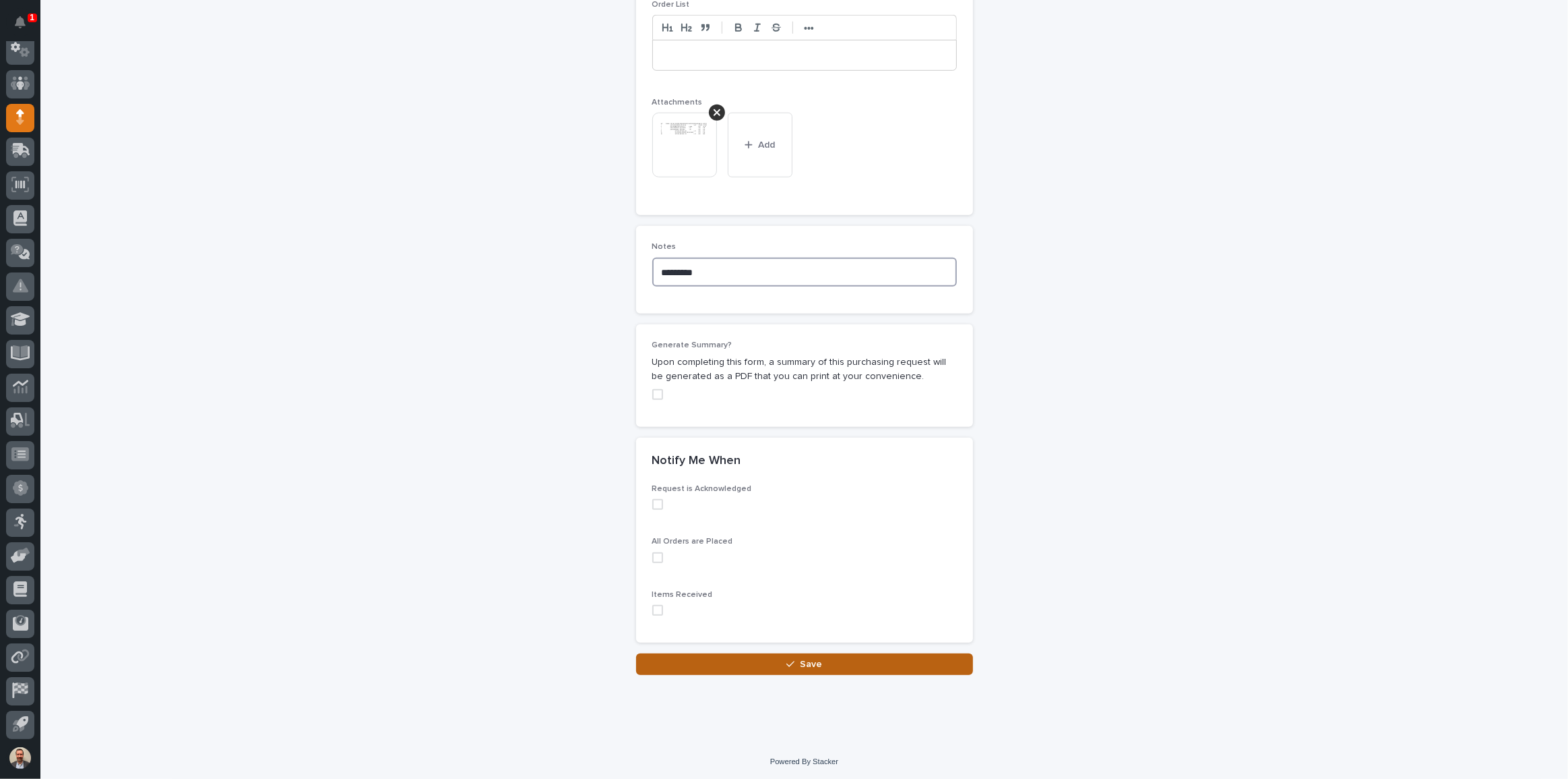
type textarea "********"
click at [829, 662] on button "Save" at bounding box center [805, 664] width 337 height 22
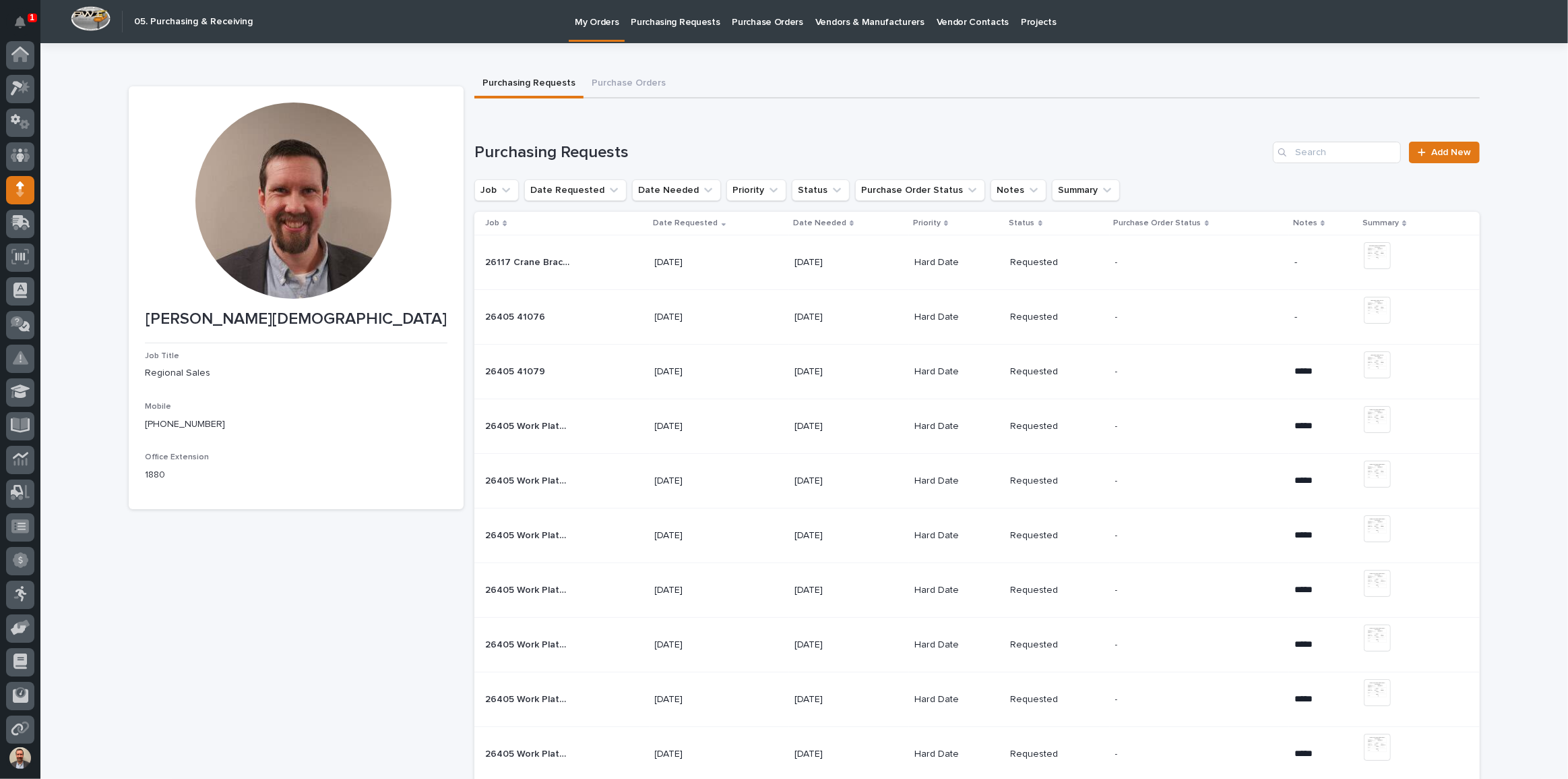
scroll to position [72, 0]
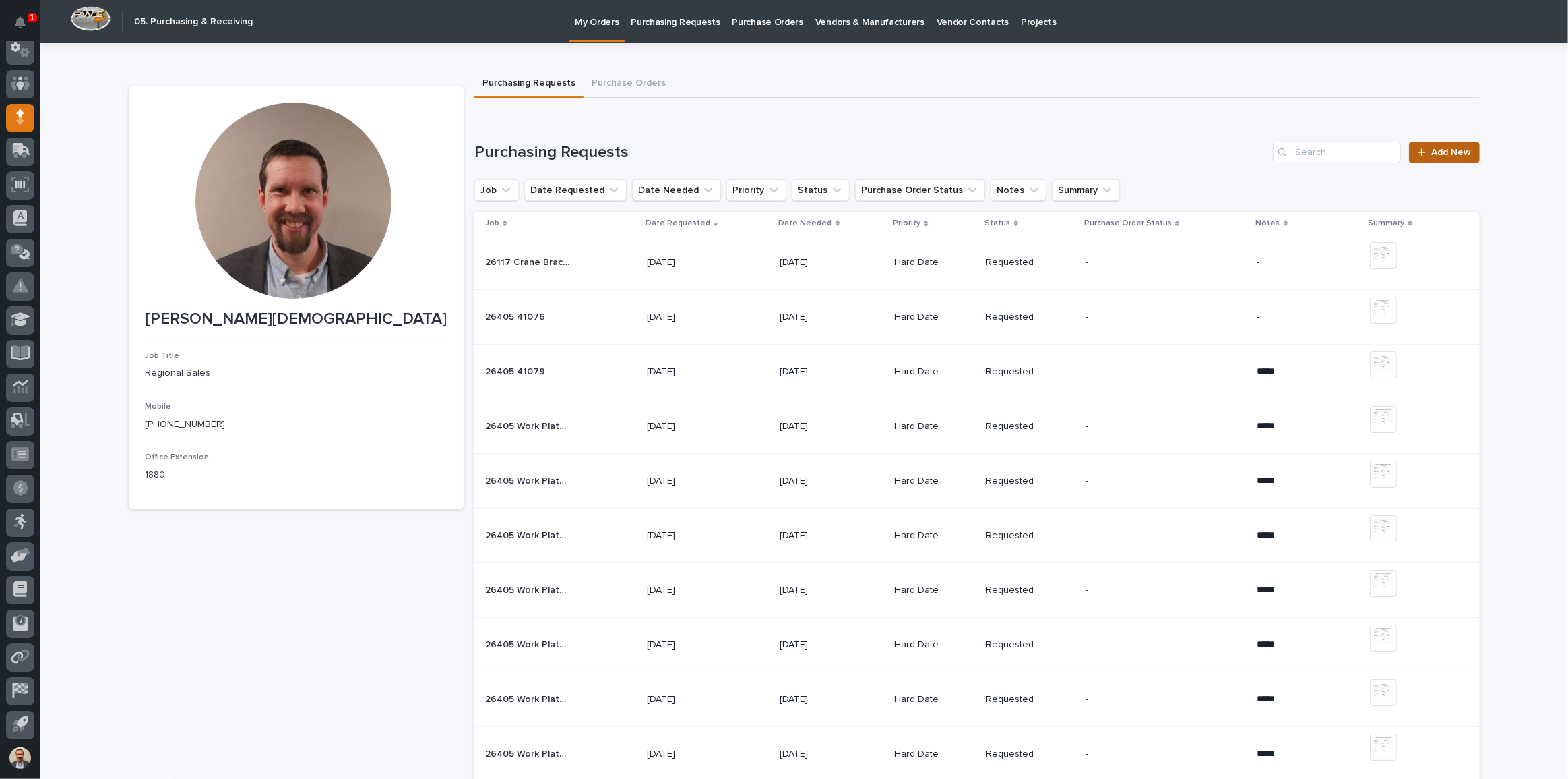
click at [1449, 154] on span "Add New" at bounding box center [1451, 152] width 40 height 10
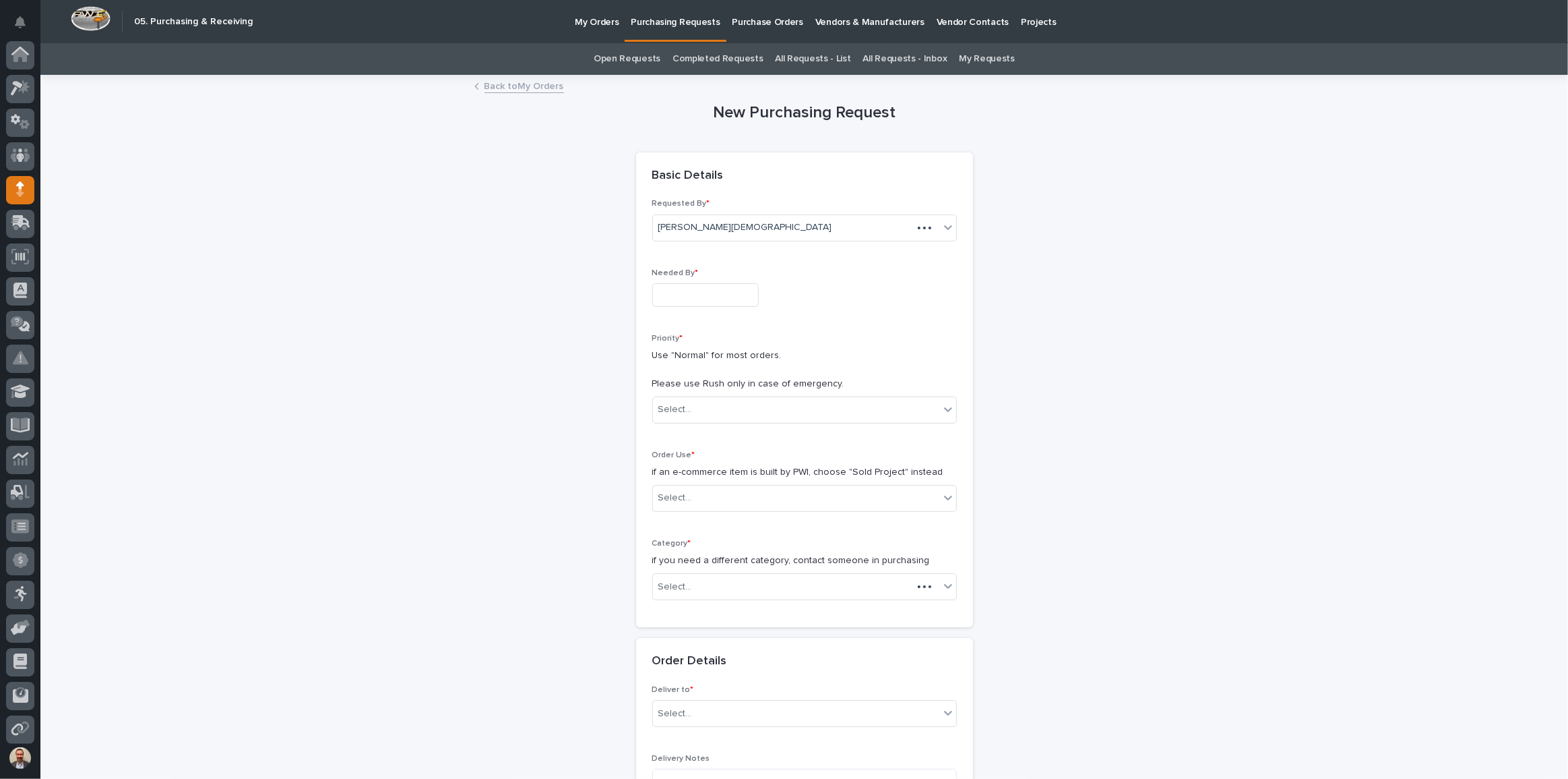
scroll to position [72, 0]
click at [727, 295] on input "text" at bounding box center [705, 294] width 106 height 24
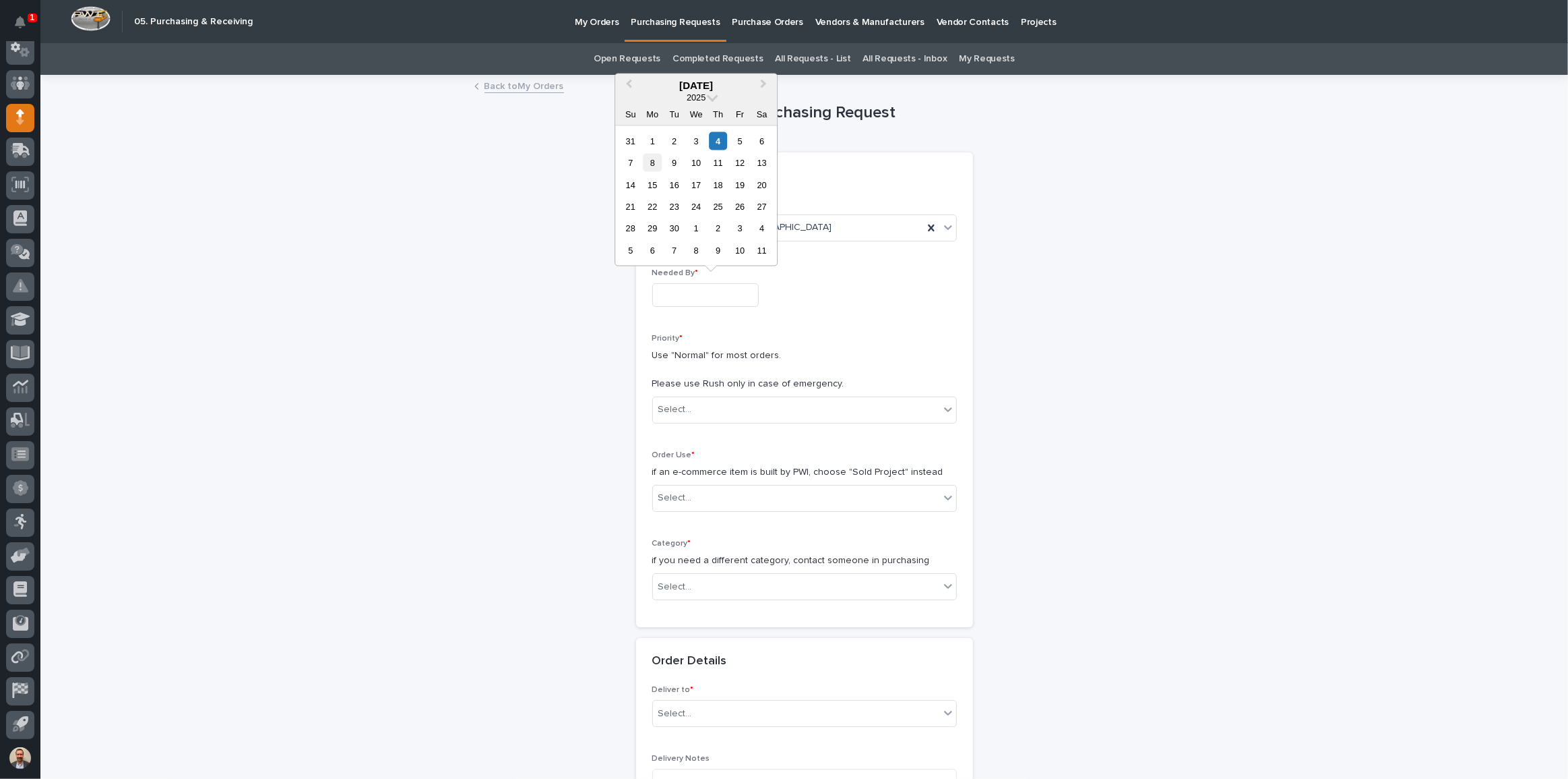
click at [654, 158] on div "8" at bounding box center [652, 163] width 18 height 18
type input "**********"
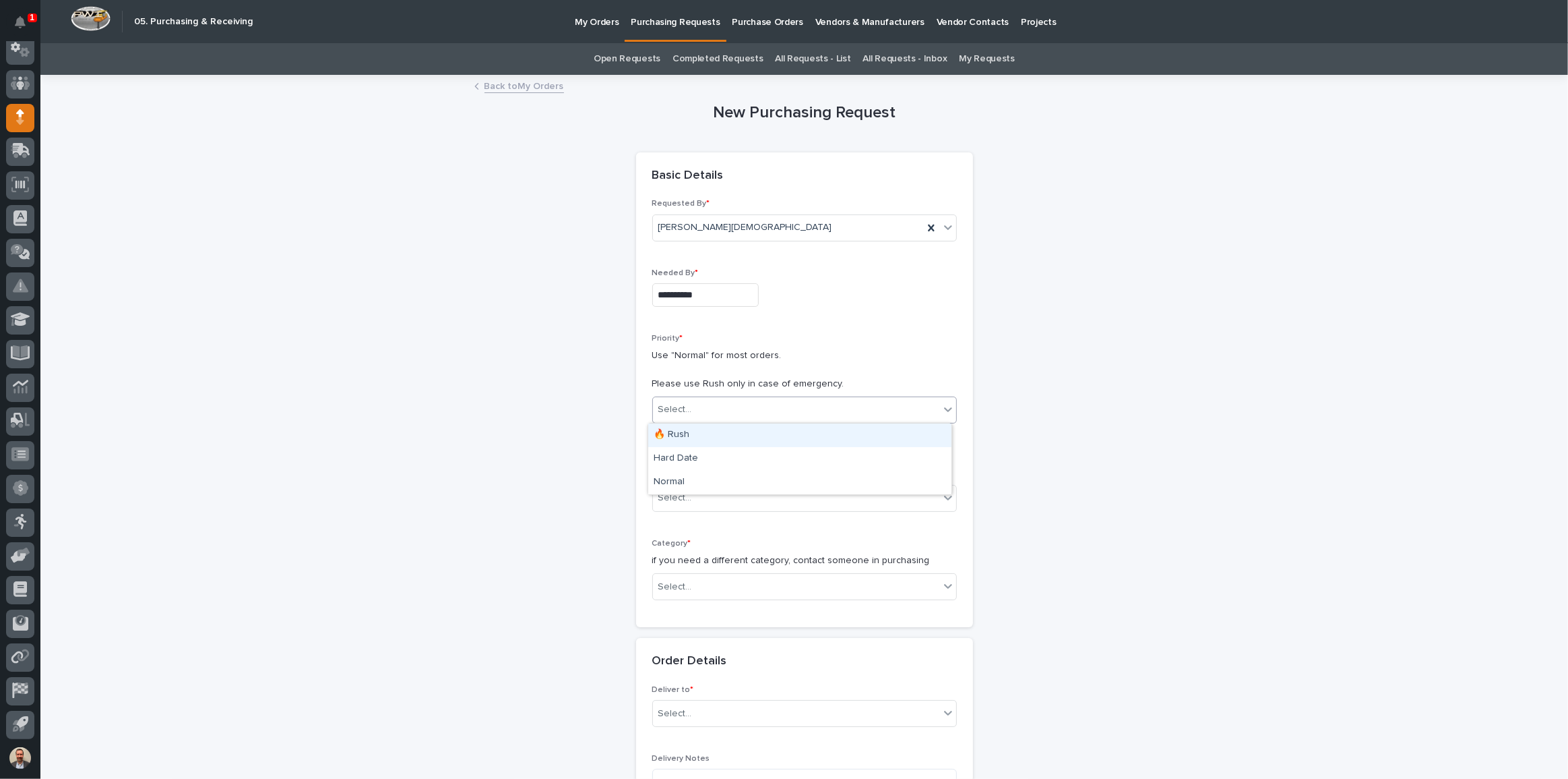
click at [781, 413] on div "Select..." at bounding box center [796, 409] width 286 height 22
click at [787, 457] on div "Hard Date" at bounding box center [800, 458] width 303 height 24
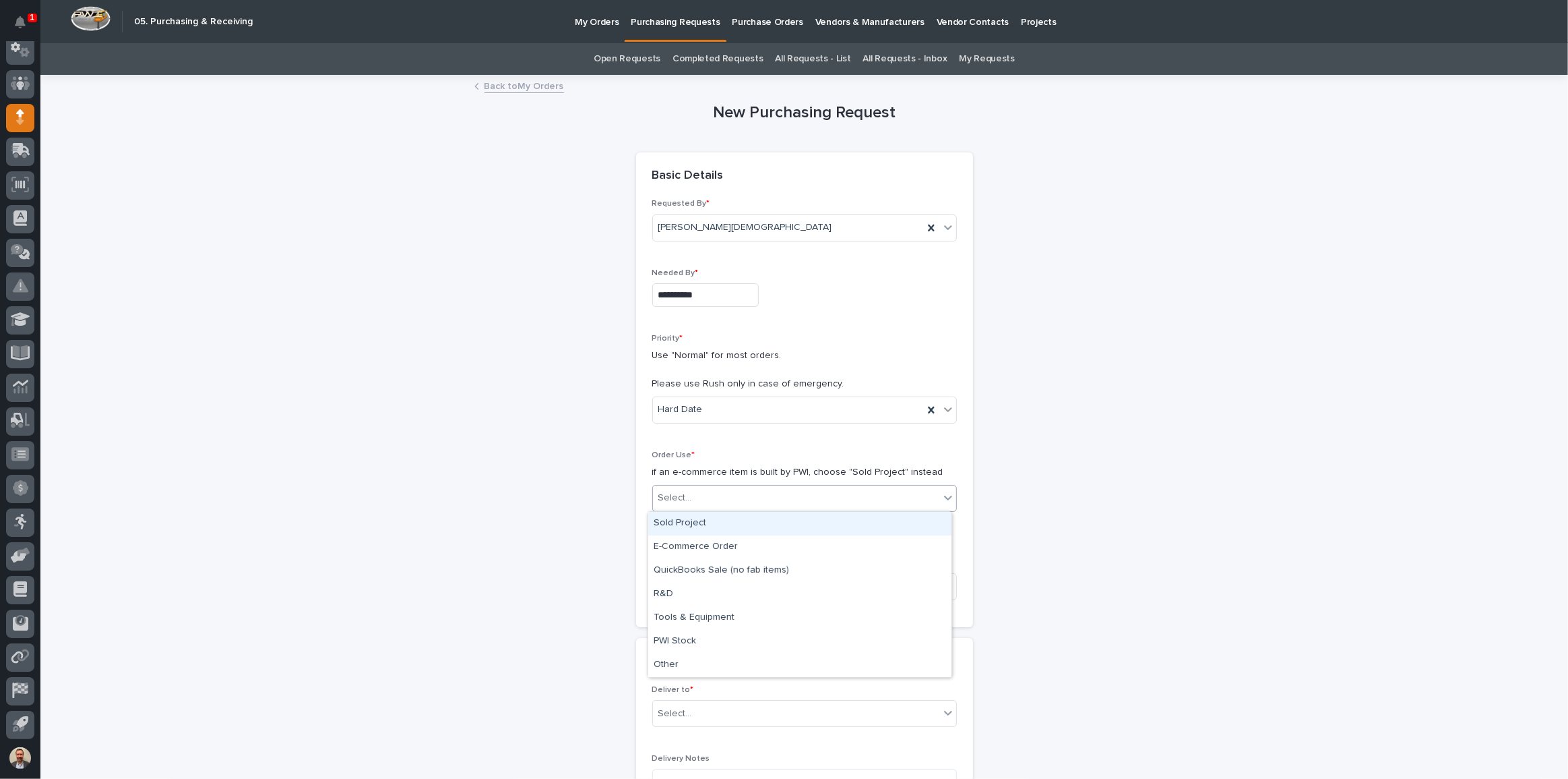
click at [780, 506] on div "Select..." at bounding box center [796, 498] width 286 height 22
click at [779, 521] on div "Sold Project" at bounding box center [800, 523] width 303 height 24
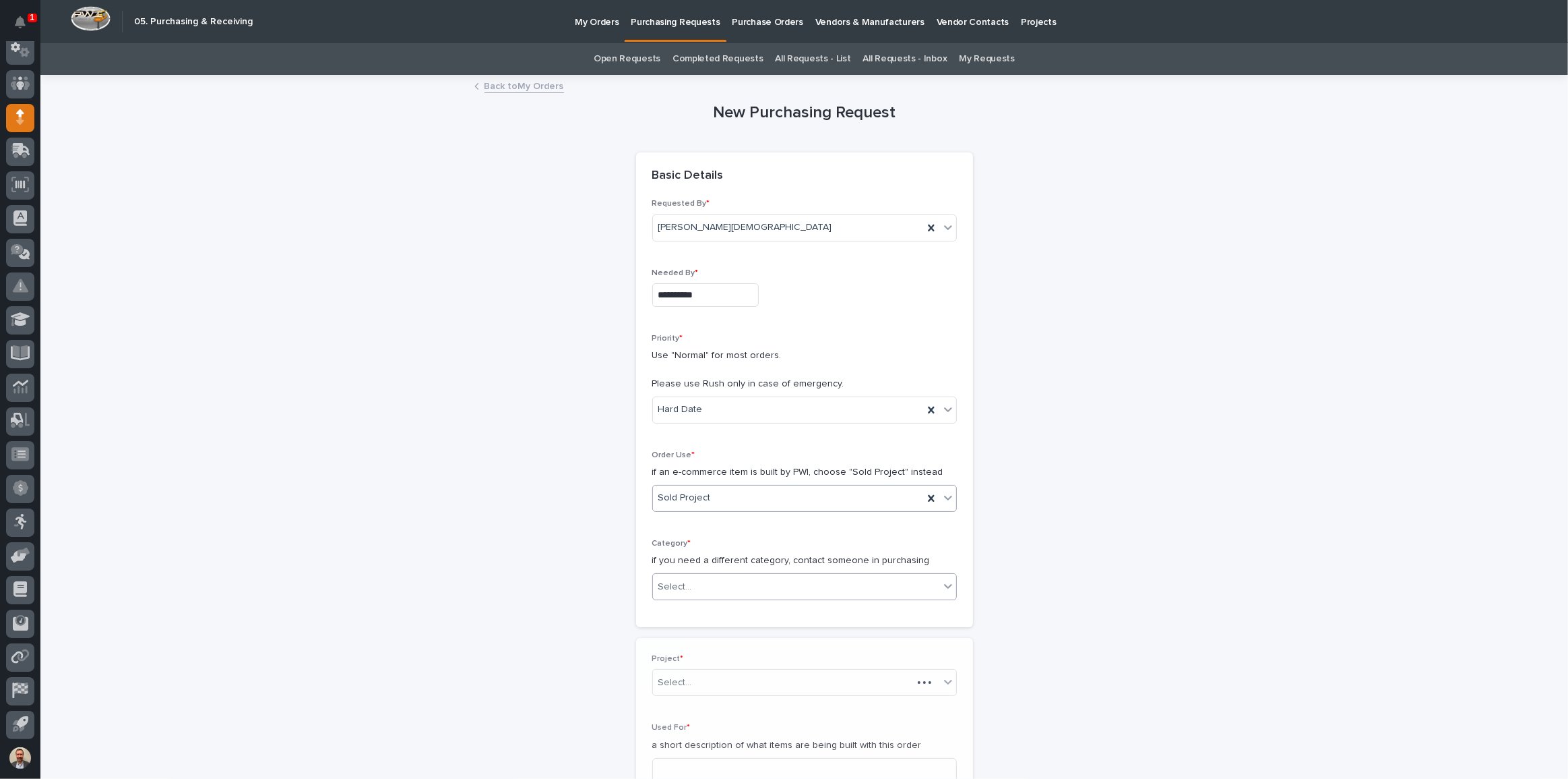
click at [787, 587] on div "Select..." at bounding box center [796, 586] width 286 height 22
click at [788, 721] on div "Parts & Hardware" at bounding box center [800, 730] width 303 height 24
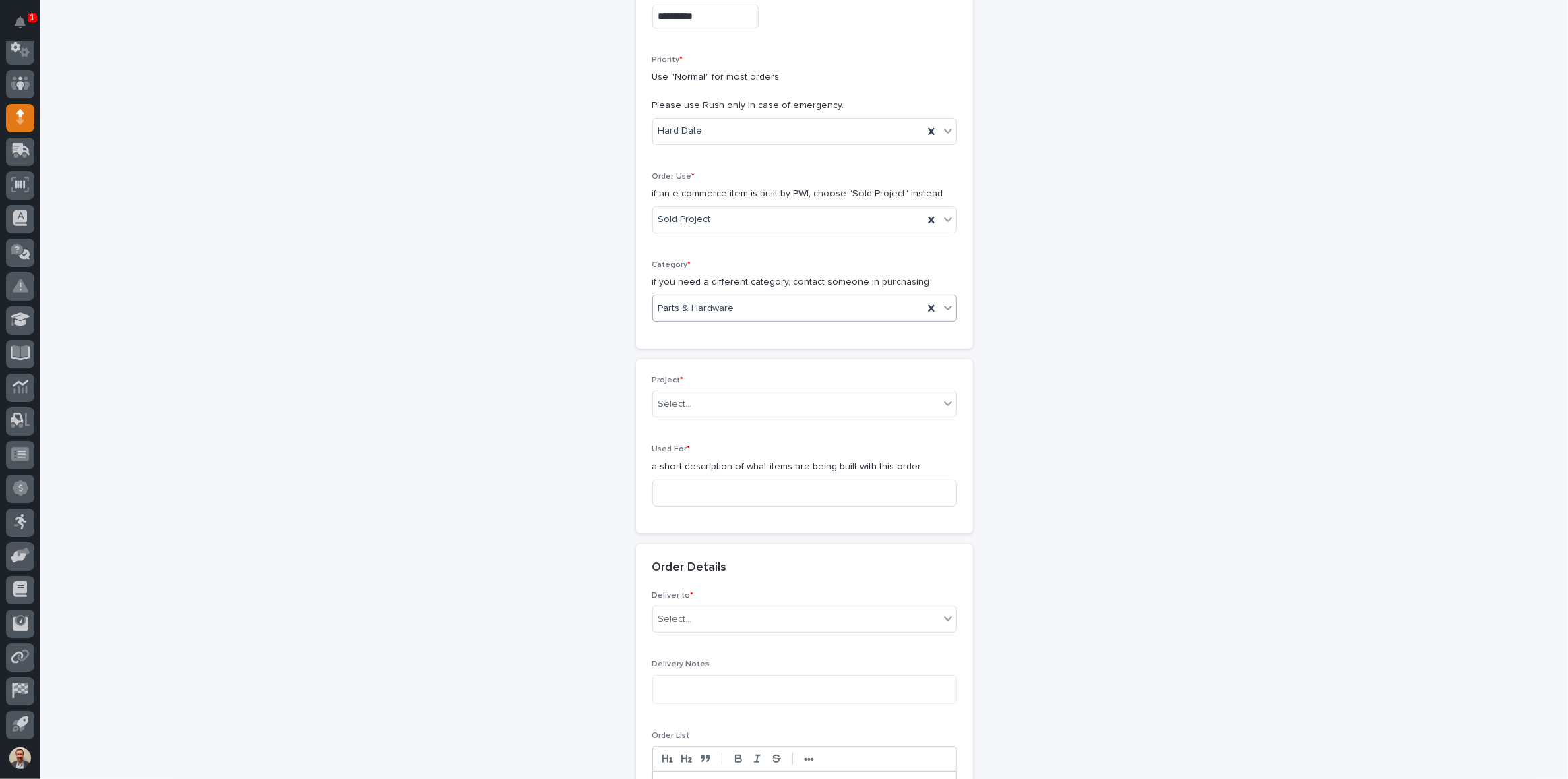
scroll to position [306, 0]
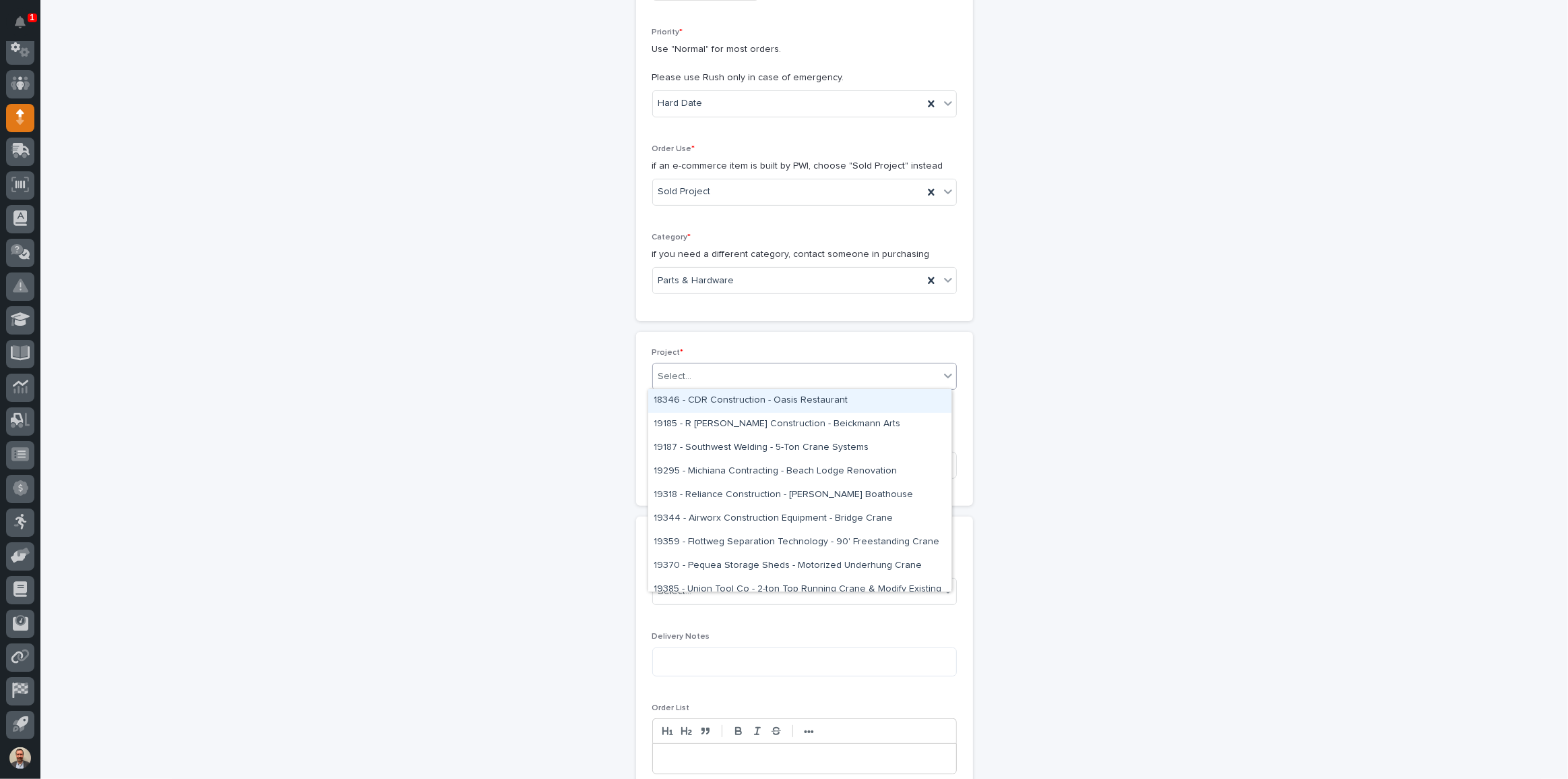
click at [947, 375] on icon at bounding box center [948, 375] width 14 height 14
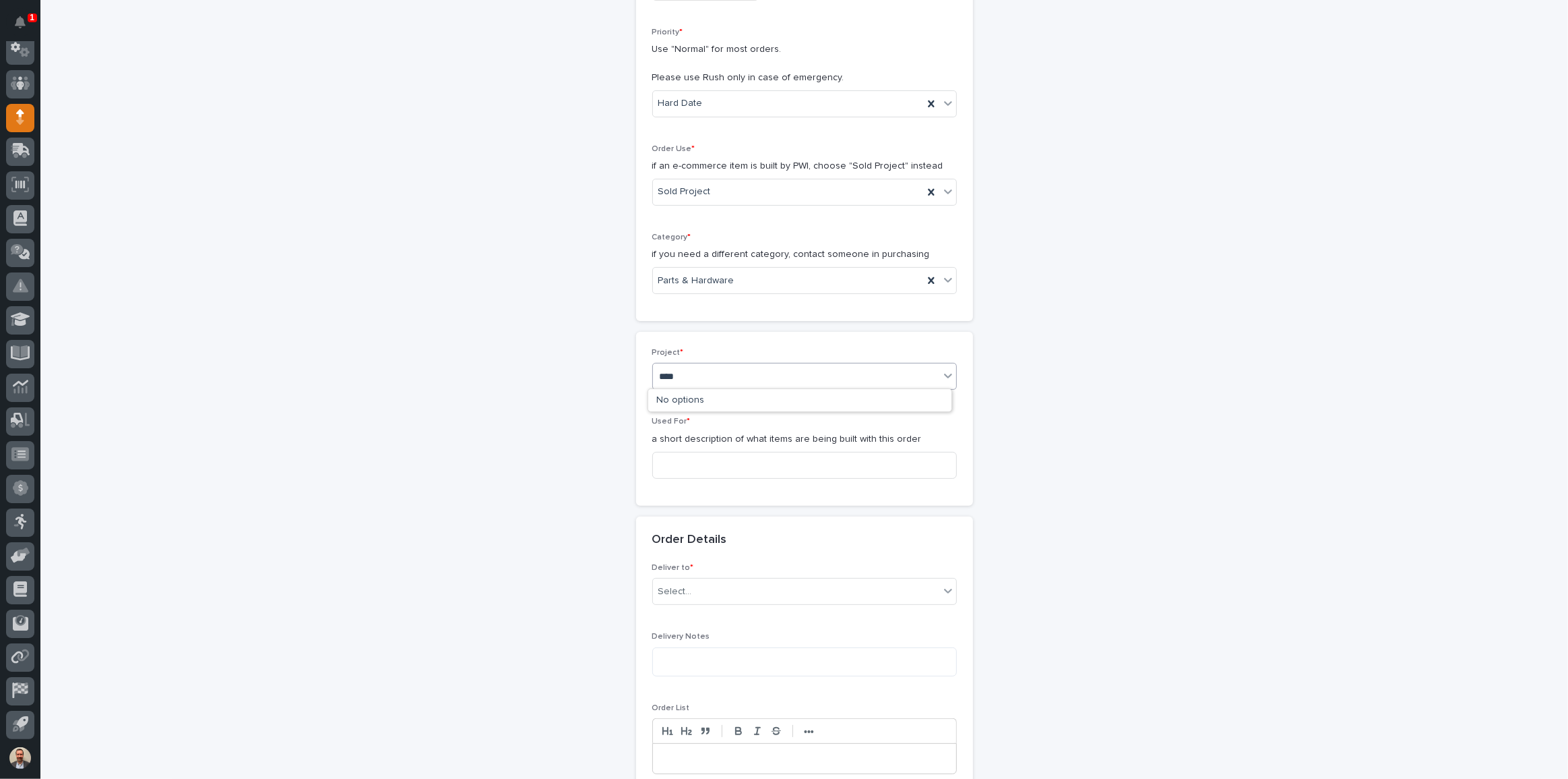
type input "*****"
click at [929, 391] on div "26117 - Steel Dynamics Inc - 10 Ton Crane System" at bounding box center [800, 400] width 303 height 24
click at [890, 465] on input at bounding box center [805, 464] width 305 height 27
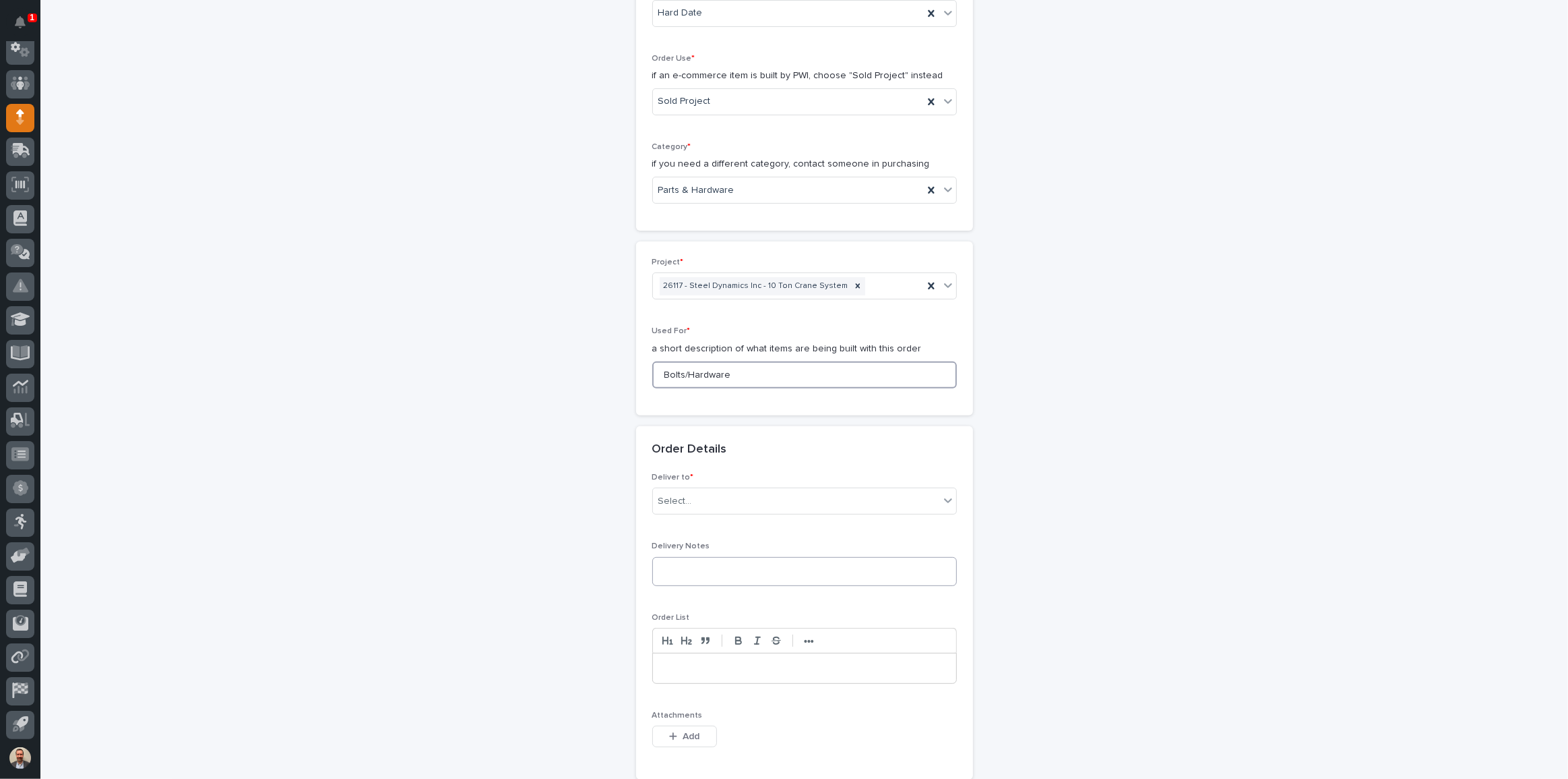
scroll to position [490, 0]
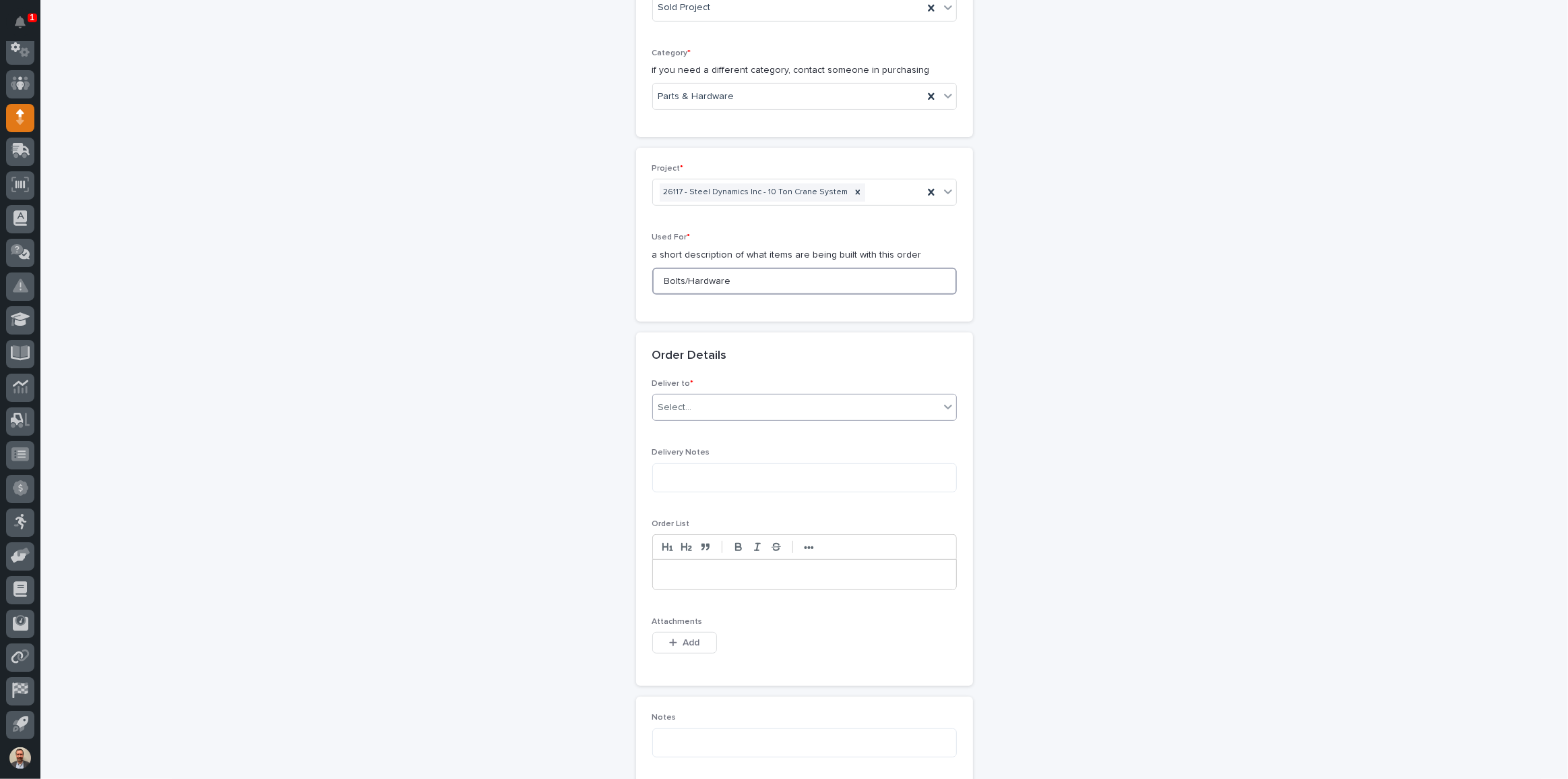
type input "Bolts/Hardware"
click at [951, 413] on div at bounding box center [948, 407] width 16 height 24
click at [925, 431] on div "PWI" at bounding box center [800, 432] width 303 height 24
click at [694, 643] on span "Add" at bounding box center [691, 642] width 17 height 12
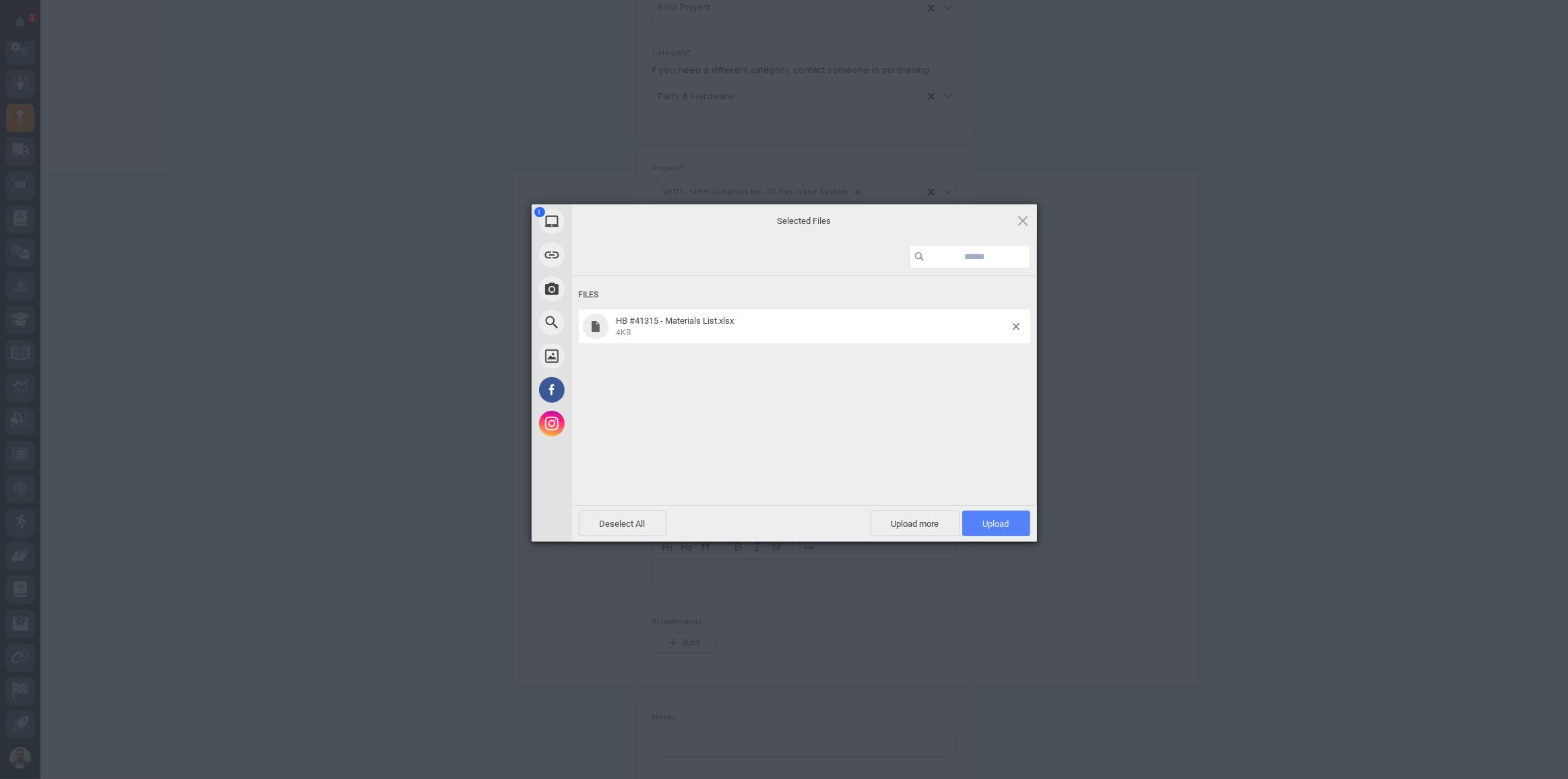
click at [991, 526] on span "Upload 1" at bounding box center [996, 524] width 26 height 10
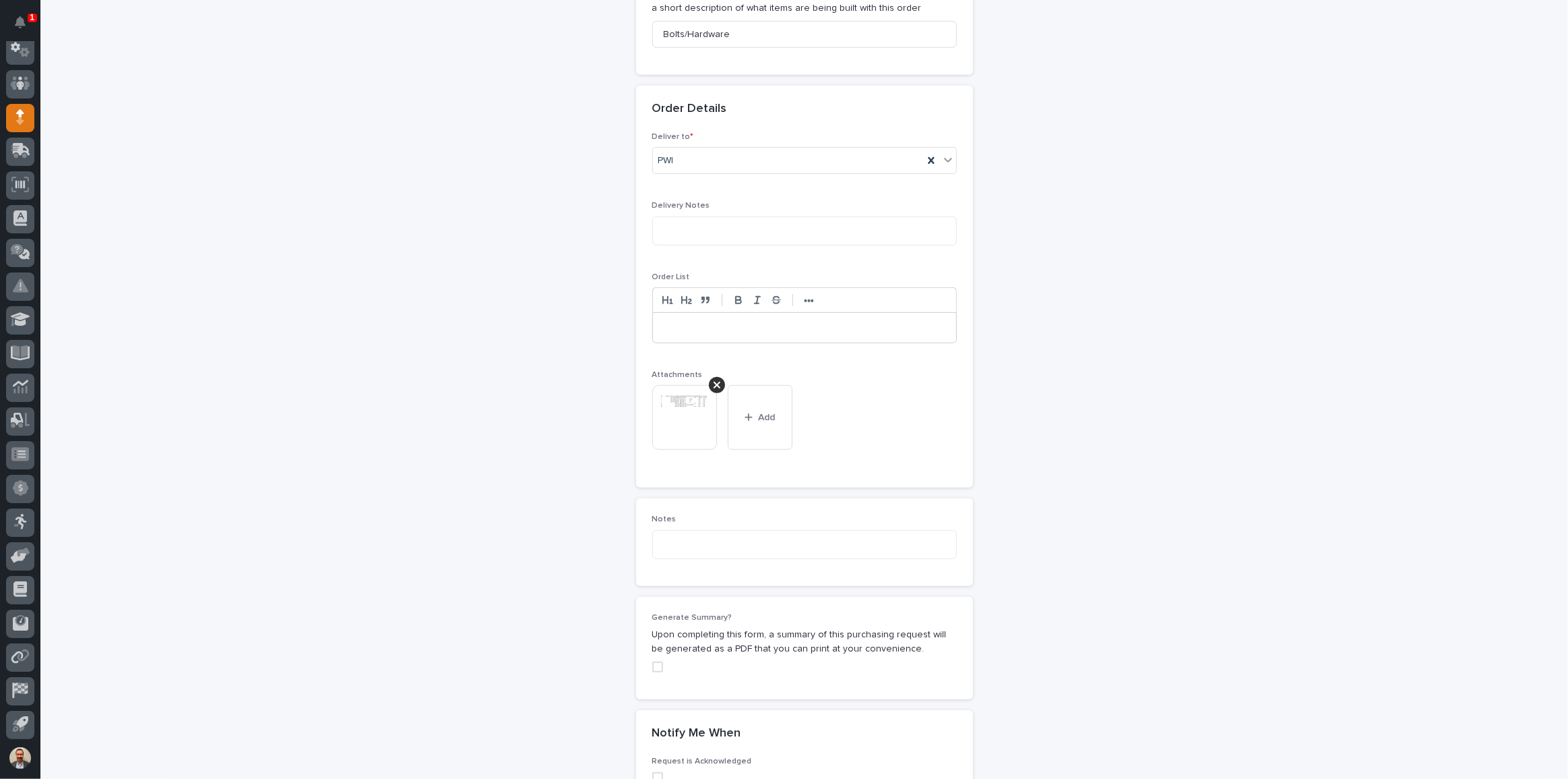
scroll to position [760, 0]
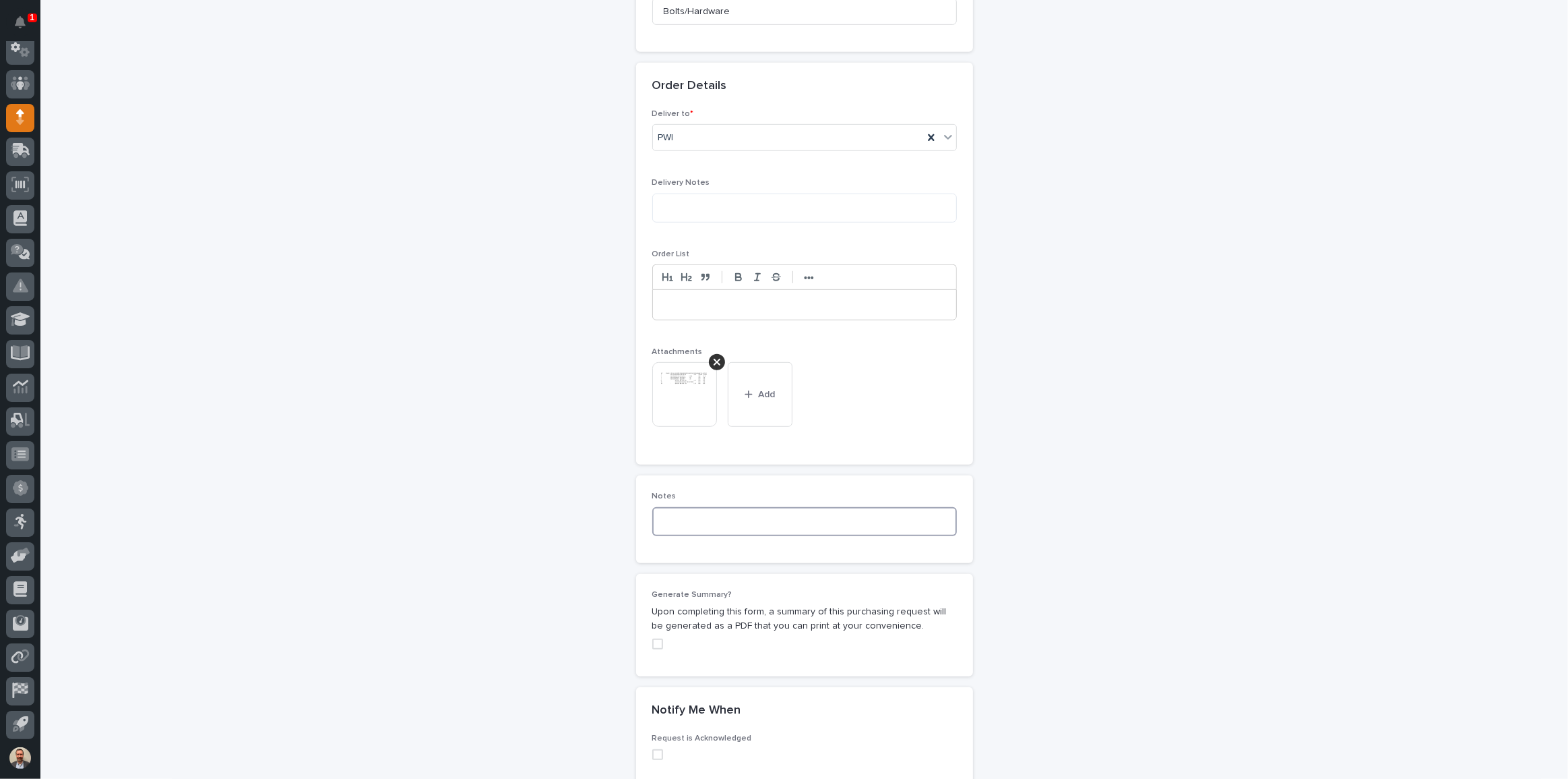
click at [784, 520] on textarea at bounding box center [805, 521] width 305 height 29
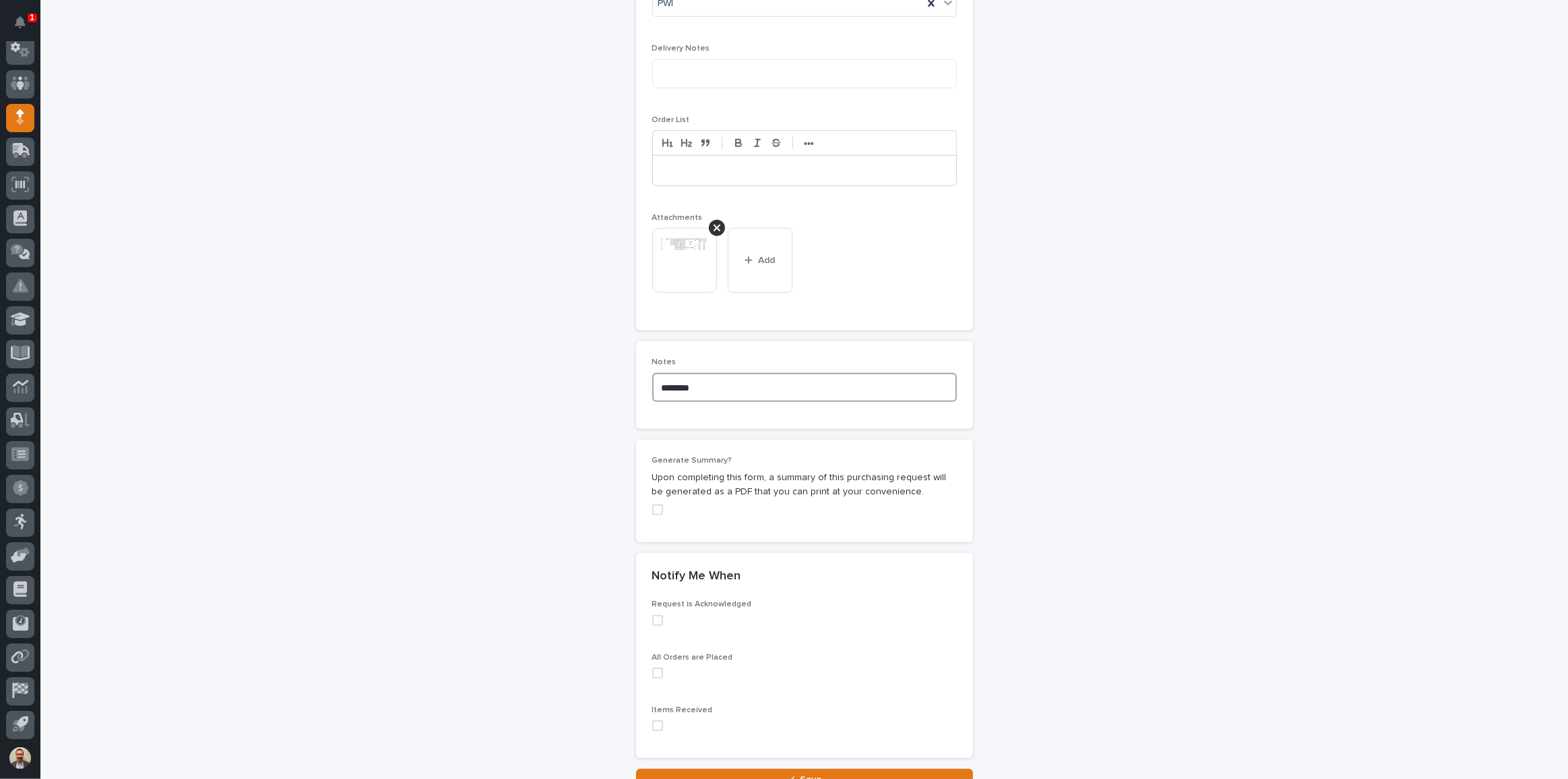
scroll to position [1009, 0]
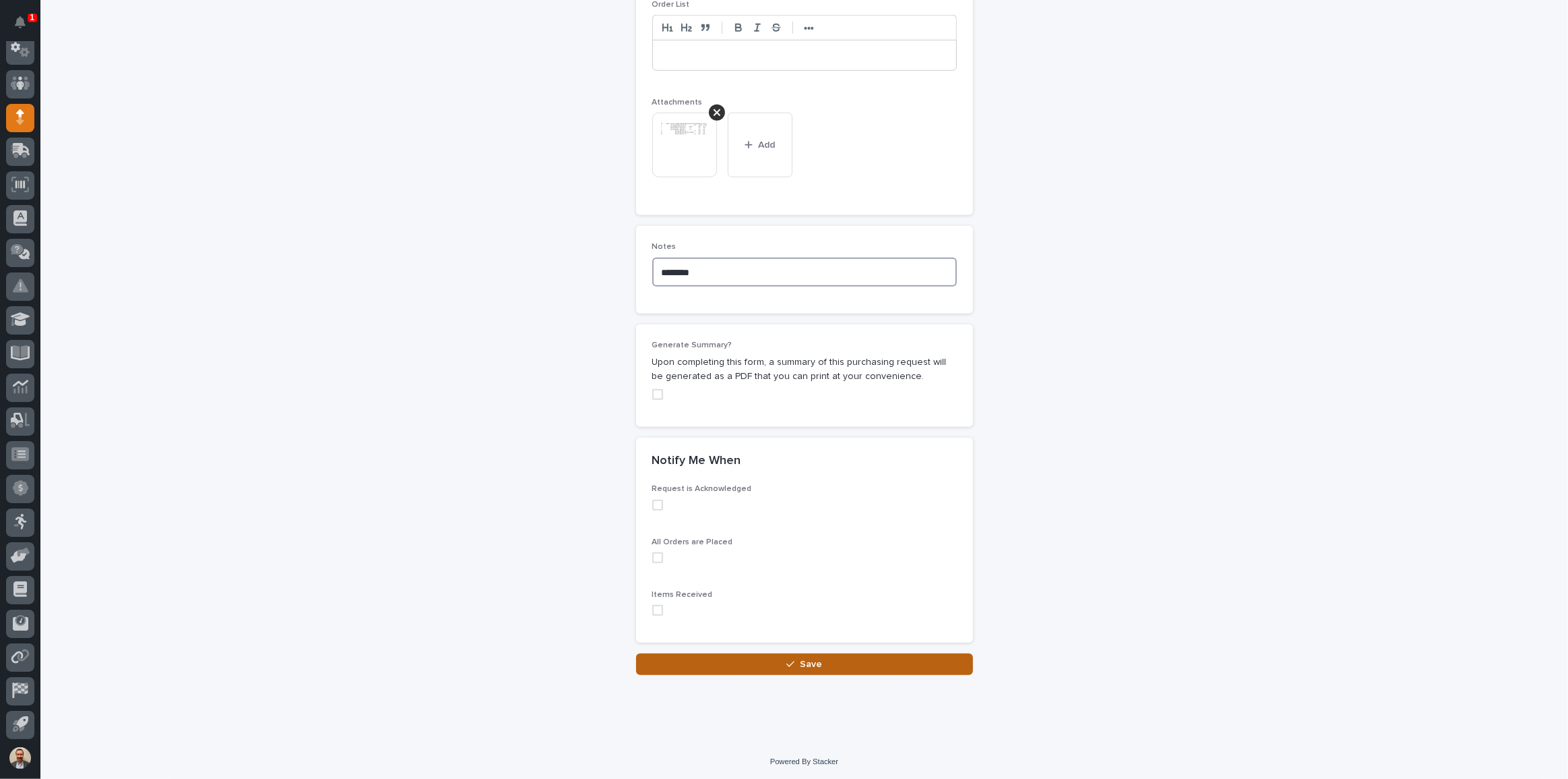
type textarea "********"
click at [865, 667] on button "Save" at bounding box center [805, 664] width 337 height 22
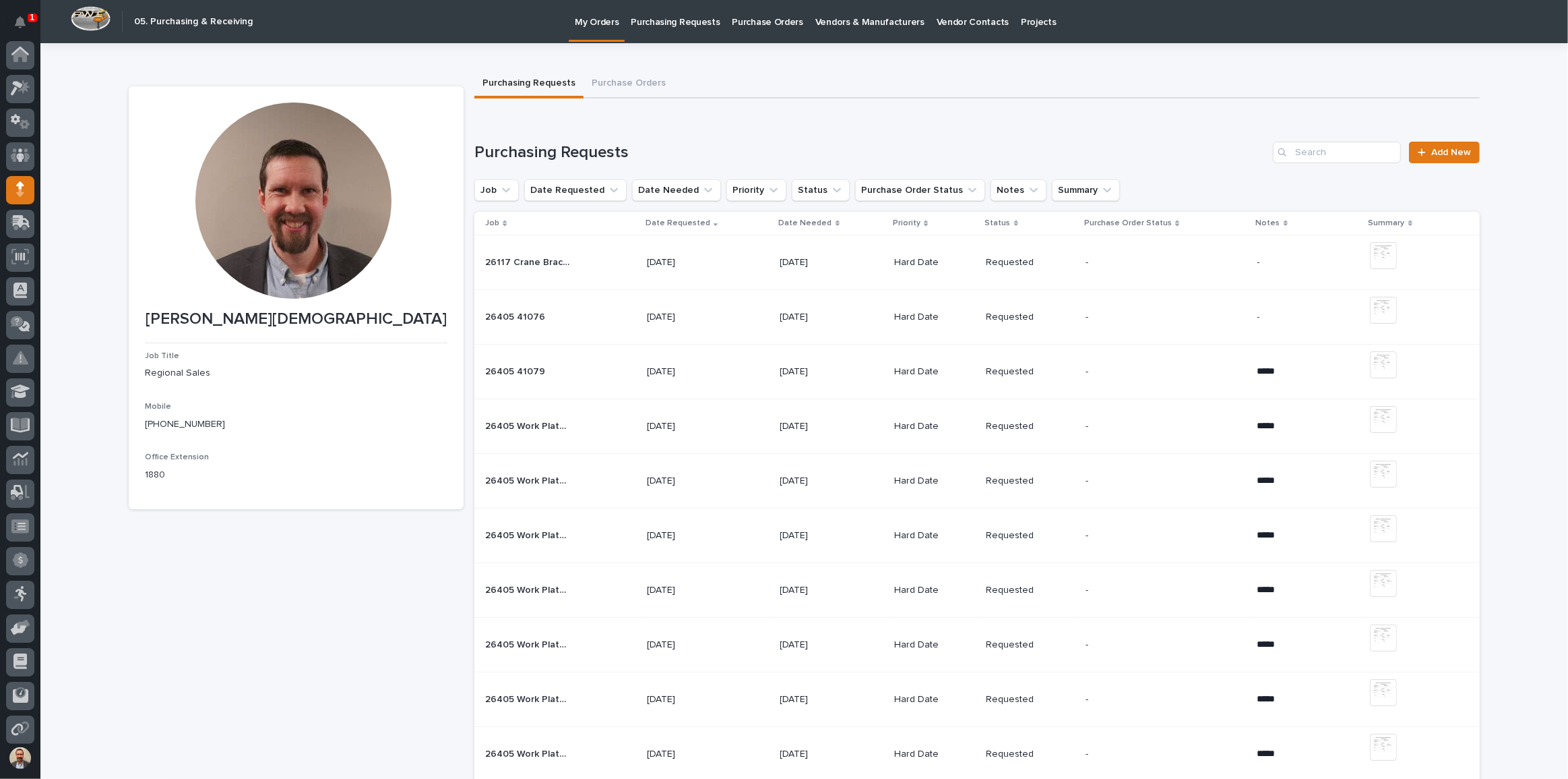
scroll to position [72, 0]
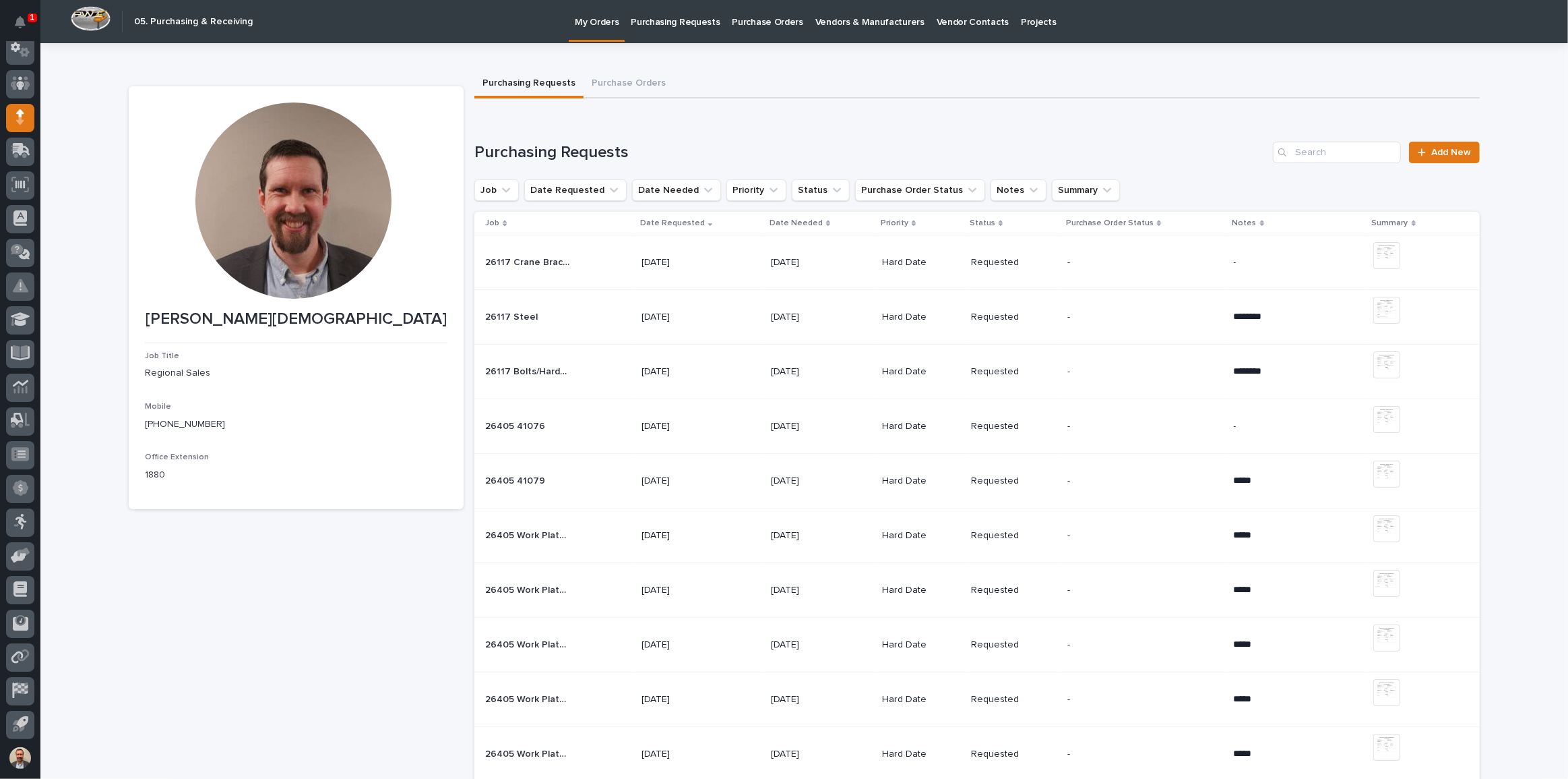
click at [14, 83] on icon at bounding box center [16, 89] width 12 height 15
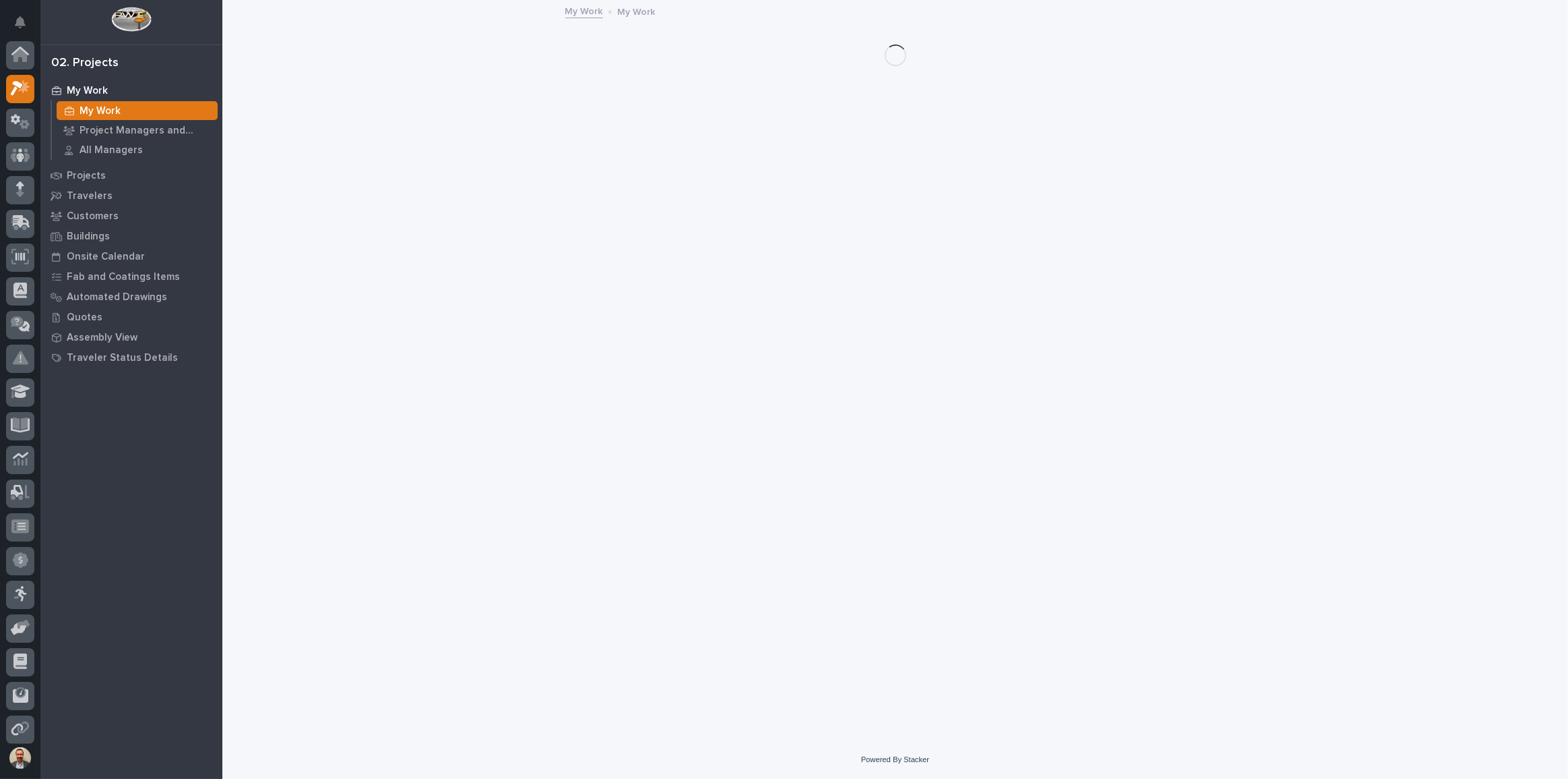
scroll to position [34, 0]
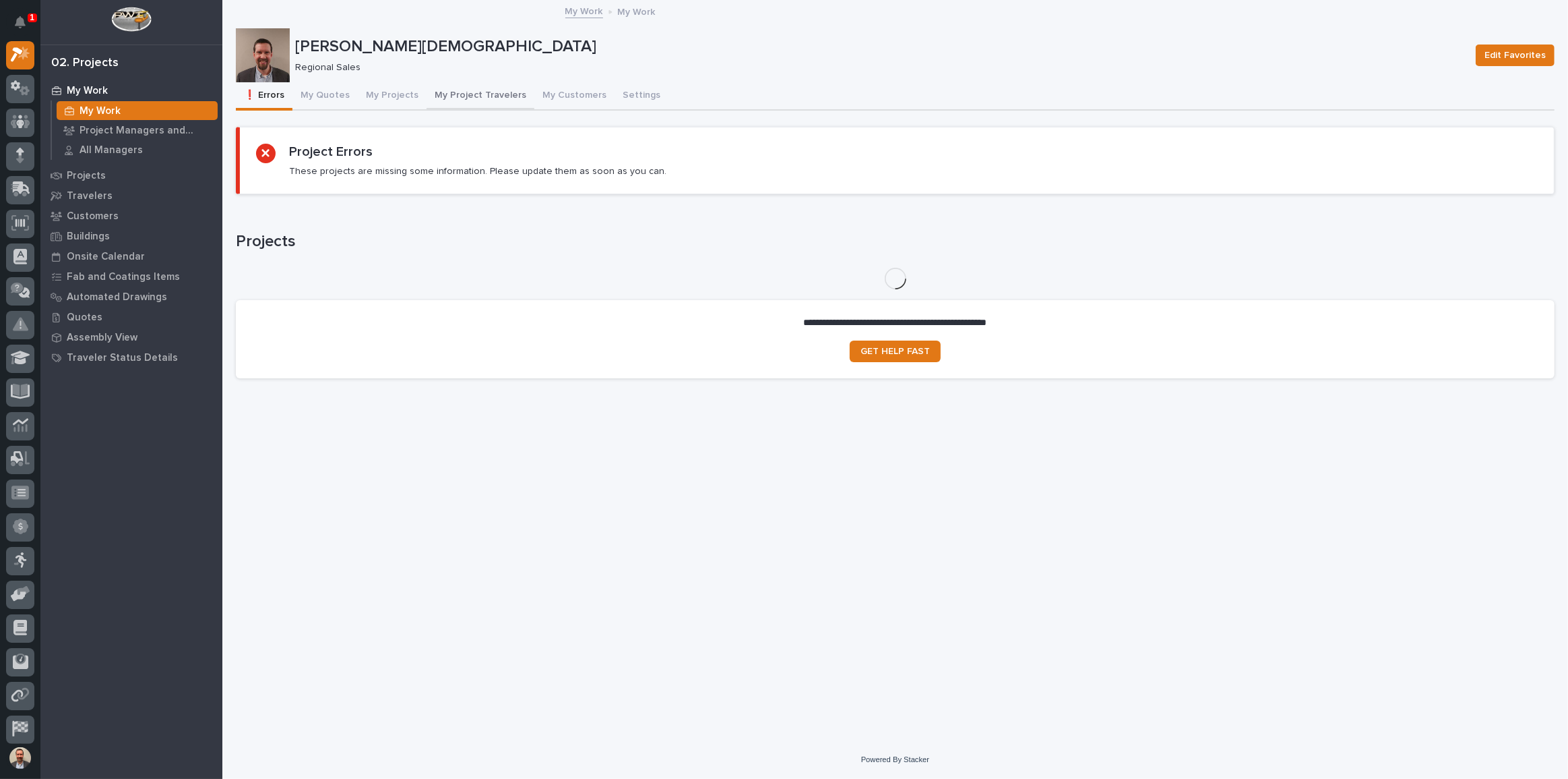
click at [455, 95] on button "My Project Travelers" at bounding box center [480, 96] width 108 height 28
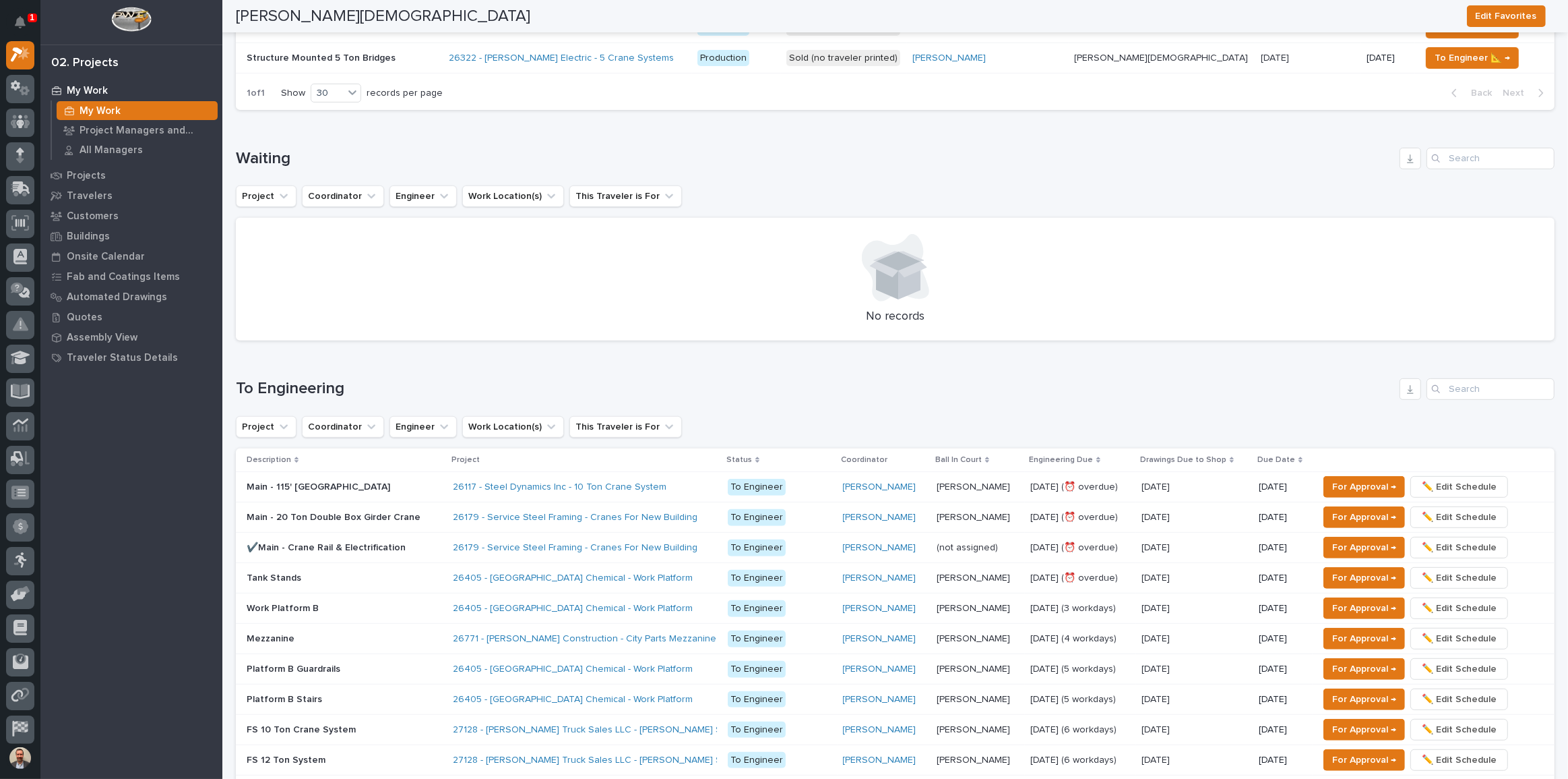
scroll to position [613, 0]
